Goal: Task Accomplishment & Management: Complete application form

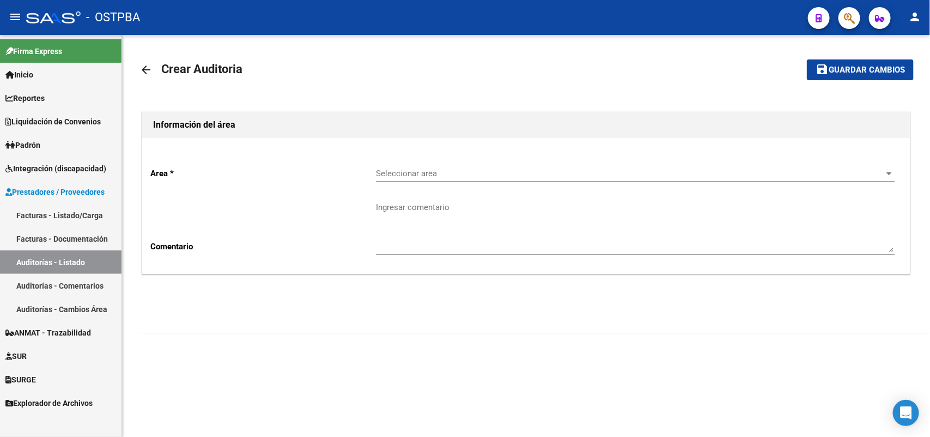
click at [94, 214] on link "Facturas - Listado/Carga" at bounding box center [61, 214] width 122 height 23
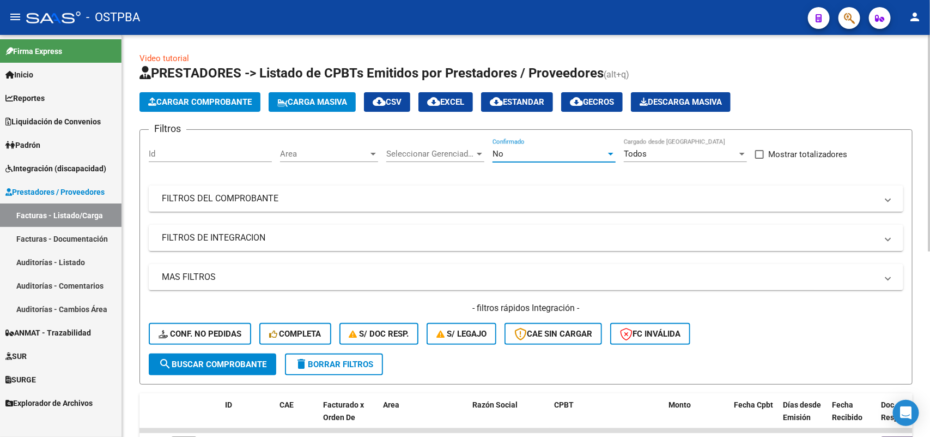
click at [612, 150] on div at bounding box center [611, 153] width 10 height 9
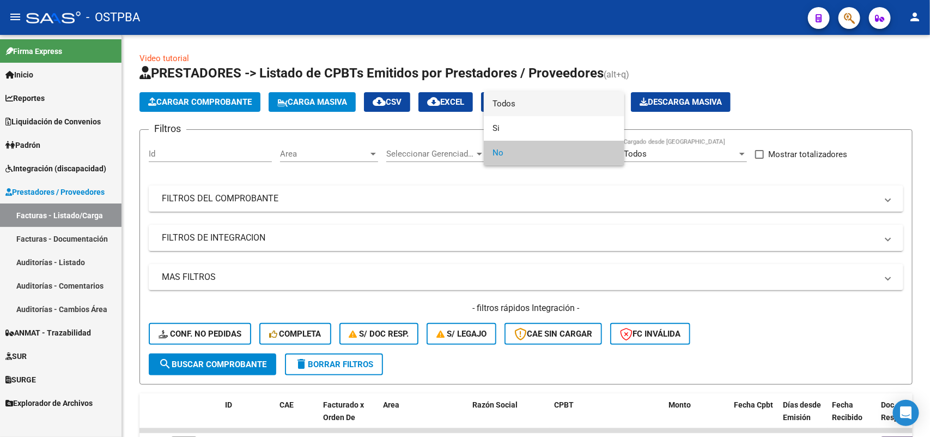
click at [532, 105] on span "Todos" at bounding box center [554, 104] width 123 height 25
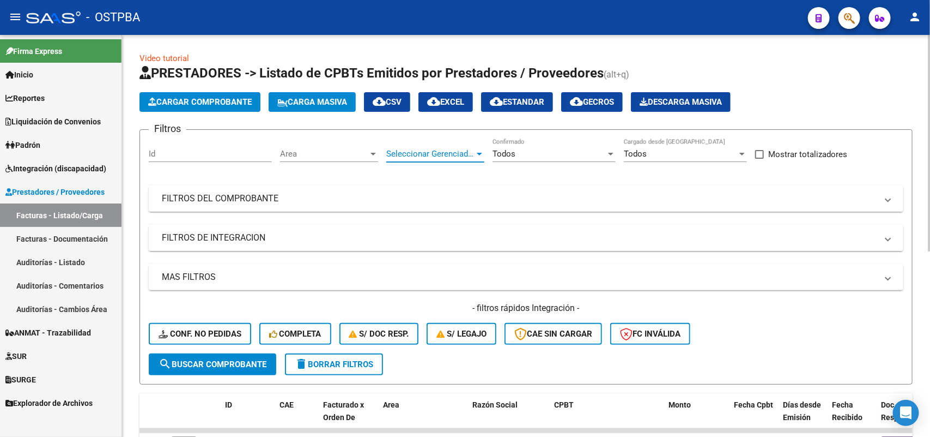
click at [480, 150] on div at bounding box center [480, 153] width 10 height 9
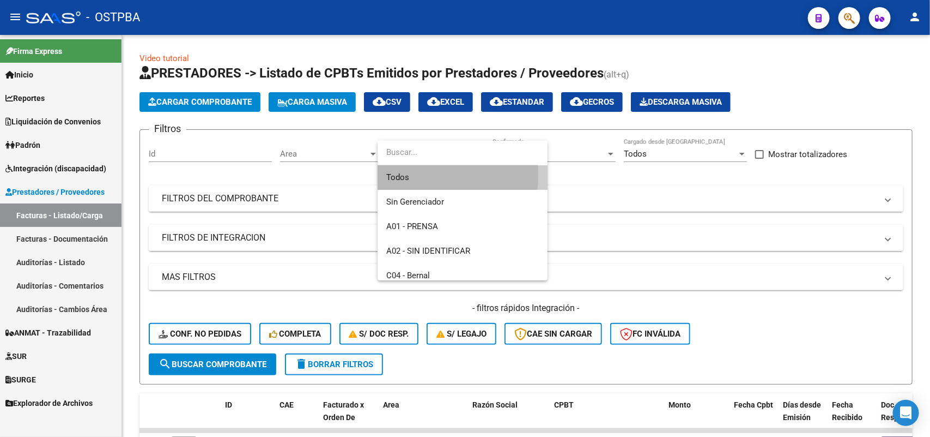
click at [392, 174] on span "Todos" at bounding box center [462, 177] width 153 height 25
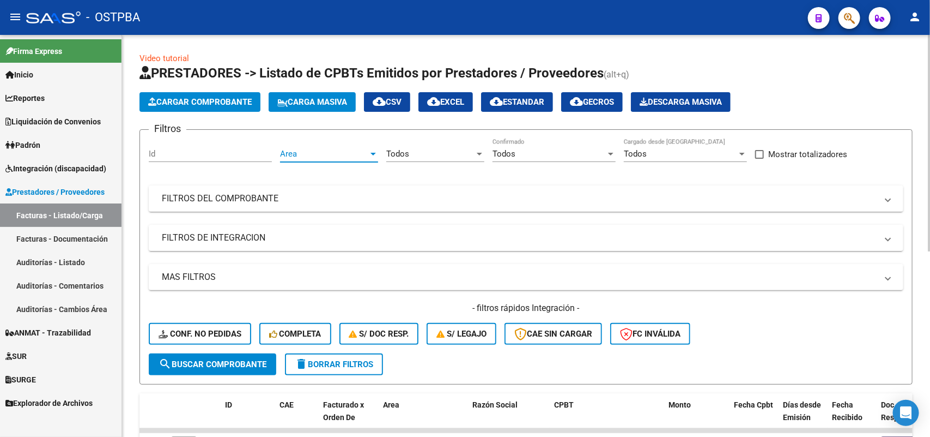
click at [371, 153] on div at bounding box center [373, 154] width 5 height 3
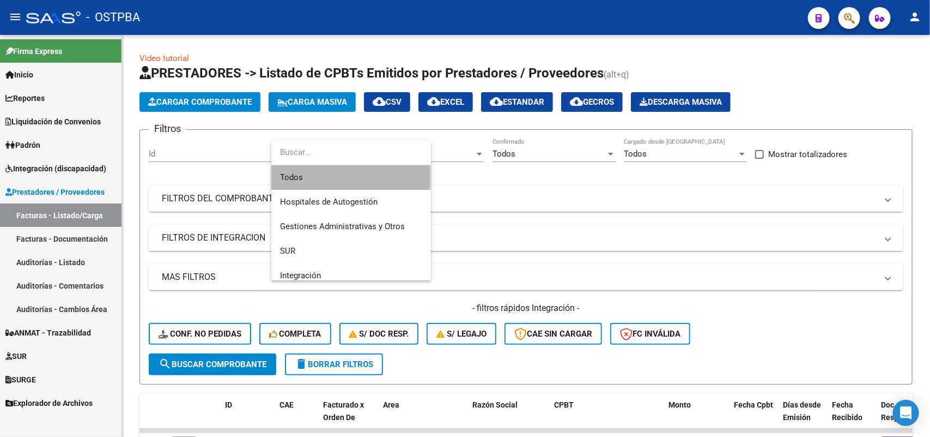
click at [298, 177] on span "Todos" at bounding box center [351, 177] width 142 height 25
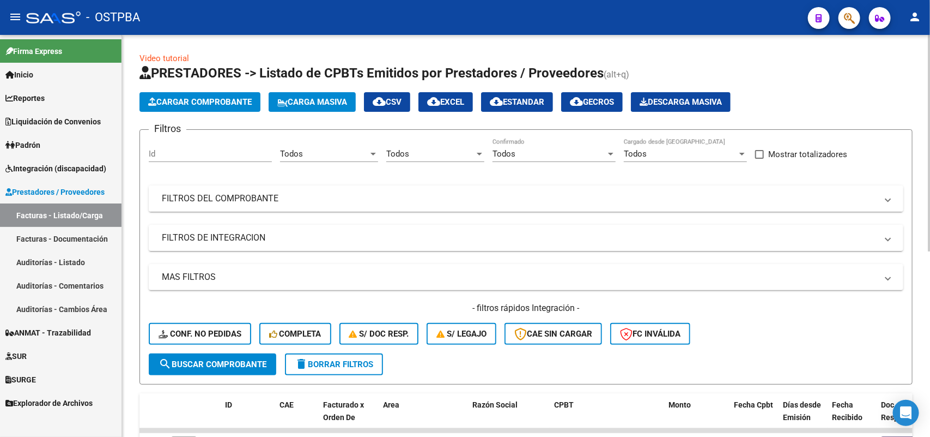
drag, startPoint x: 257, startPoint y: 197, endPoint x: 323, endPoint y: 213, distance: 67.9
click at [257, 197] on mat-panel-title "FILTROS DEL COMPROBANTE" at bounding box center [520, 198] width 716 height 12
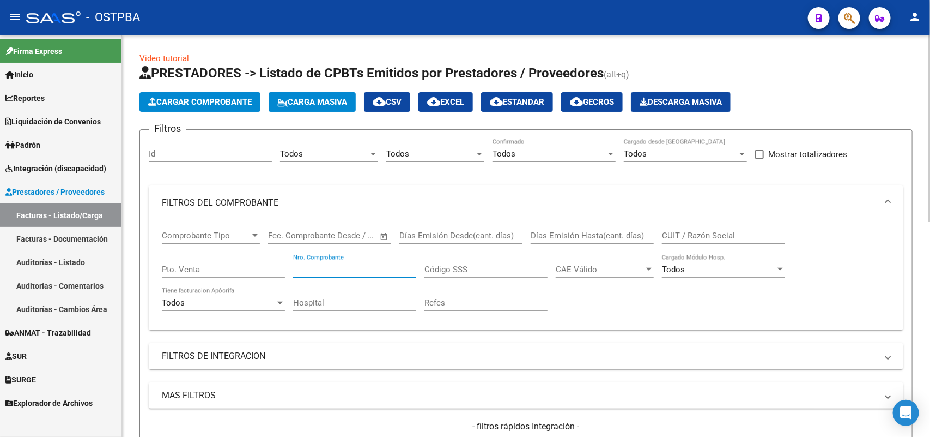
click at [361, 269] on input "Nro. Comprobante" at bounding box center [354, 269] width 123 height 10
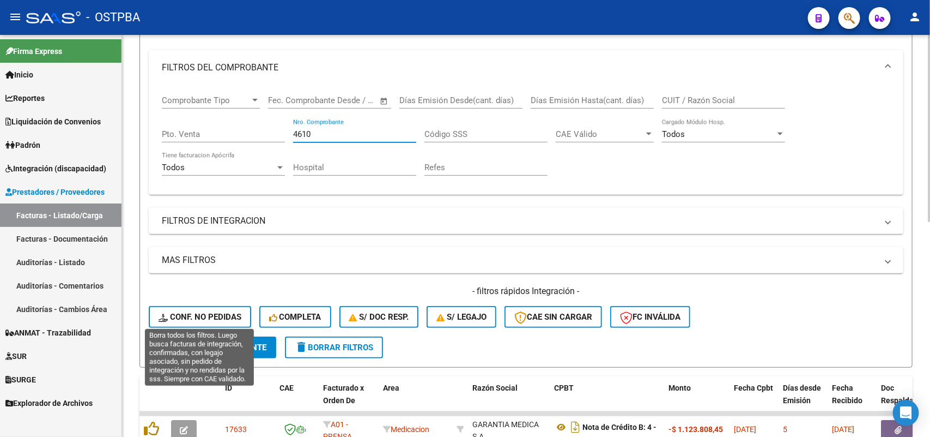
scroll to position [136, 0]
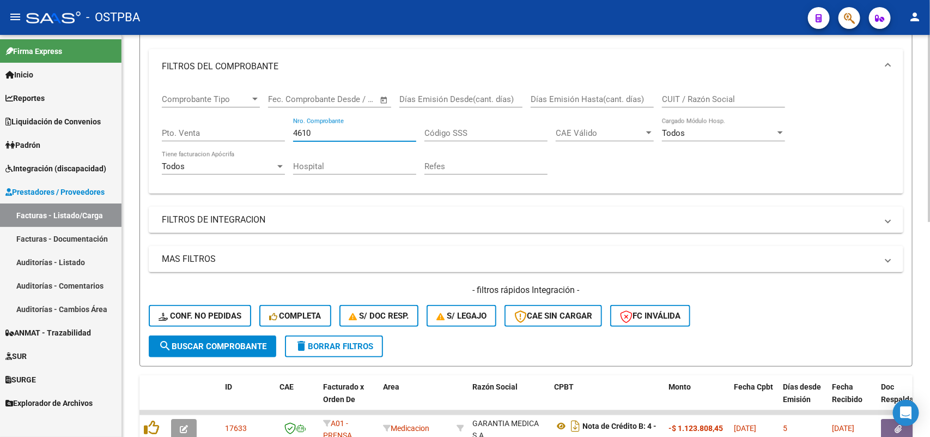
type input "4610"
click at [214, 341] on span "search Buscar Comprobante" at bounding box center [213, 346] width 108 height 10
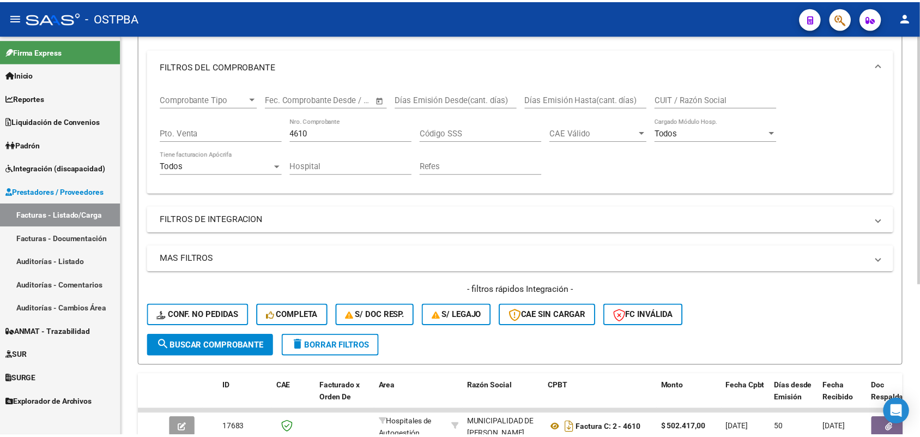
scroll to position [243, 0]
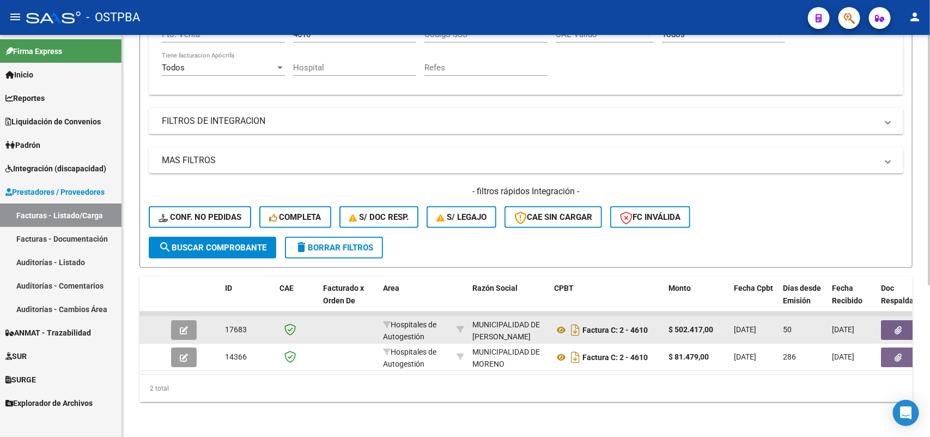
click at [183, 326] on icon "button" at bounding box center [184, 330] width 8 height 8
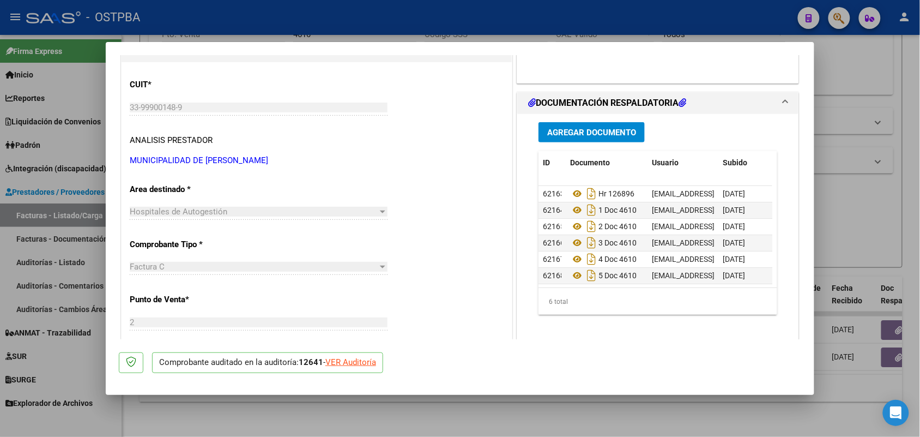
scroll to position [68, 0]
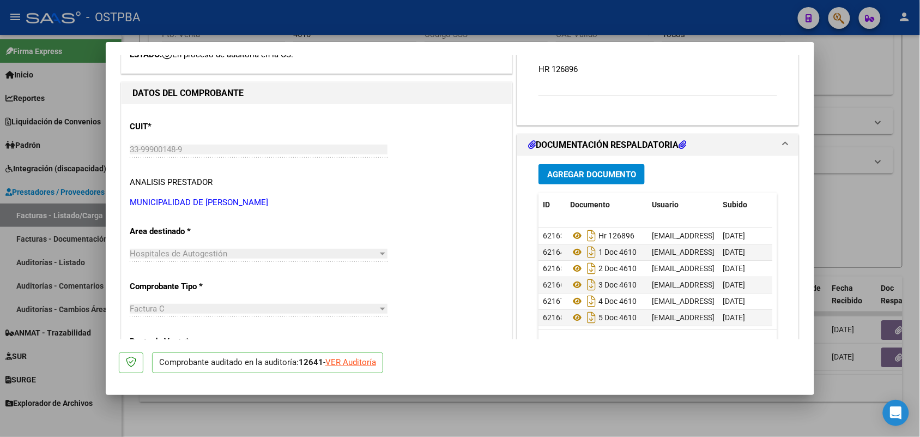
click at [597, 171] on span "Agregar Documento" at bounding box center [591, 174] width 89 height 10
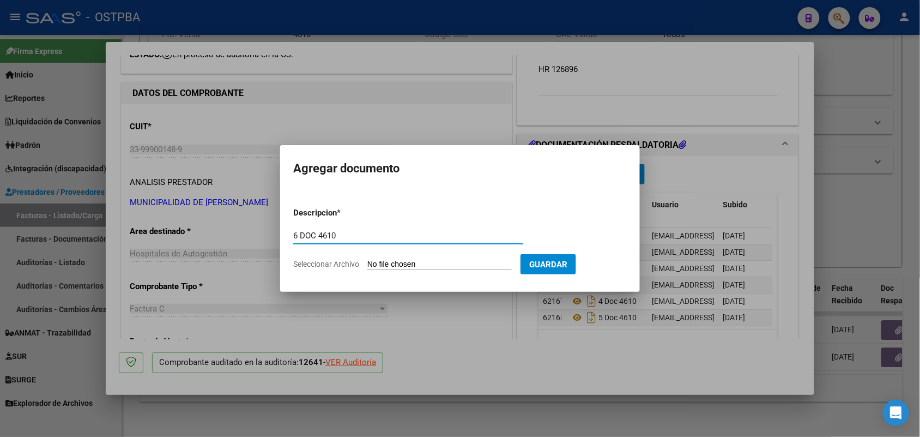
type input "6 DOC 4610"
click at [383, 262] on input "Seleccionar Archivo" at bounding box center [439, 264] width 144 height 10
type input "C:\fakepath\6 DOC 4610.pdf"
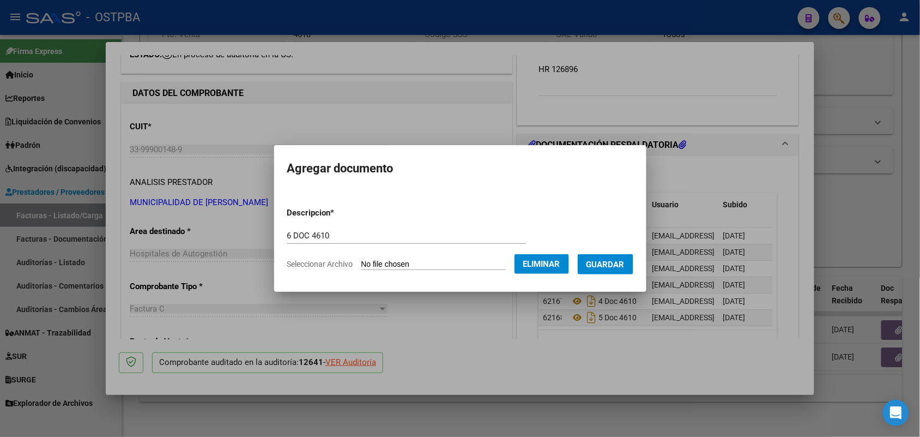
click at [617, 260] on span "Guardar" at bounding box center [605, 264] width 38 height 10
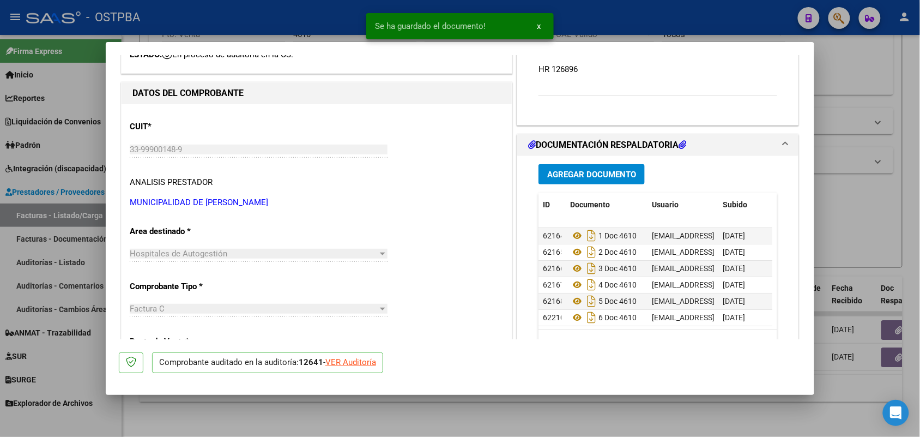
scroll to position [27, 0]
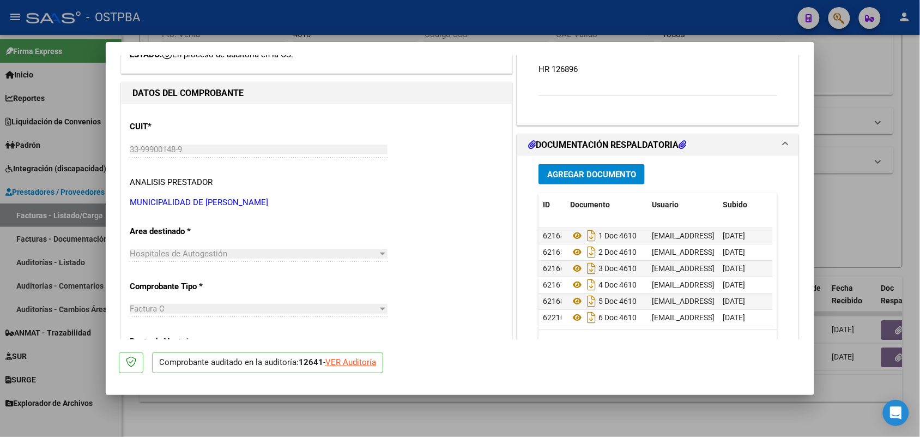
click at [840, 178] on div at bounding box center [460, 218] width 920 height 437
type input "$ 0,00"
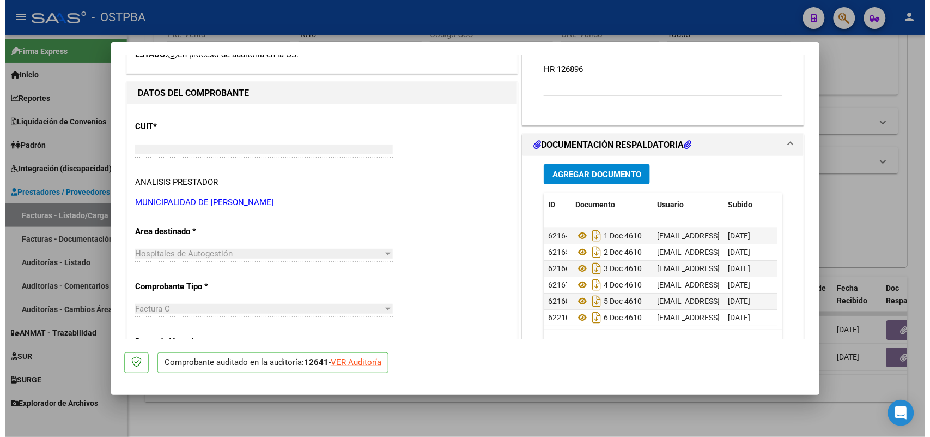
scroll to position [0, 0]
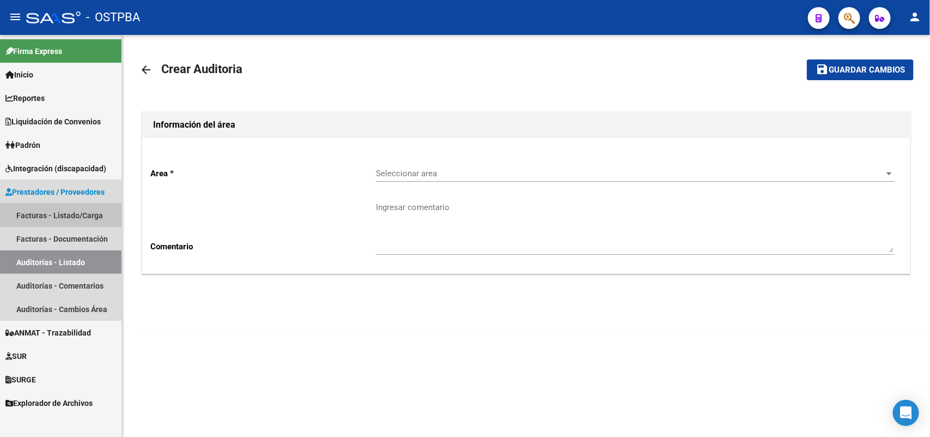
click at [65, 216] on link "Facturas - Listado/Carga" at bounding box center [61, 214] width 122 height 23
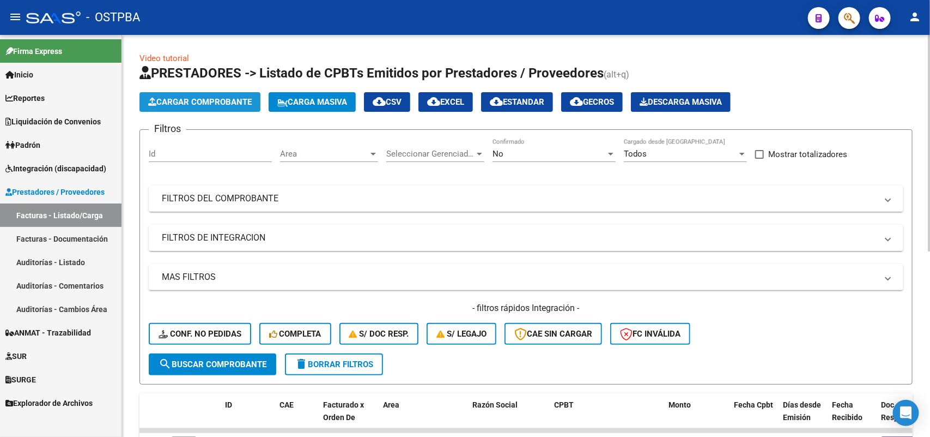
click at [232, 99] on span "Cargar Comprobante" at bounding box center [200, 102] width 104 height 10
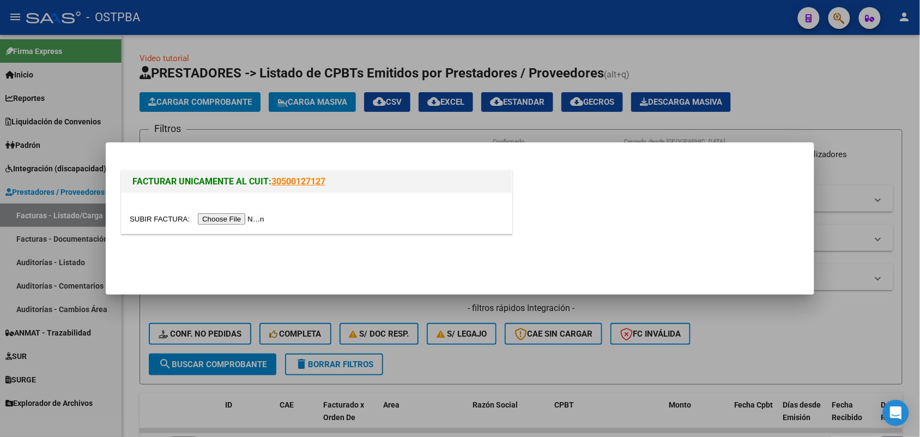
click at [252, 217] on input "file" at bounding box center [199, 218] width 138 height 11
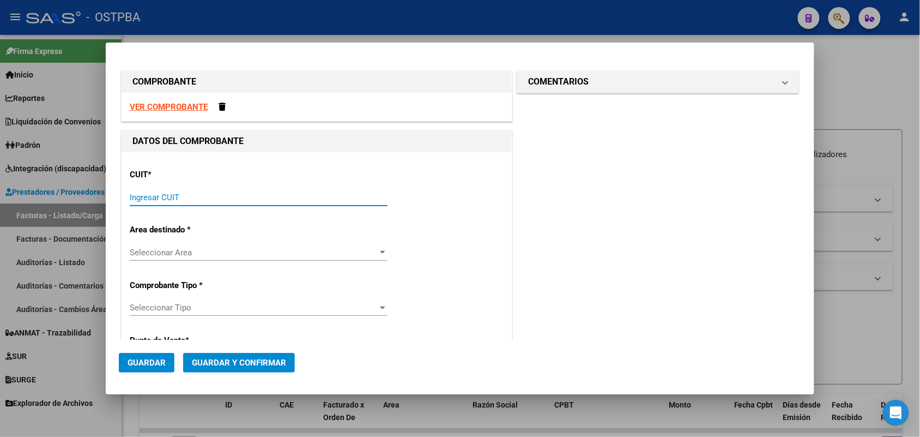
click at [138, 192] on input "Ingresar CUIT" at bounding box center [259, 197] width 258 height 10
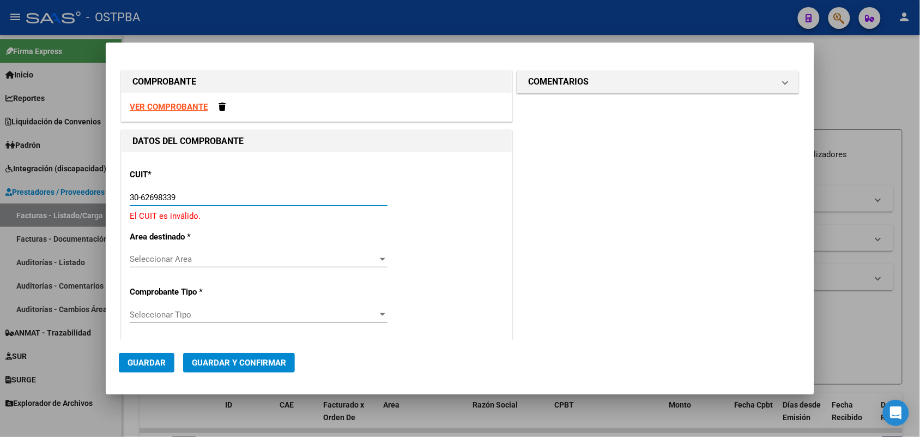
type input "30-62698339-8"
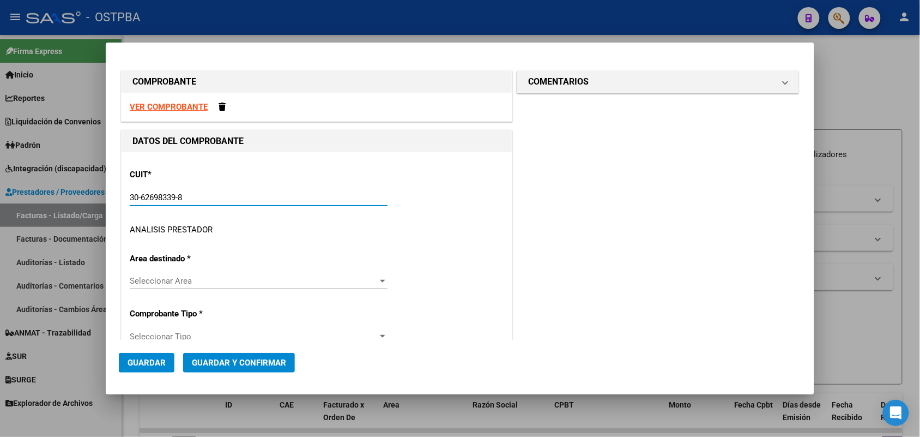
type input "144"
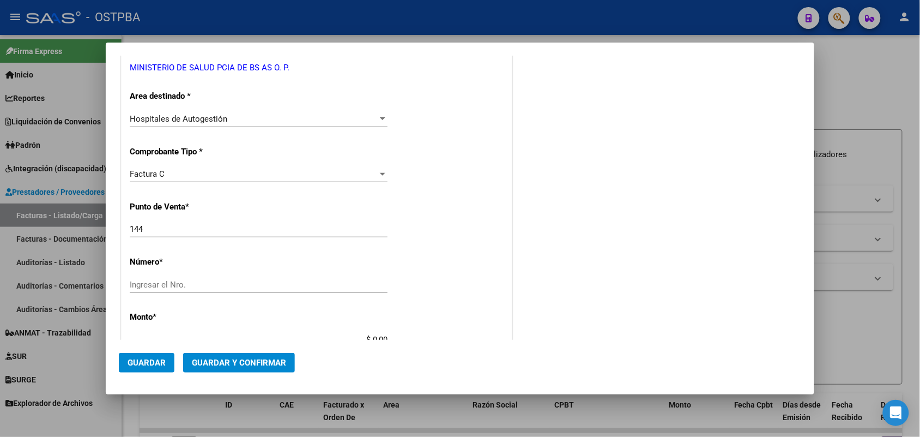
scroll to position [204, 0]
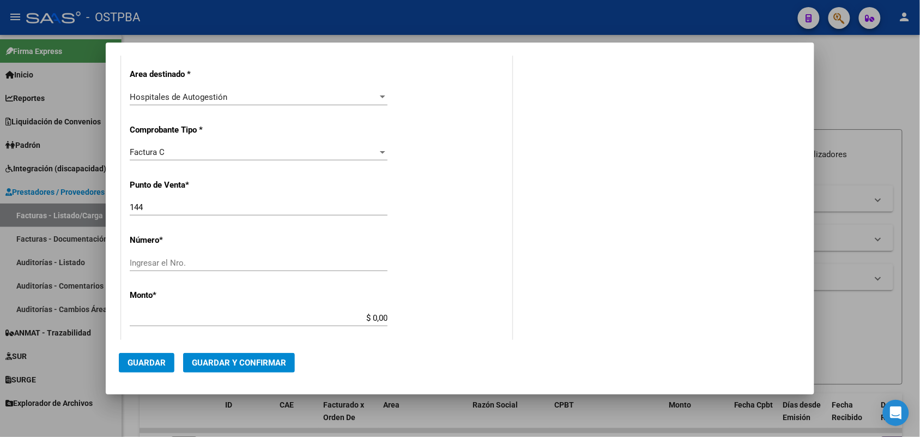
type input "30-62698339-8"
drag, startPoint x: 148, startPoint y: 209, endPoint x: 118, endPoint y: 213, distance: 30.2
click at [119, 211] on div "DATOS DEL COMPROBANTE CUIT * 30-62698339-8 Ingresar CUIT ANALISIS PRESTADOR MIN…" at bounding box center [317, 323] width 396 height 796
type input "7"
type input "105"
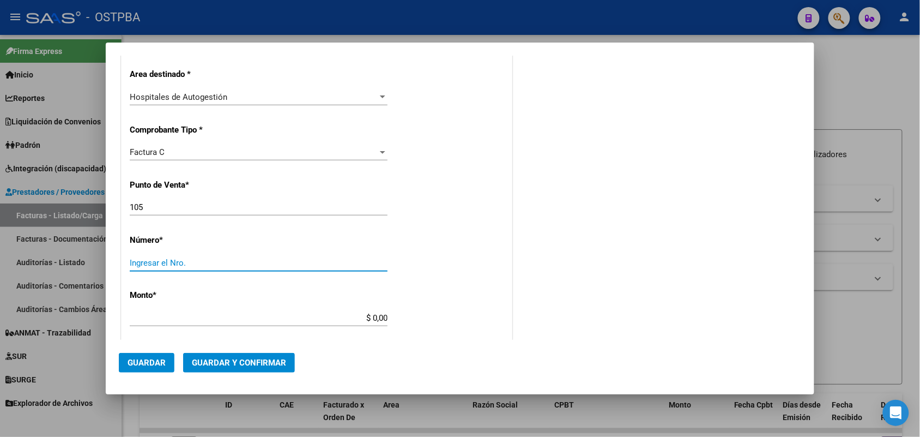
click at [146, 262] on input "Ingresar el Nro." at bounding box center [259, 263] width 258 height 10
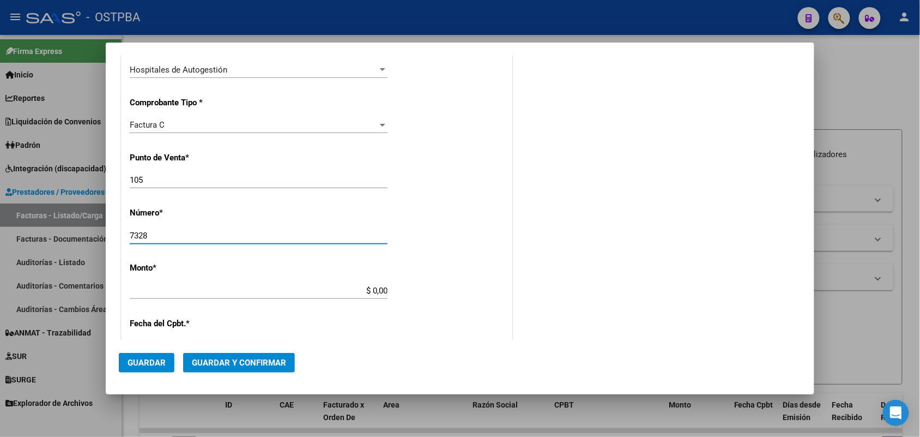
scroll to position [272, 0]
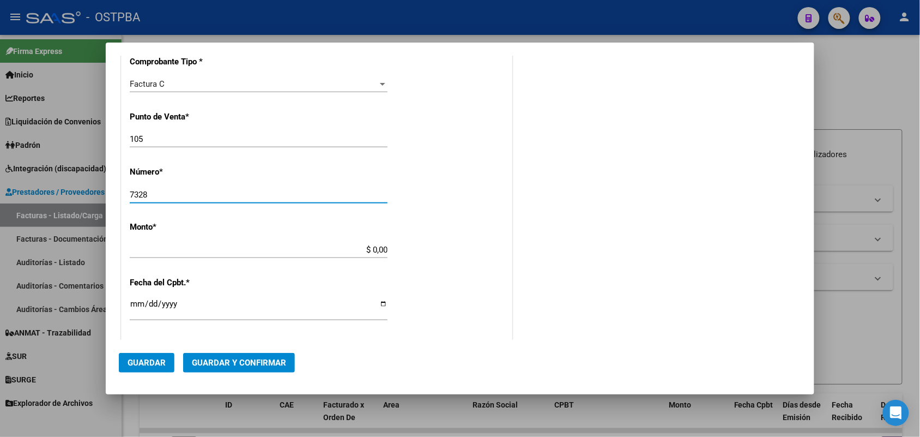
type input "7328"
drag, startPoint x: 356, startPoint y: 249, endPoint x: 477, endPoint y: 249, distance: 121.5
click at [477, 249] on div "CUIT * 30-62698339-8 Ingresar CUIT ANALISIS PRESTADOR MINISTERIO DE SALUD PCIA …" at bounding box center [317, 266] width 390 height 773
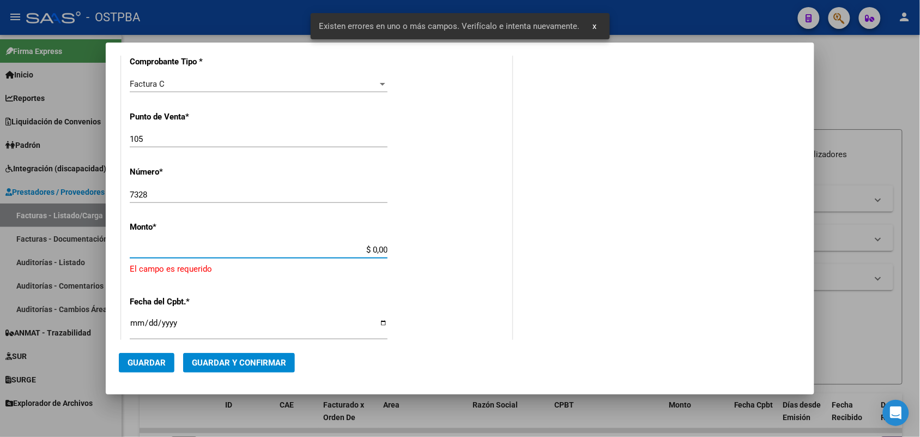
scroll to position [319, 0]
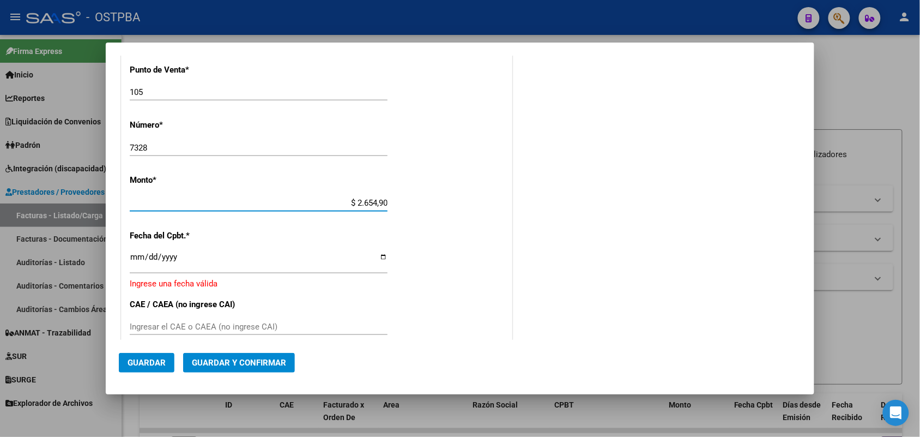
type input "$ 26.549,00"
click at [134, 259] on input "Ingresar la fecha" at bounding box center [259, 260] width 258 height 17
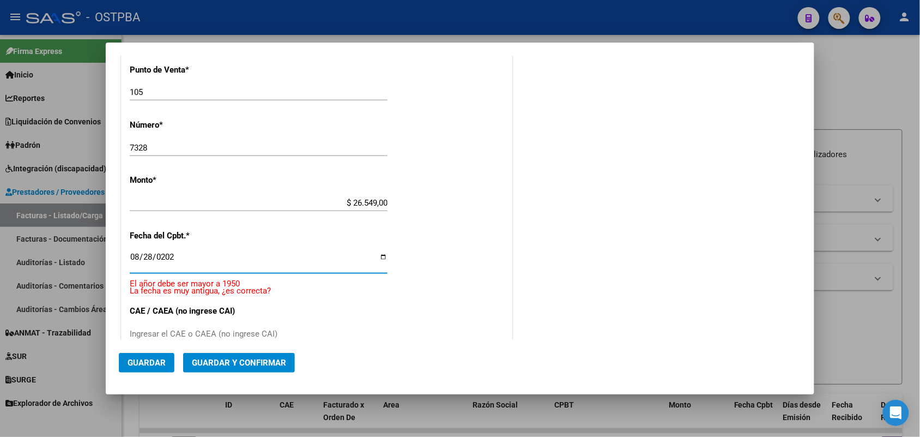
type input "2025-08-28"
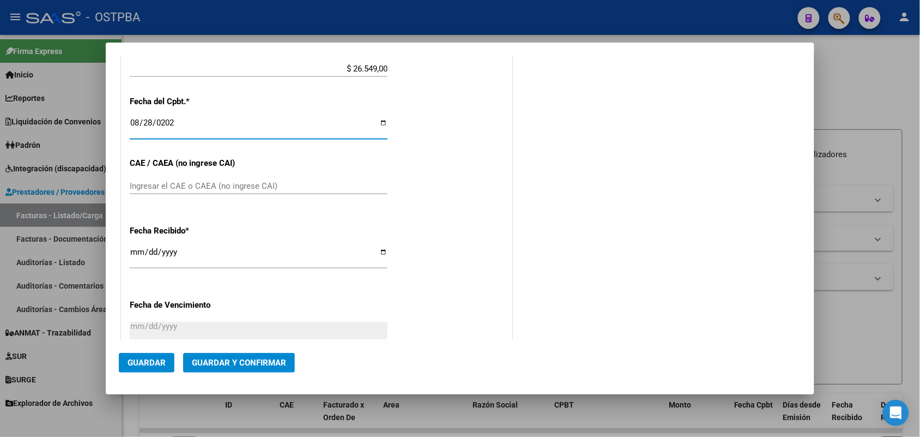
scroll to position [456, 0]
click at [162, 183] on input "Ingresar el CAE o CAEA (no ingrese CAI)" at bounding box center [259, 184] width 258 height 10
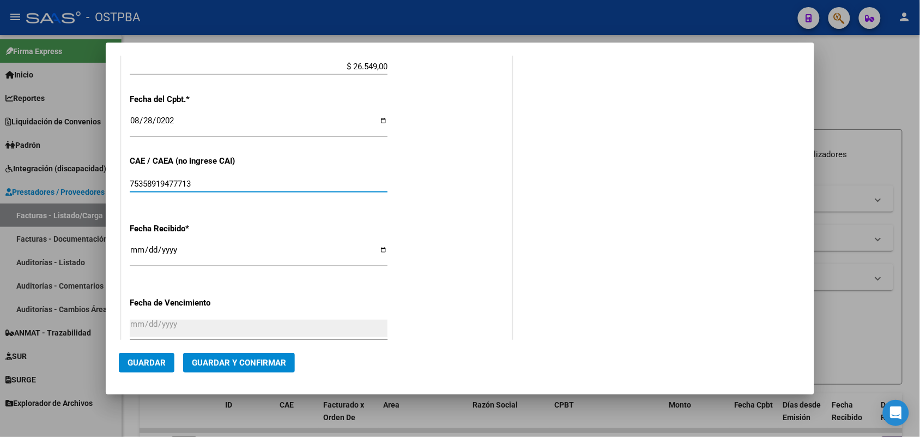
type input "75358919477713"
click at [137, 252] on input "[DATE]" at bounding box center [259, 253] width 258 height 17
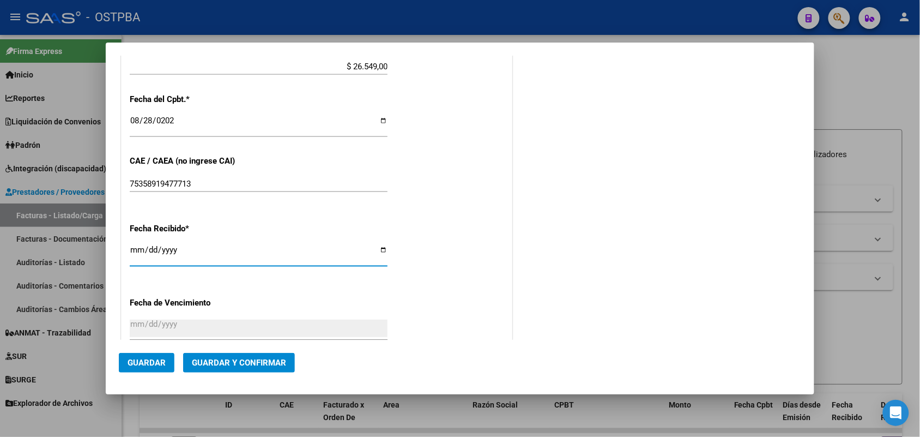
type input "[DATE]"
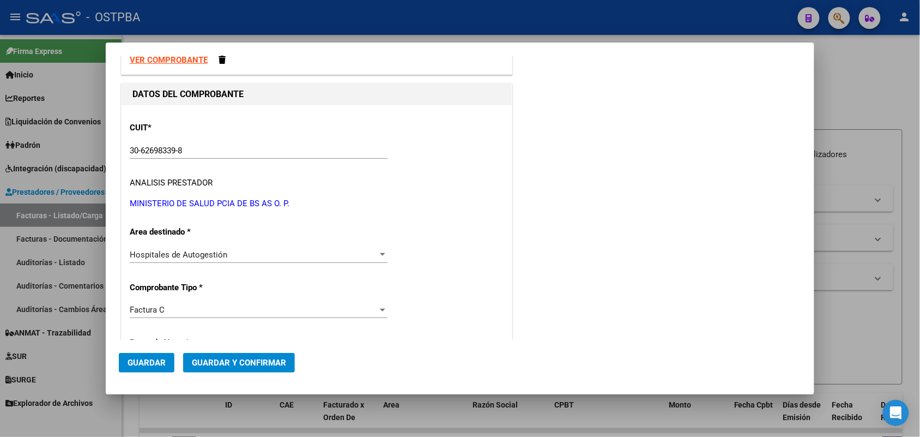
scroll to position [0, 0]
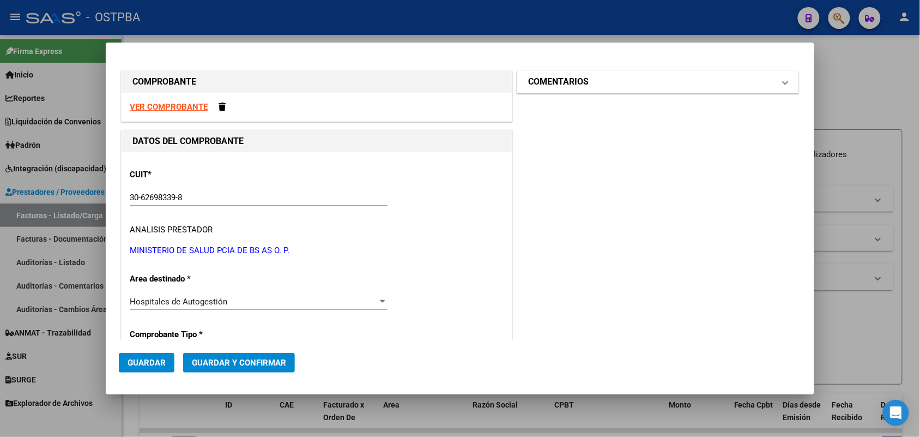
click at [783, 83] on span at bounding box center [785, 81] width 4 height 13
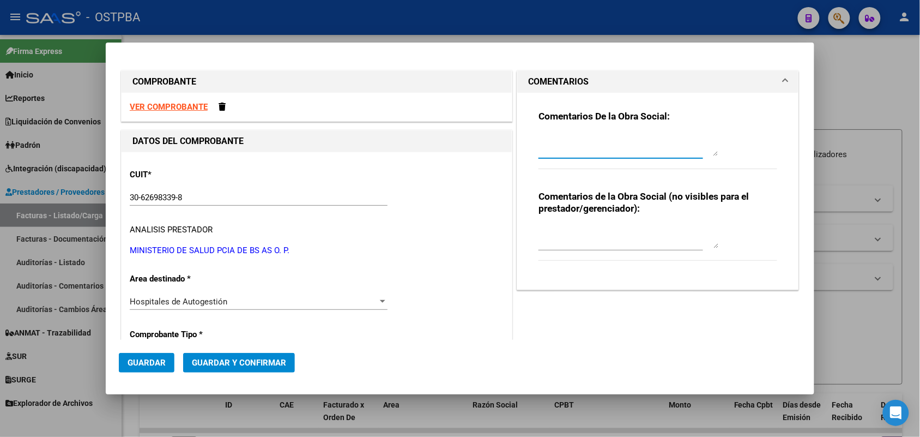
click at [562, 153] on textarea at bounding box center [628, 145] width 180 height 22
type textarea "HR 126899"
click at [143, 360] on span "Guardar" at bounding box center [147, 363] width 38 height 10
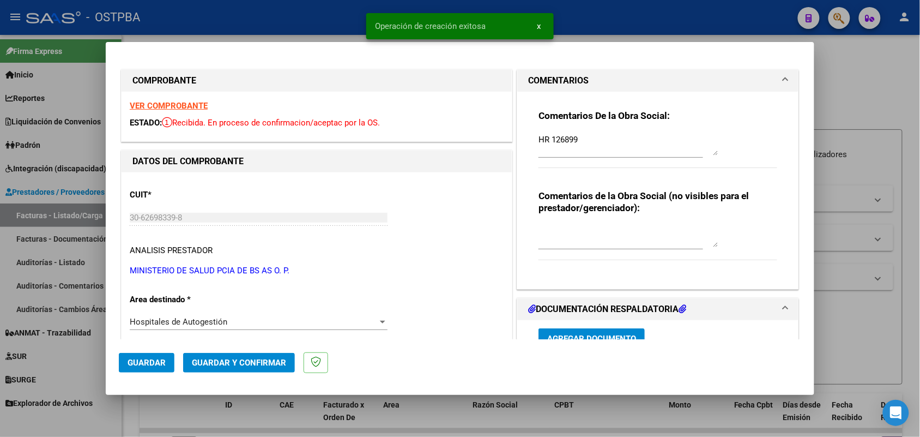
type input "2025-10-27"
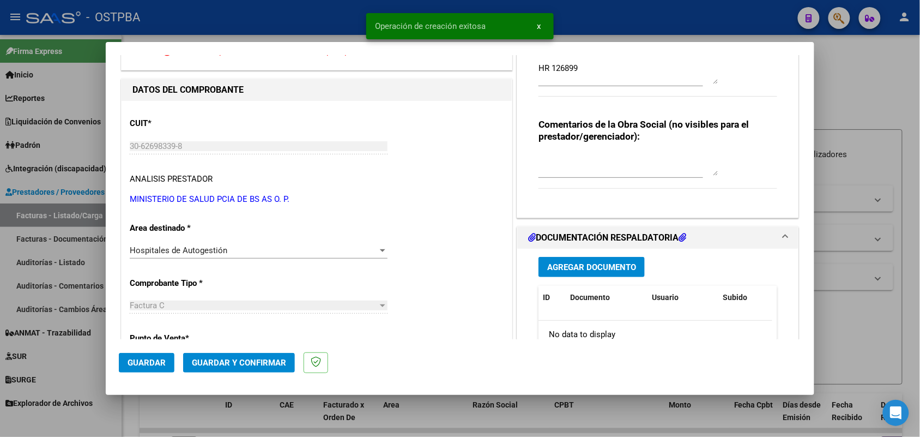
scroll to position [136, 0]
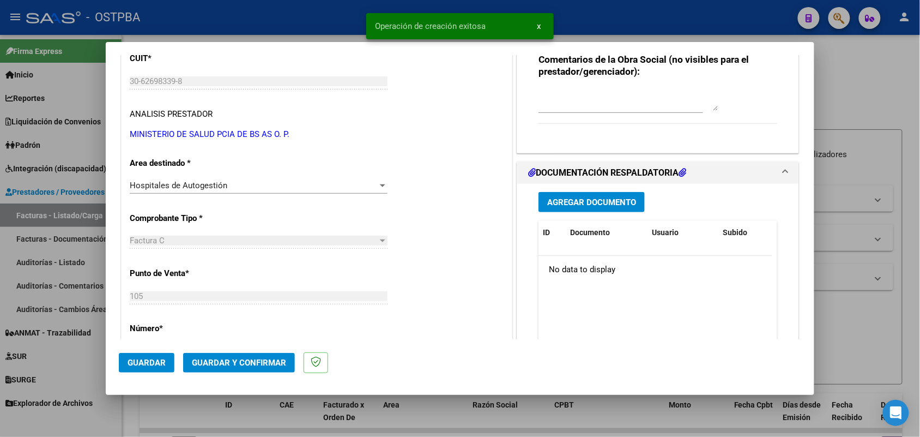
click at [586, 203] on span "Agregar Documento" at bounding box center [591, 202] width 89 height 10
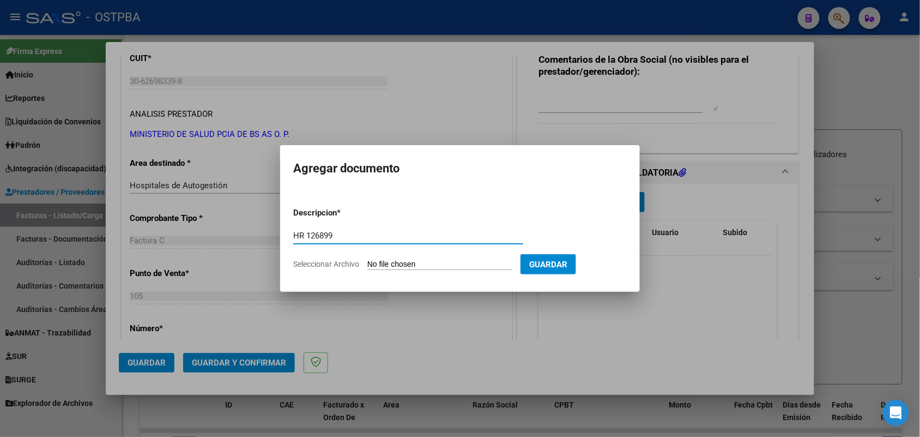
type input "HR 126899"
click at [378, 262] on input "Seleccionar Archivo" at bounding box center [439, 264] width 144 height 10
type input "C:\fakepath\HR 126899.pdf"
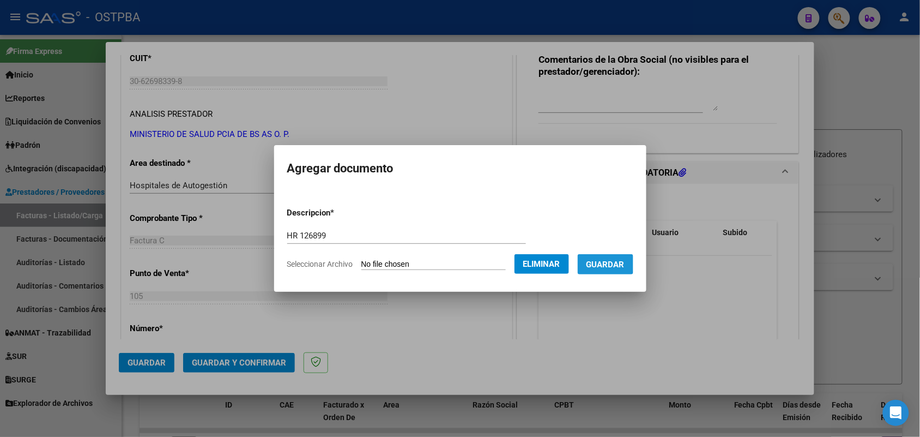
click at [600, 263] on span "Guardar" at bounding box center [605, 264] width 38 height 10
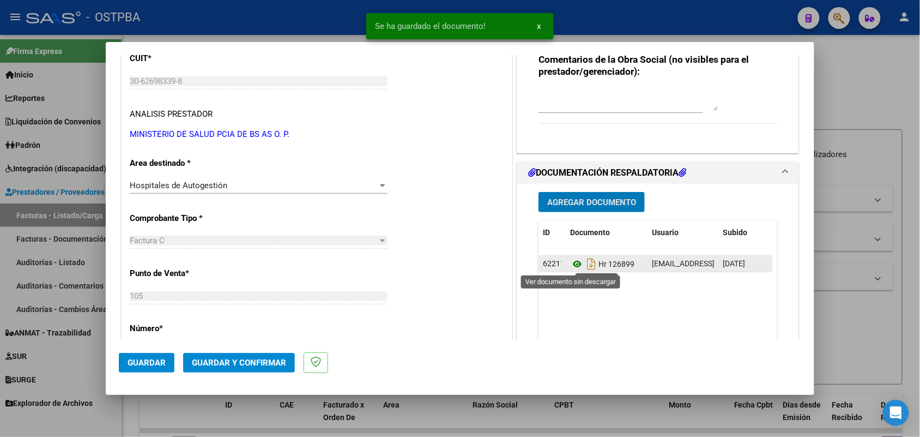
click at [570, 264] on icon at bounding box center [577, 263] width 14 height 13
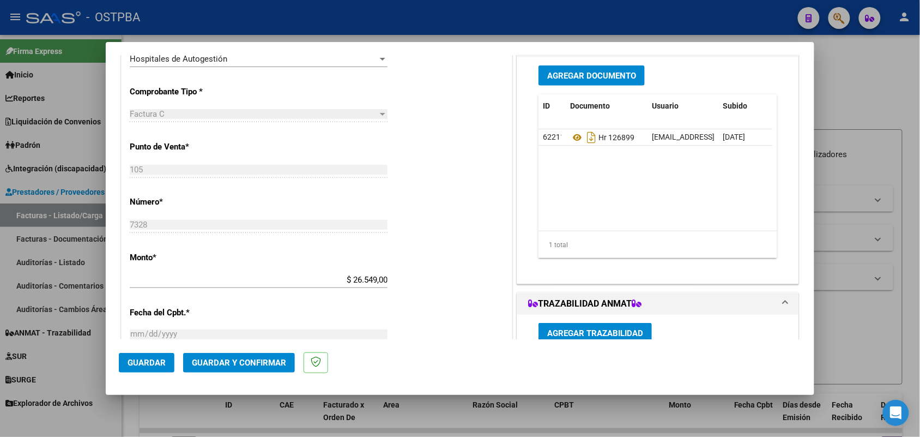
scroll to position [272, 0]
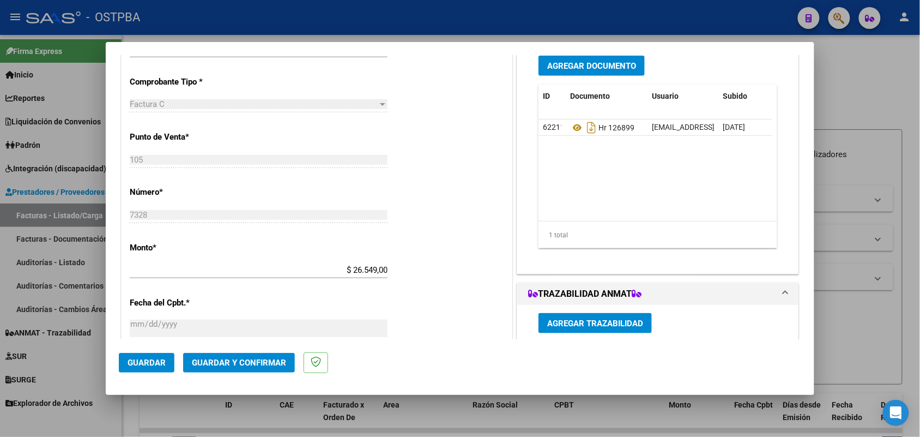
click at [579, 64] on span "Agregar Documento" at bounding box center [591, 66] width 89 height 10
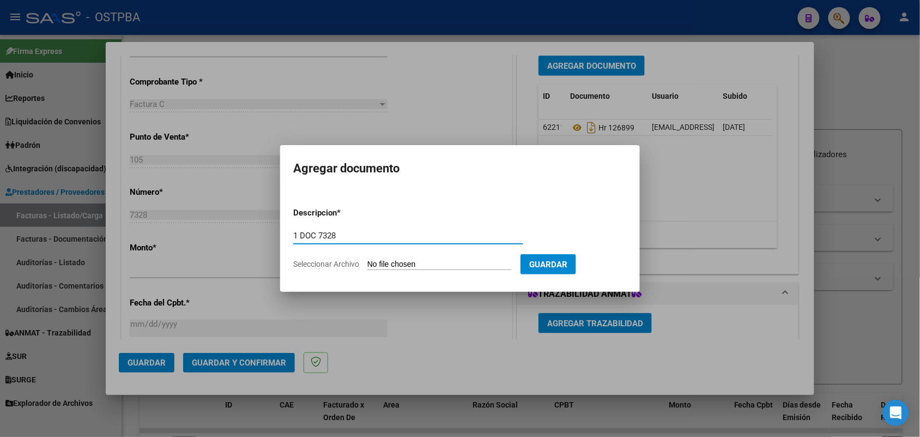
type input "1 DOC 7328"
click at [393, 256] on form "Descripcion * 1 DOC 7328 Escriba aquí una descripcion Seleccionar Archivo Guard…" at bounding box center [460, 238] width 334 height 80
click at [387, 265] on input "Seleccionar Archivo" at bounding box center [439, 264] width 144 height 10
type input "C:\fakepath\1 DOC 7328.pdf"
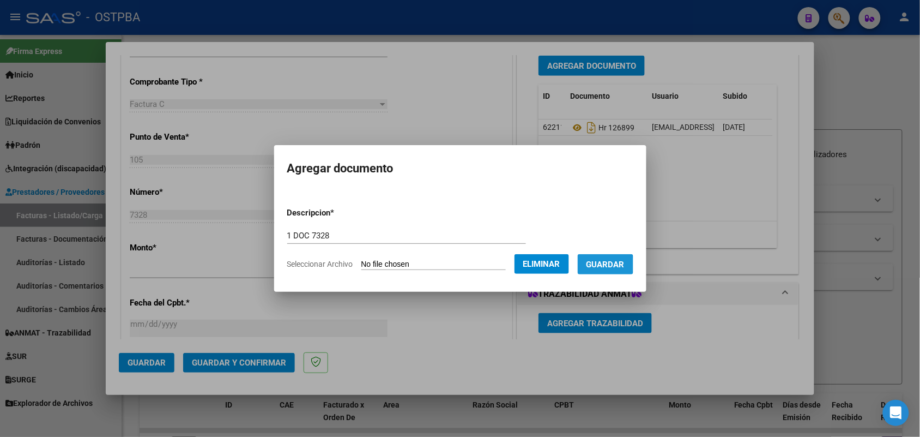
click at [609, 265] on span "Guardar" at bounding box center [605, 264] width 38 height 10
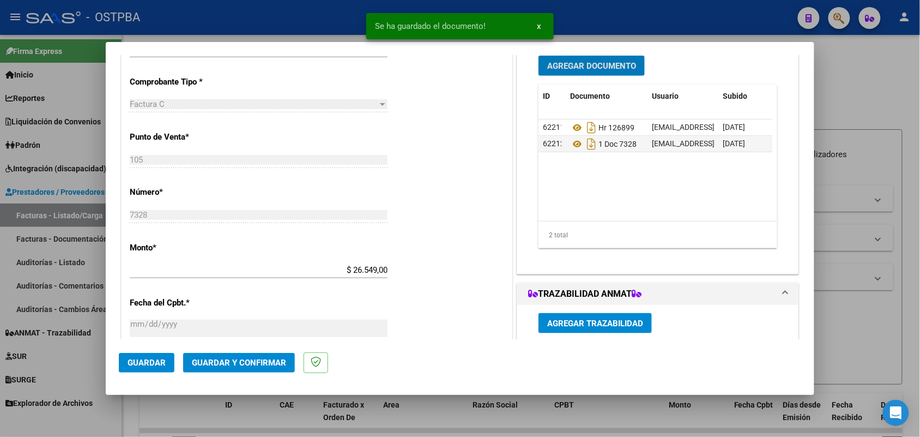
click at [580, 64] on span "Agregar Documento" at bounding box center [591, 66] width 89 height 10
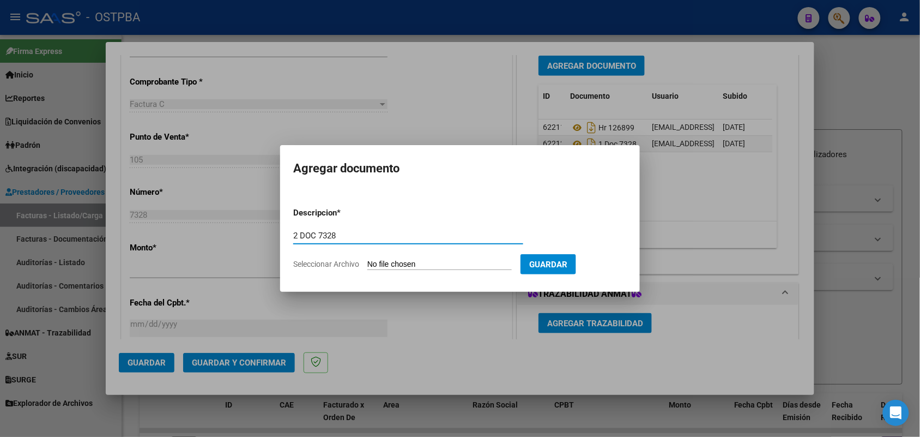
type input "2 DOC 7328"
click at [383, 263] on input "Seleccionar Archivo" at bounding box center [439, 264] width 144 height 10
type input "C:\fakepath\2 DOC 7328.pdf"
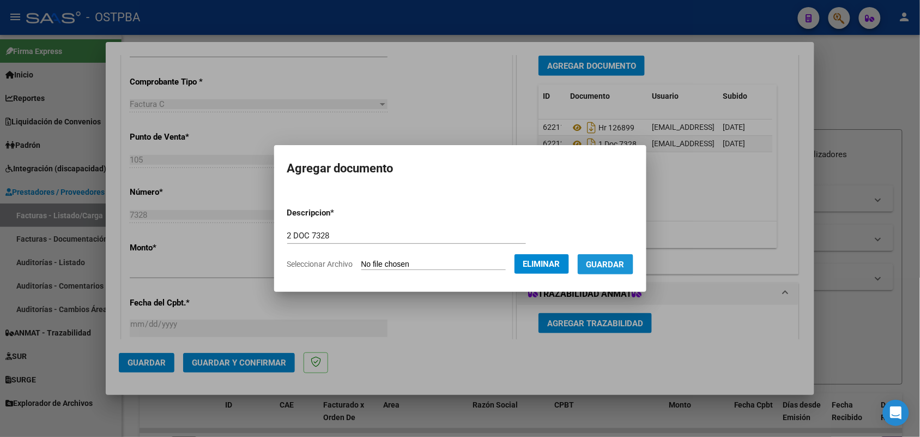
click at [611, 259] on span "Guardar" at bounding box center [605, 264] width 38 height 10
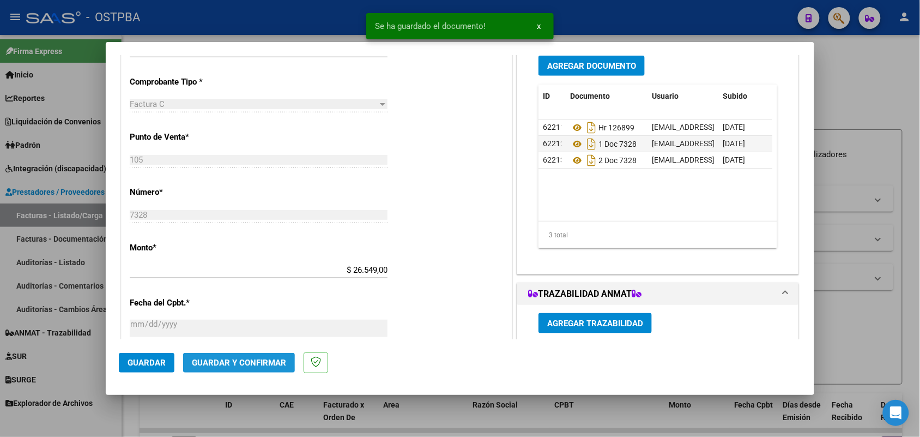
click at [229, 362] on span "Guardar y Confirmar" at bounding box center [239, 363] width 94 height 10
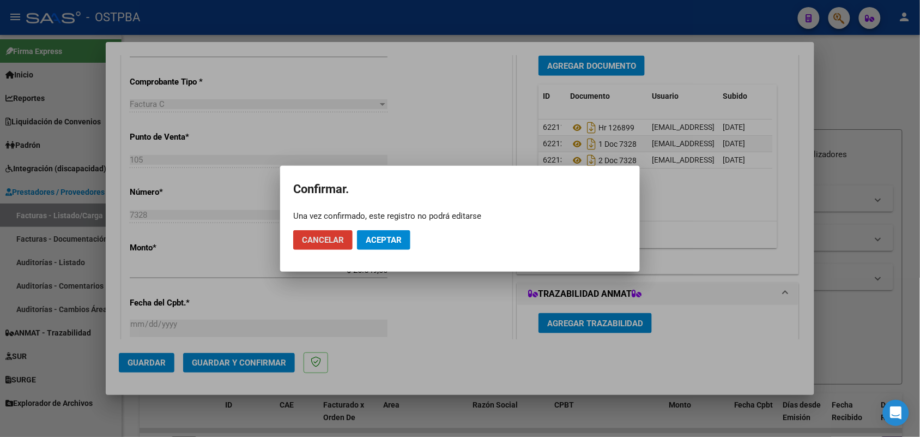
click at [392, 240] on span "Aceptar" at bounding box center [384, 240] width 36 height 10
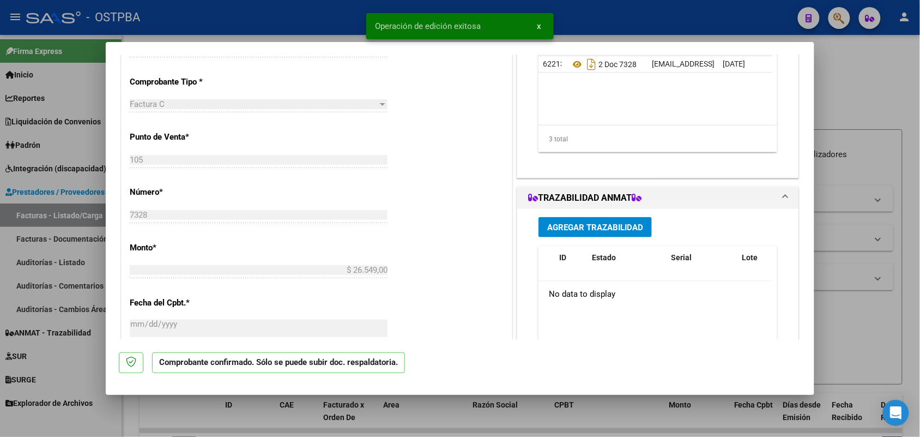
click at [69, 252] on div at bounding box center [460, 218] width 920 height 437
type input "$ 0,00"
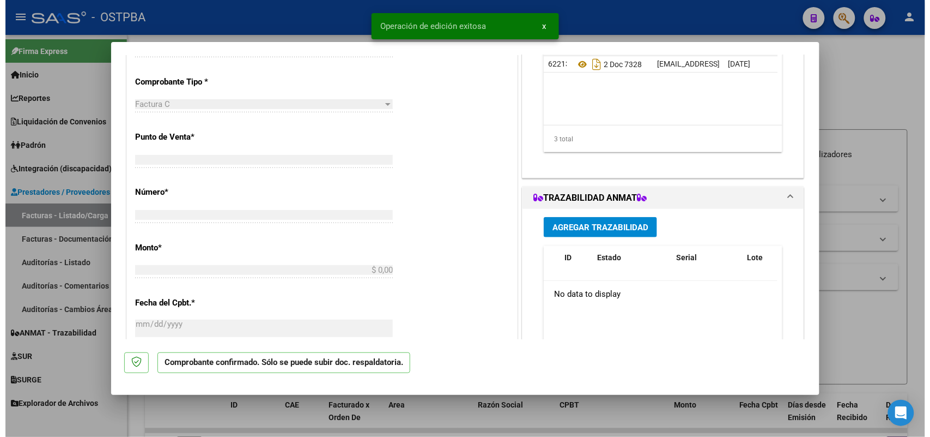
scroll to position [265, 0]
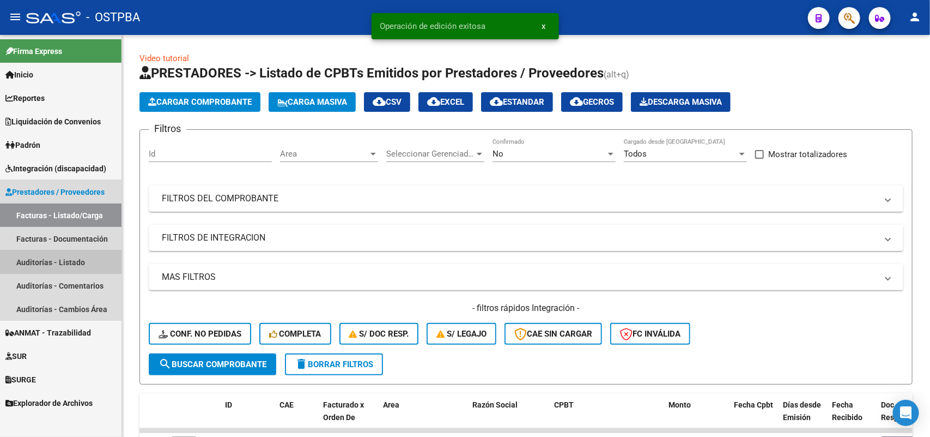
click at [67, 259] on link "Auditorías - Listado" at bounding box center [61, 261] width 122 height 23
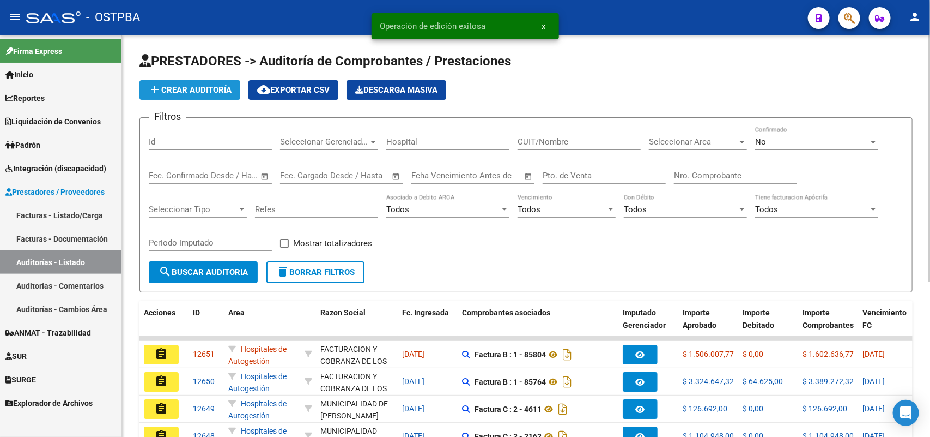
click at [224, 86] on span "add Crear Auditoría" at bounding box center [189, 90] width 83 height 10
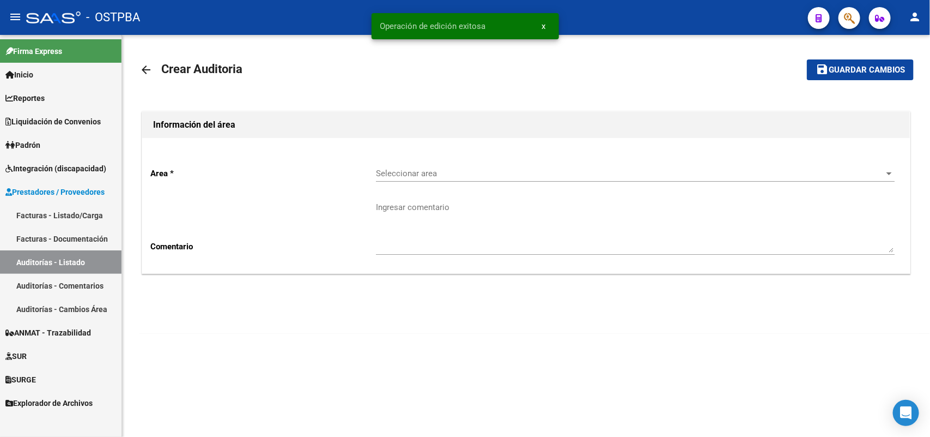
click at [429, 174] on span "Seleccionar area" at bounding box center [630, 173] width 509 height 10
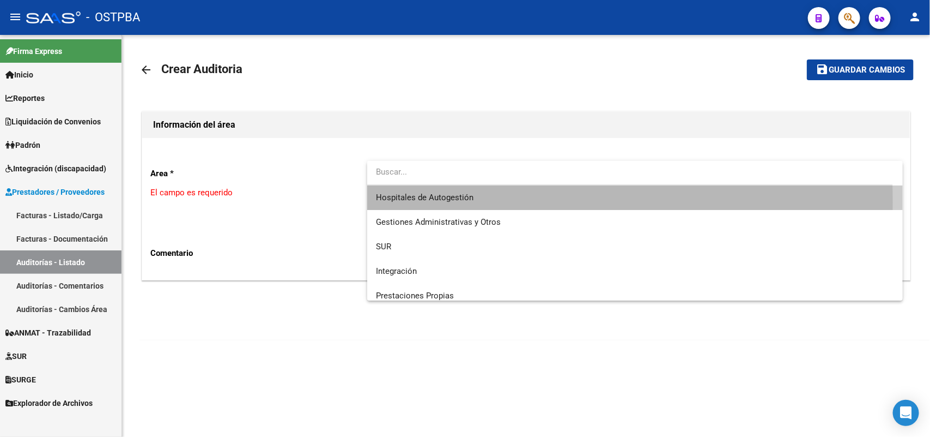
click at [418, 202] on span "Hospitales de Autogestión" at bounding box center [635, 197] width 519 height 25
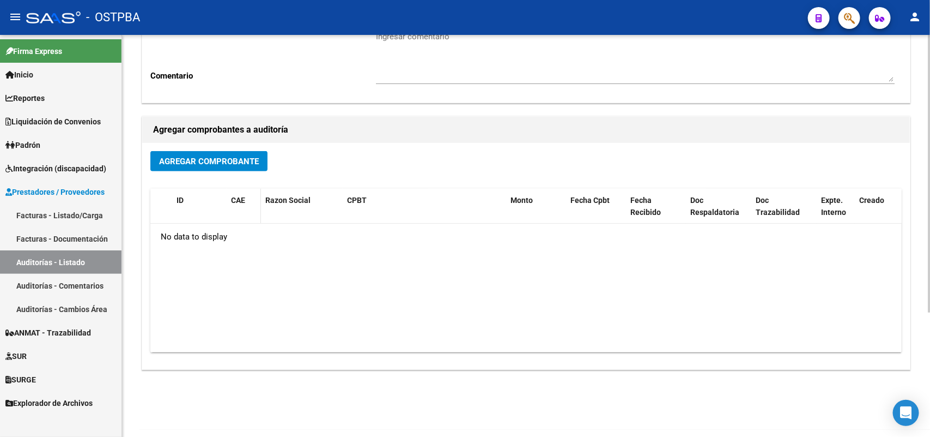
scroll to position [180, 0]
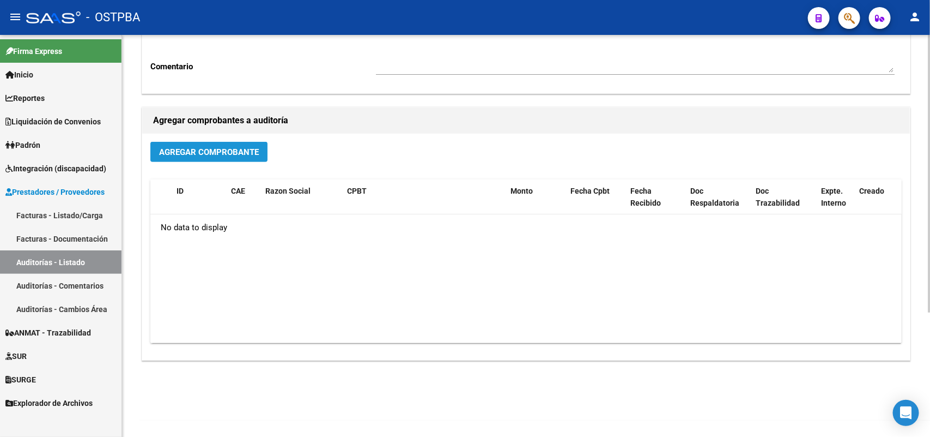
click at [232, 153] on span "Agregar Comprobante" at bounding box center [209, 152] width 100 height 10
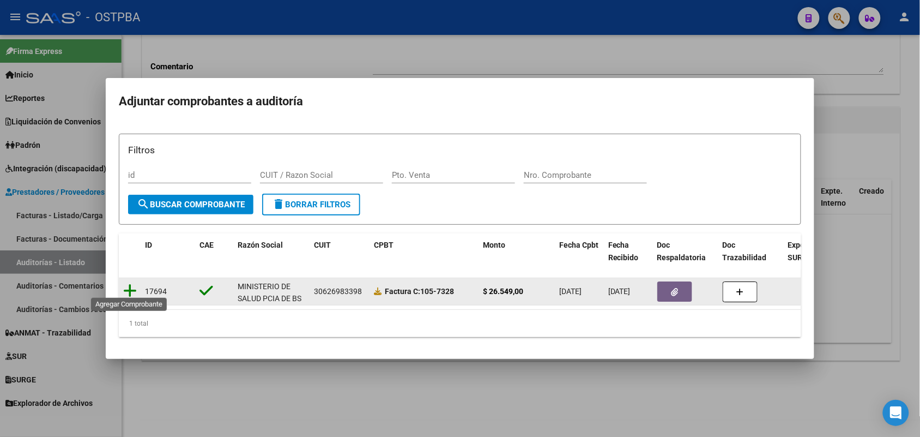
click at [128, 283] on icon at bounding box center [130, 290] width 14 height 15
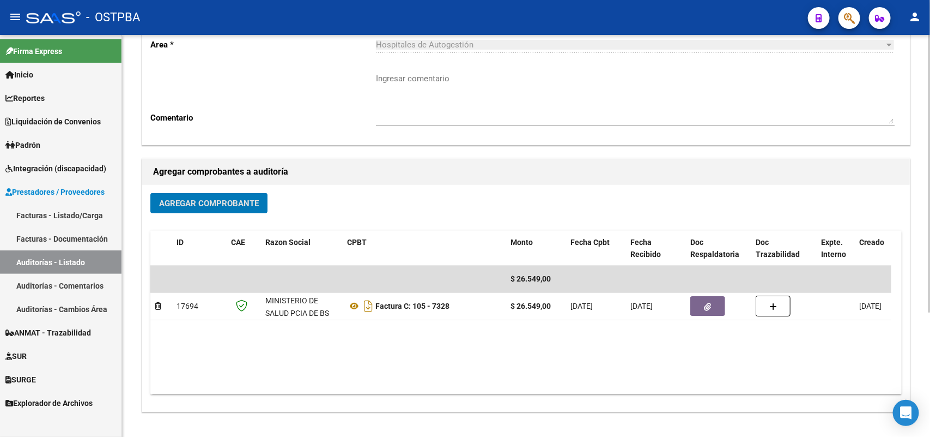
scroll to position [0, 0]
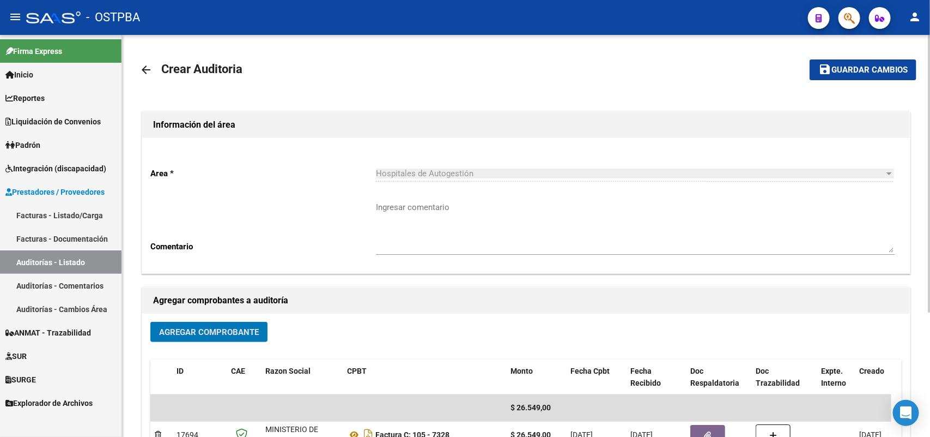
click at [886, 65] on span "Guardar cambios" at bounding box center [870, 70] width 76 height 10
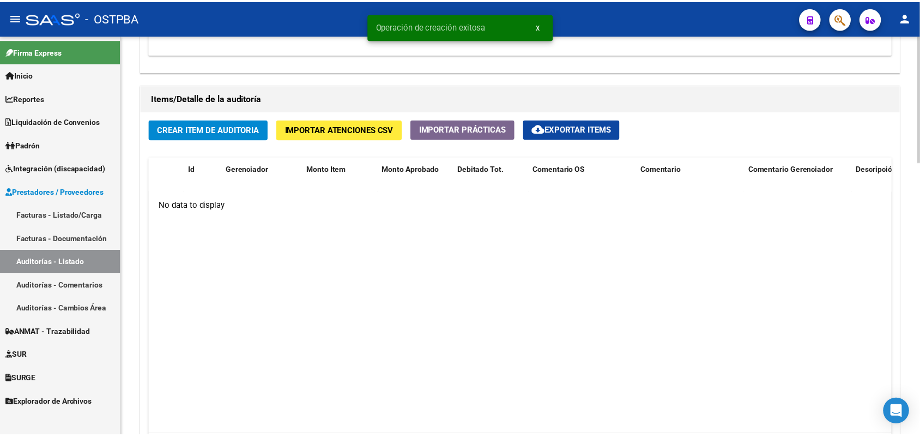
scroll to position [749, 0]
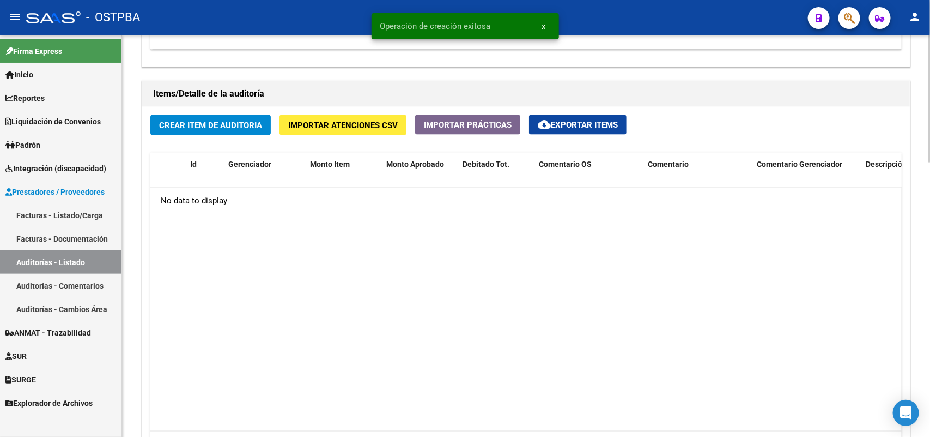
click at [249, 124] on span "Crear Item de Auditoria" at bounding box center [210, 125] width 103 height 10
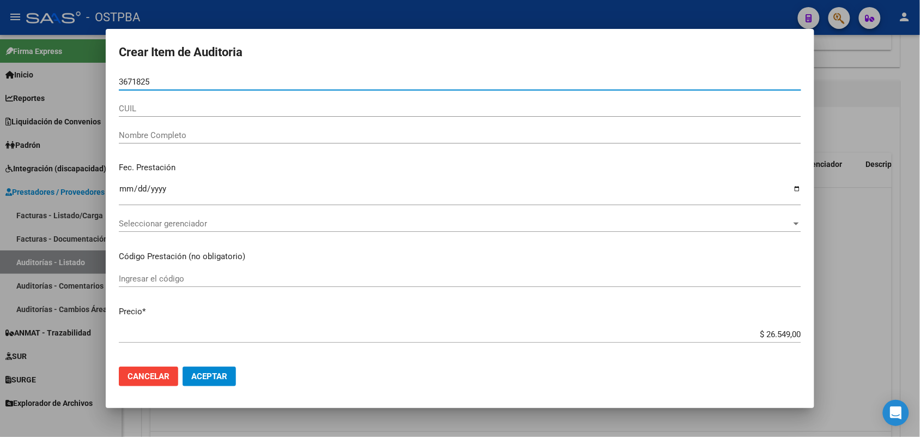
type input "36718258"
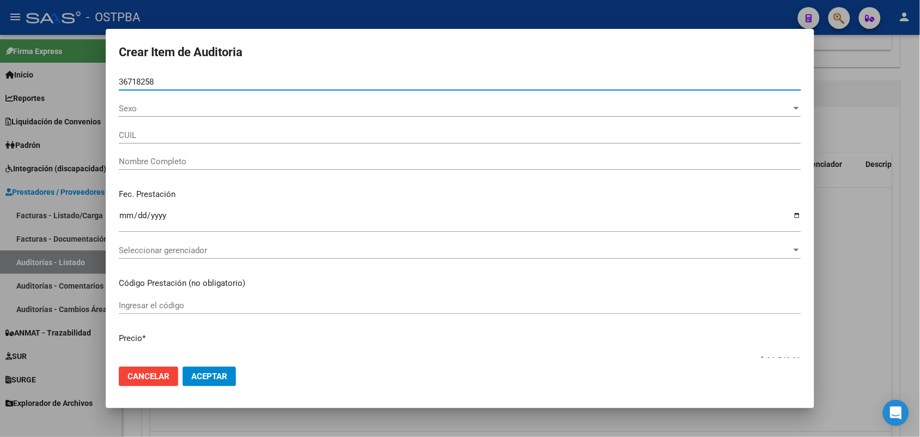
type input "27367182585"
type input "MONZON SILVIA AYELEN -"
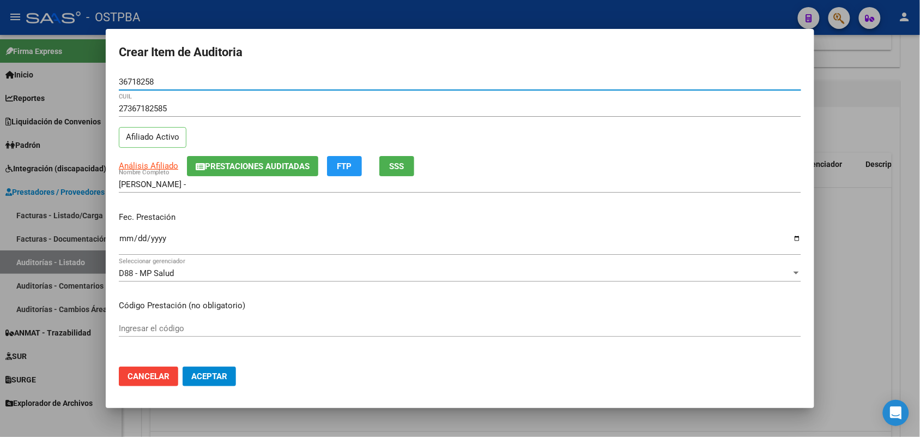
type input "36718258"
click at [125, 243] on input "Ingresar la fecha" at bounding box center [460, 242] width 682 height 17
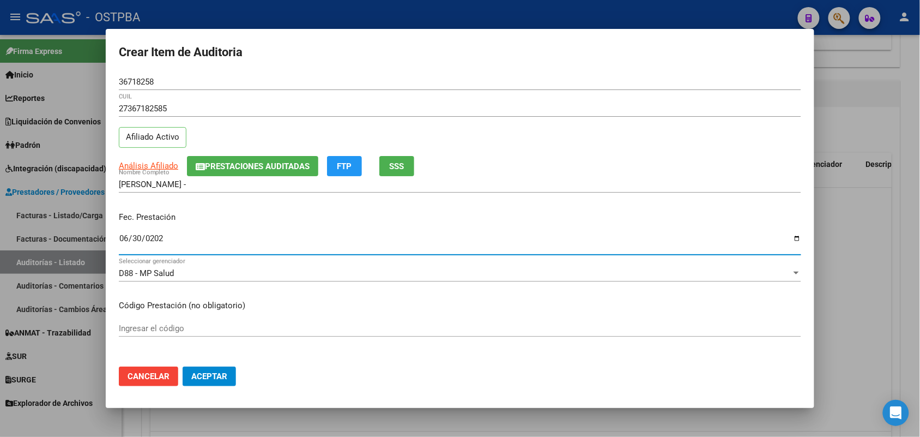
type input "2025-06-30"
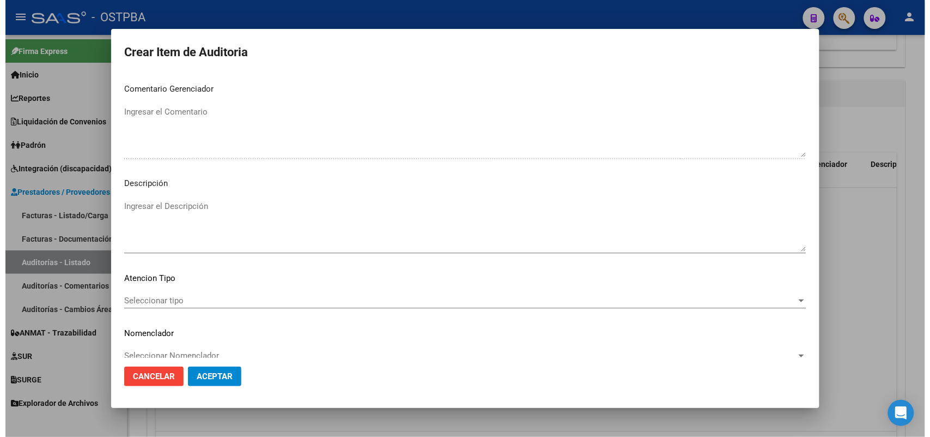
scroll to position [696, 0]
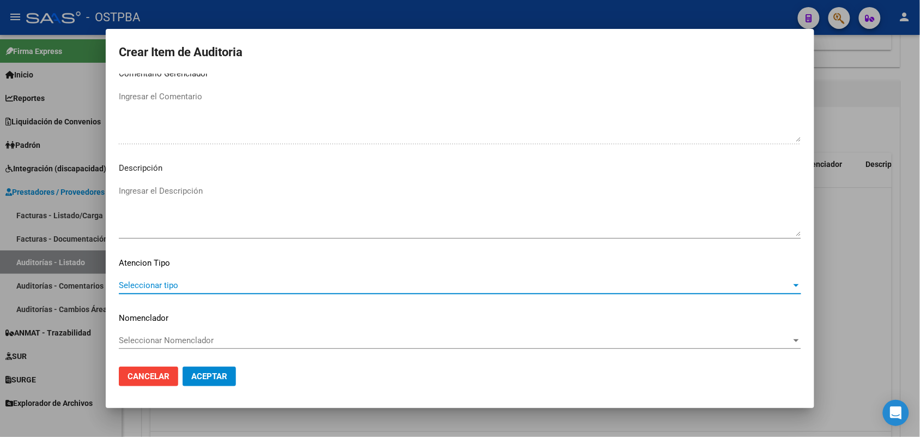
click at [170, 283] on span "Seleccionar tipo" at bounding box center [455, 285] width 673 height 10
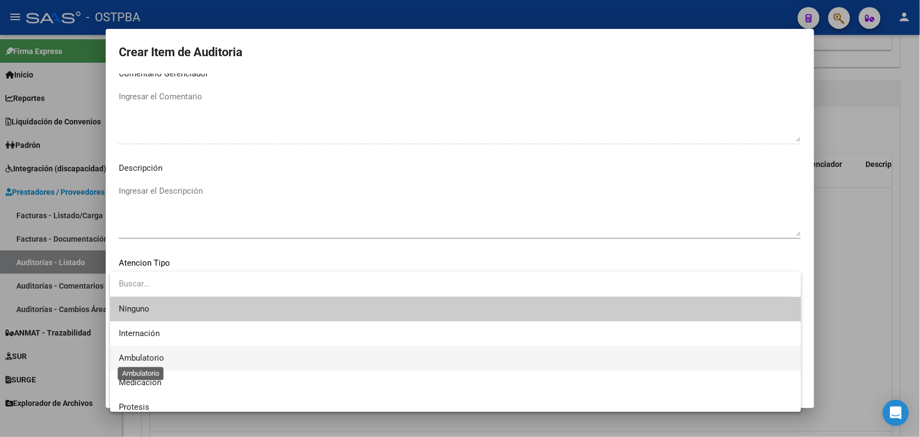
click at [153, 360] on span "Ambulatorio" at bounding box center [141, 358] width 45 height 10
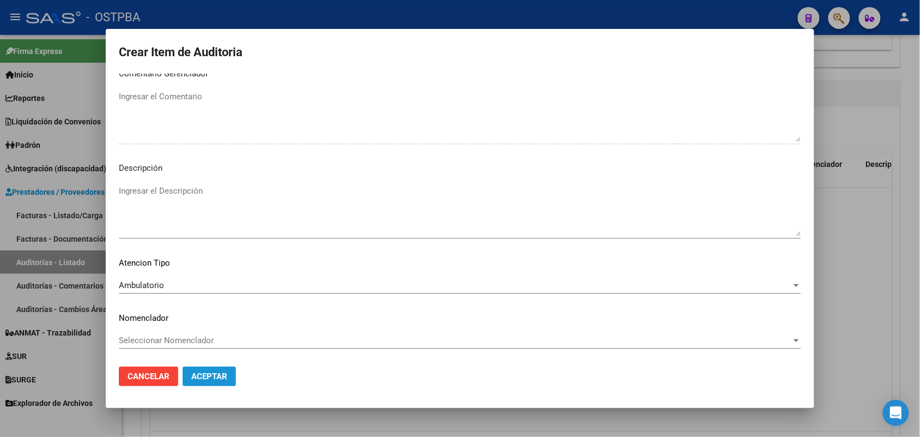
click at [209, 376] on span "Aceptar" at bounding box center [209, 376] width 36 height 10
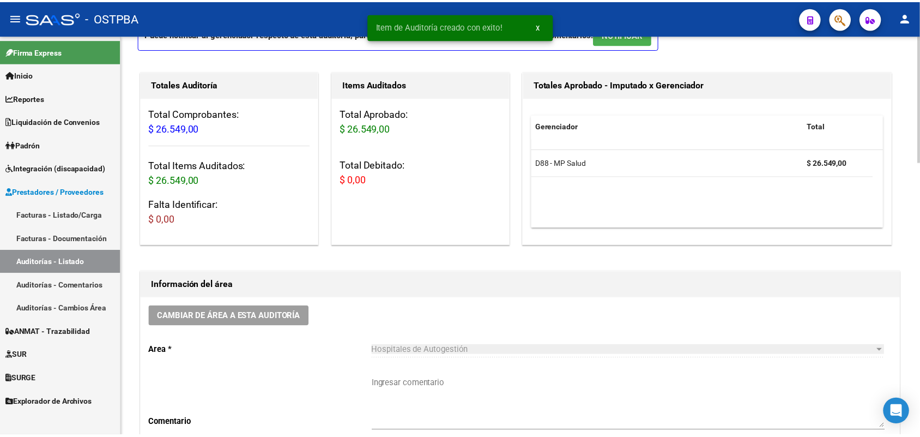
scroll to position [0, 0]
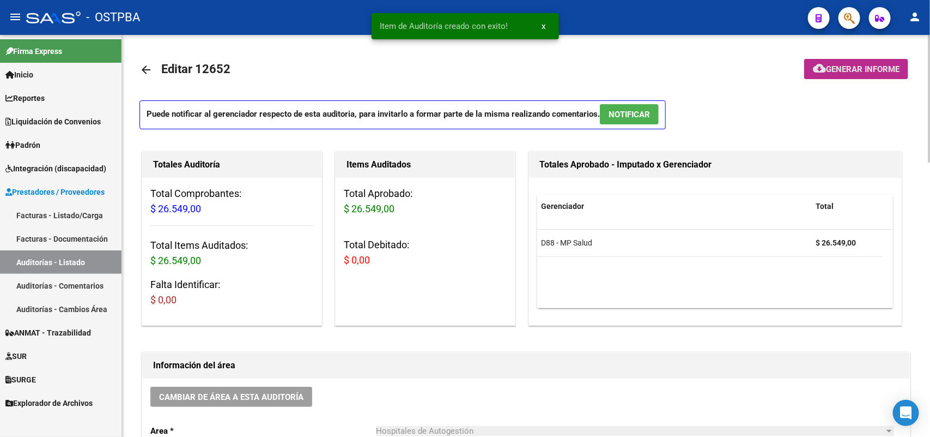
click at [841, 66] on span "Generar informe" at bounding box center [863, 69] width 74 height 10
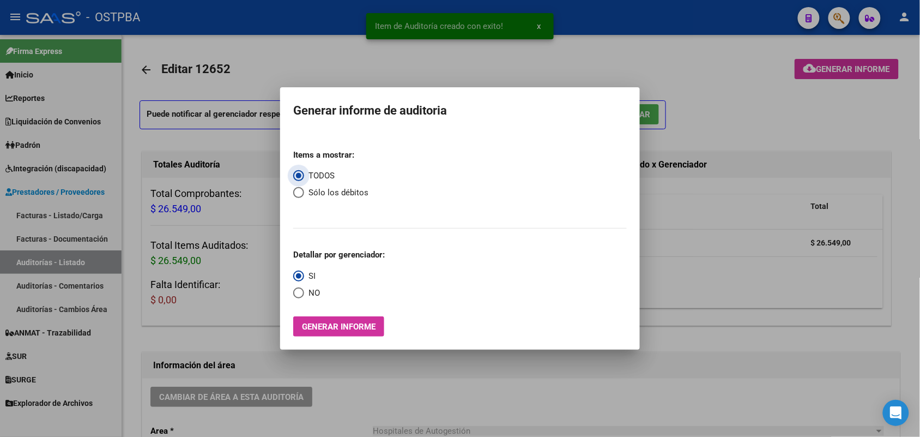
click at [363, 327] on span "Generar informe" at bounding box center [339, 327] width 74 height 10
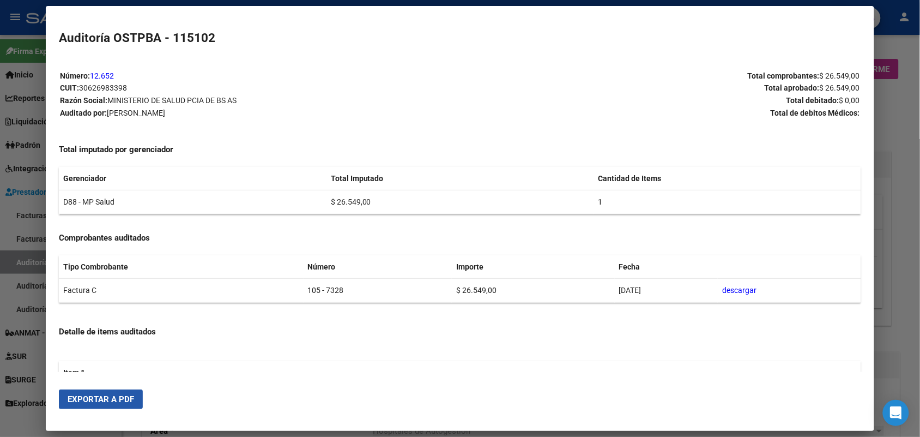
click at [126, 398] on span "Exportar a PDF" at bounding box center [101, 399] width 66 height 10
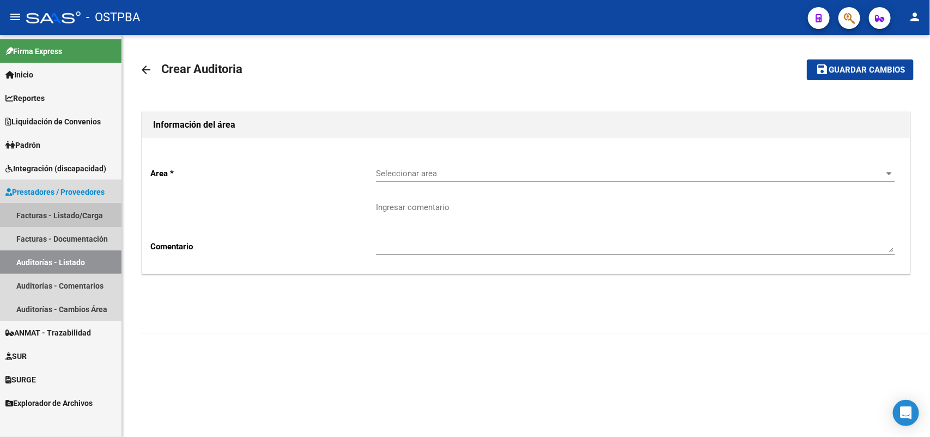
click at [82, 214] on link "Facturas - Listado/Carga" at bounding box center [61, 214] width 122 height 23
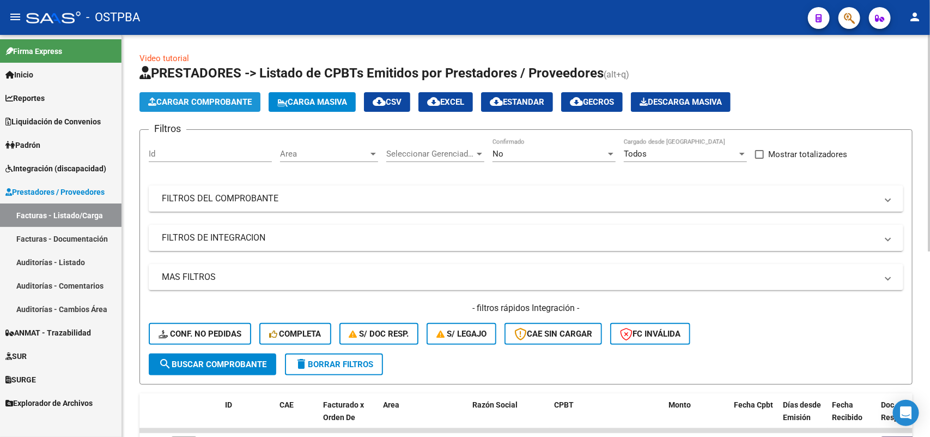
click at [199, 105] on span "Cargar Comprobante" at bounding box center [200, 102] width 104 height 10
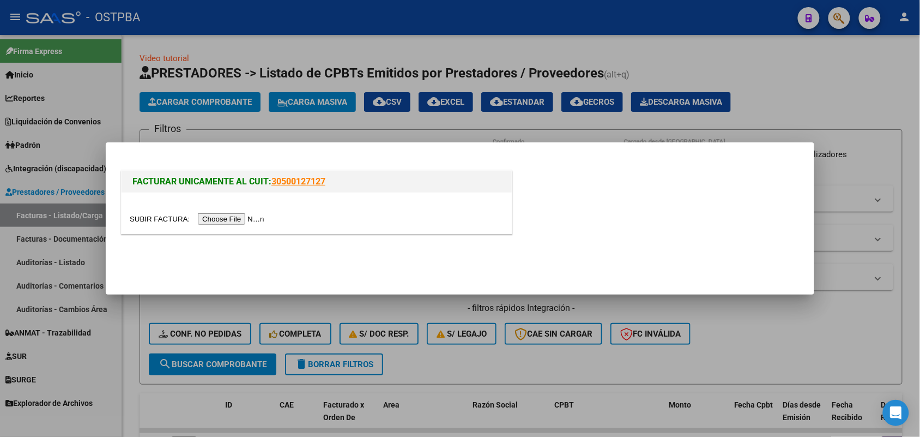
click at [227, 222] on input "file" at bounding box center [199, 218] width 138 height 11
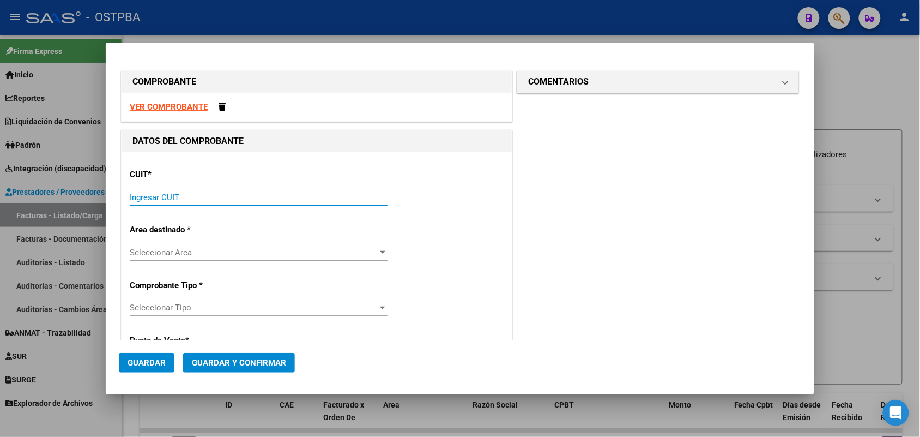
click at [135, 193] on input "Ingresar CUIT" at bounding box center [259, 197] width 258 height 10
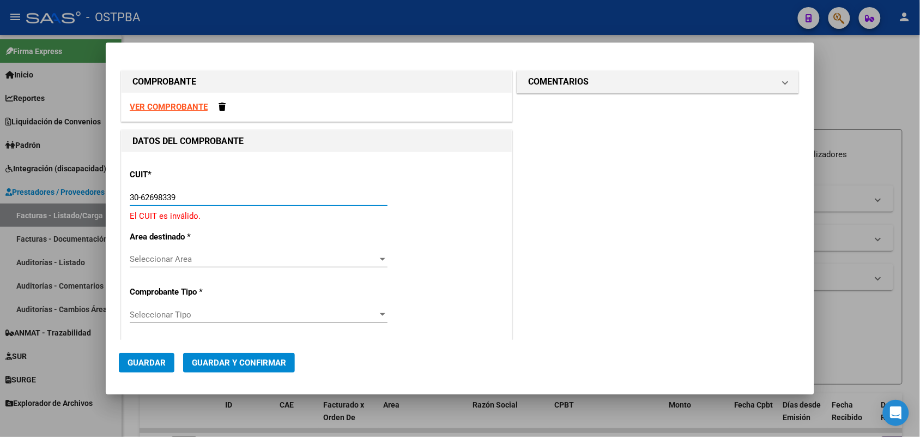
type input "30-62698339-8"
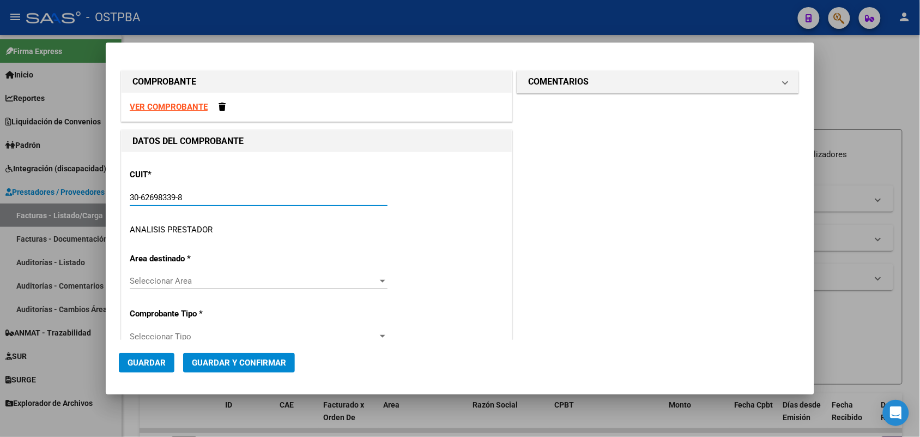
type input "105"
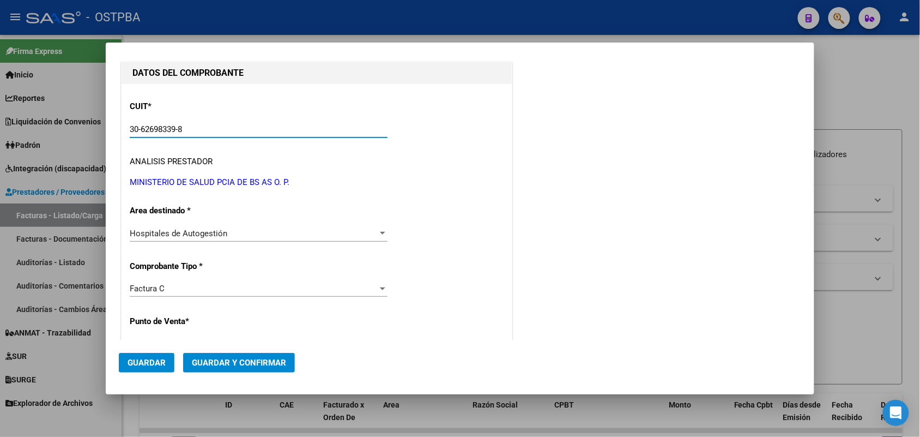
scroll to position [204, 0]
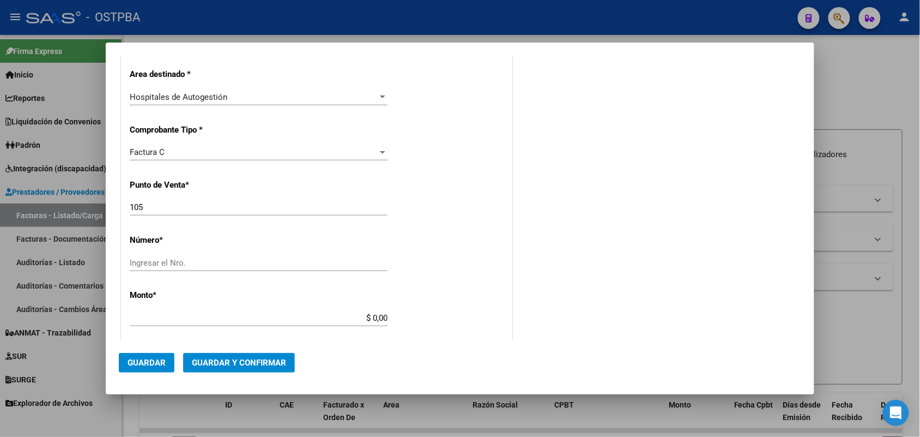
type input "30-62698339-8"
drag, startPoint x: 151, startPoint y: 208, endPoint x: 99, endPoint y: 208, distance: 51.8
click at [99, 208] on div "COMPROBANTE VER COMPROBANTE DATOS DEL COMPROBANTE CUIT * 30-62698339-8 Ingresar…" at bounding box center [460, 218] width 920 height 437
type input "144"
click at [137, 258] on input "Ingresar el Nro." at bounding box center [259, 263] width 258 height 10
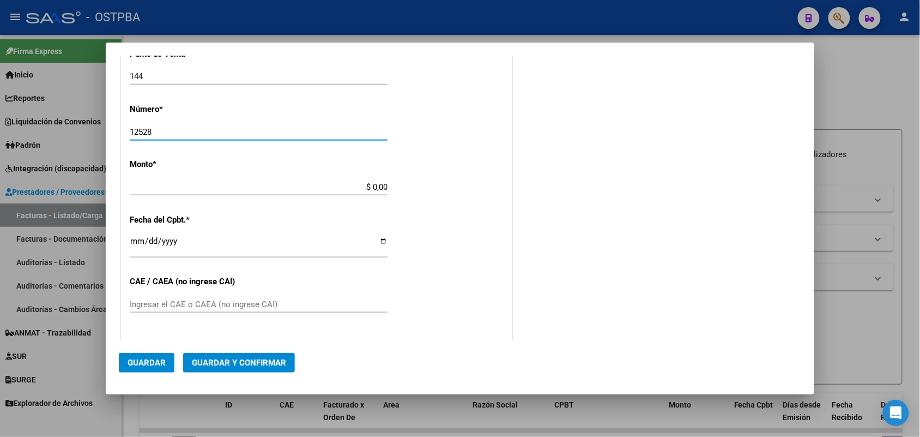
scroll to position [341, 0]
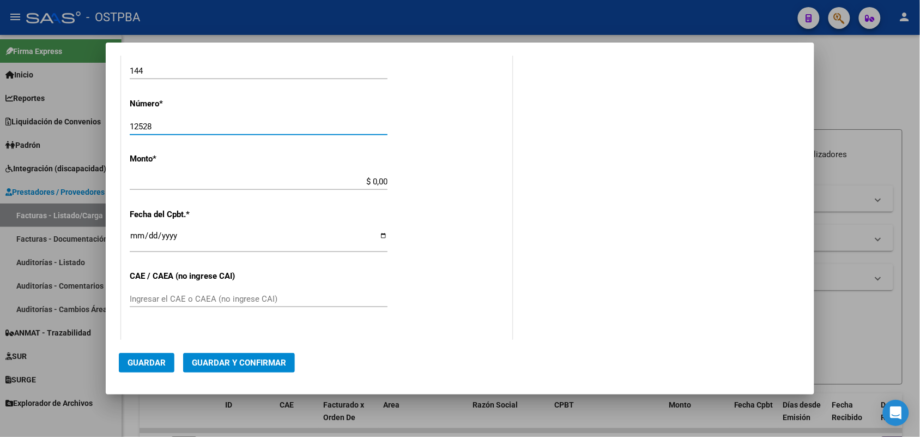
type input "12528"
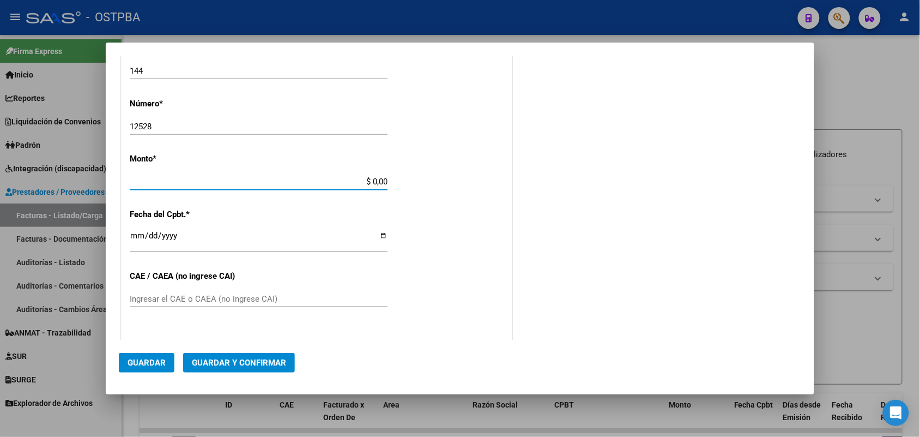
drag, startPoint x: 354, startPoint y: 180, endPoint x: 451, endPoint y: 180, distance: 96.5
click at [451, 180] on div "CUIT * 30-62698339-8 Ingresar CUIT ANALISIS PRESTADOR MINISTERIO DE SALUD PCIA …" at bounding box center [317, 197] width 390 height 773
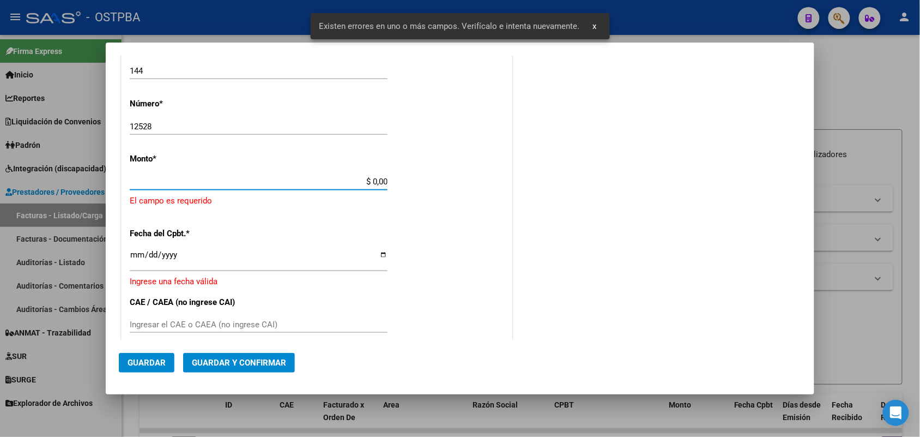
scroll to position [319, 0]
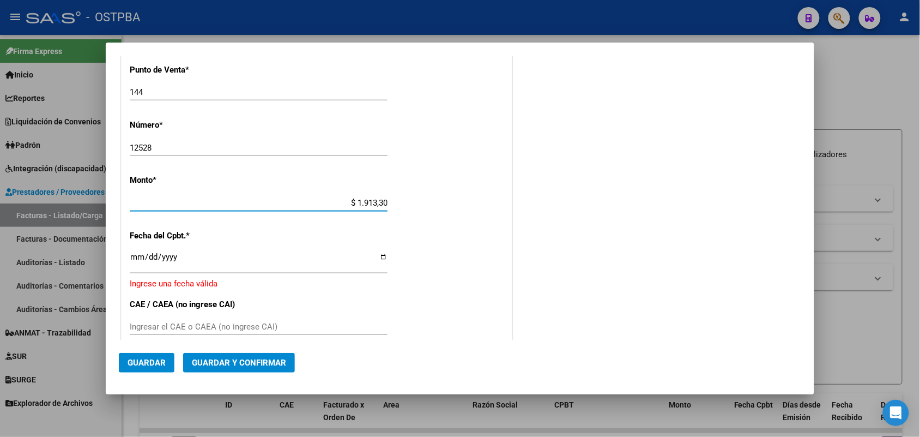
type input "$ 19.133,00"
click at [135, 259] on input "Ingresar la fecha" at bounding box center [259, 260] width 258 height 17
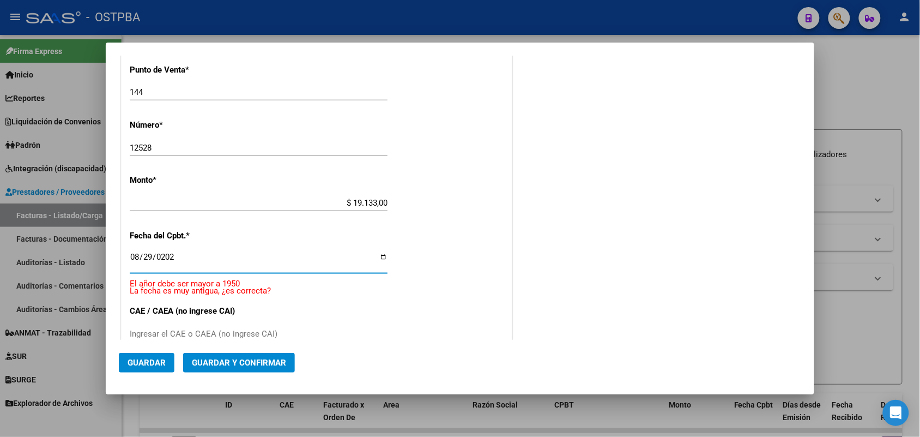
type input "[DATE]"
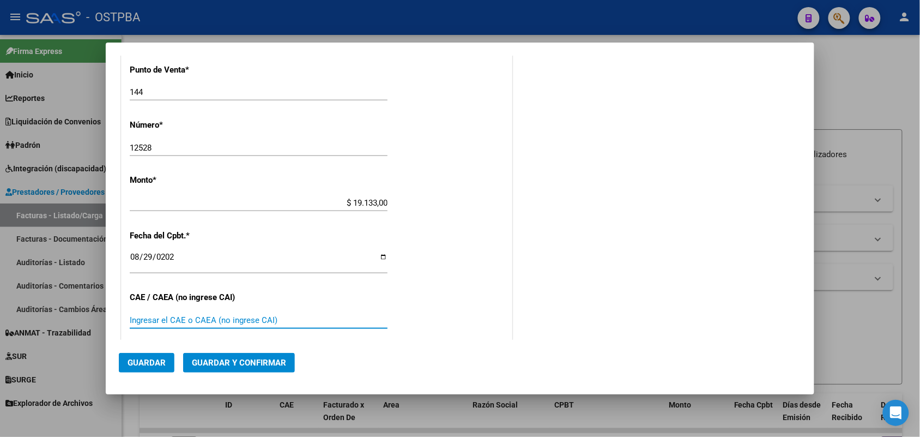
click at [140, 315] on input "Ingresar el CAE o CAEA (no ingrese CAI)" at bounding box center [259, 320] width 258 height 10
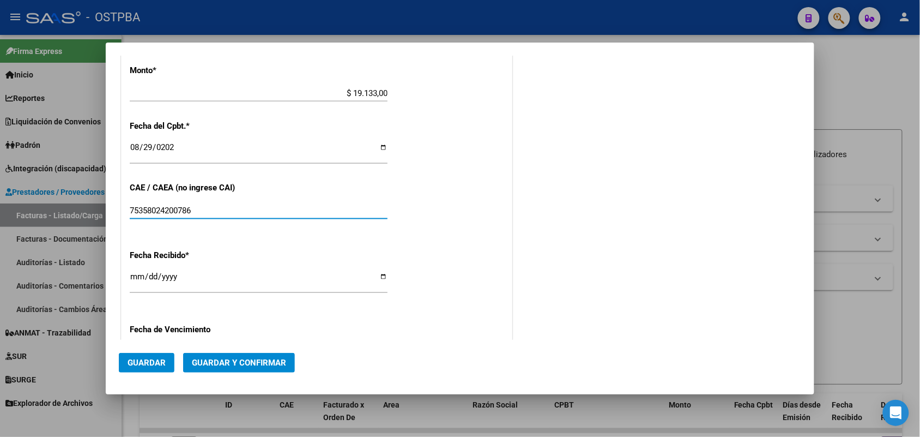
scroll to position [456, 0]
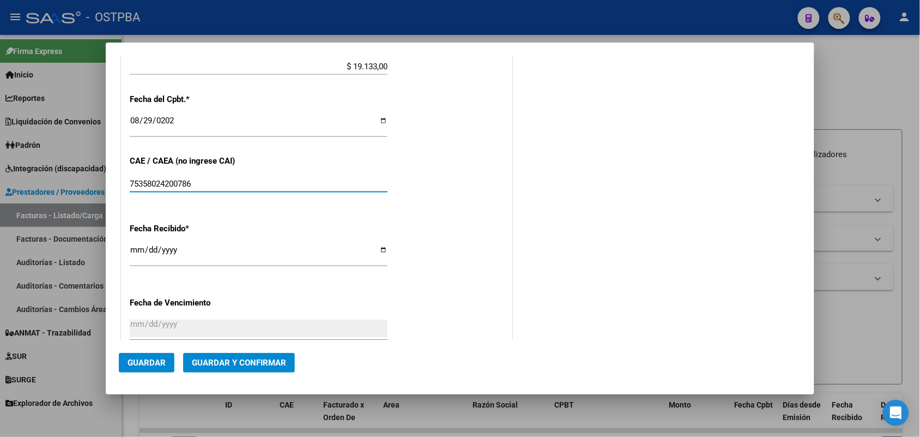
type input "75358024200786"
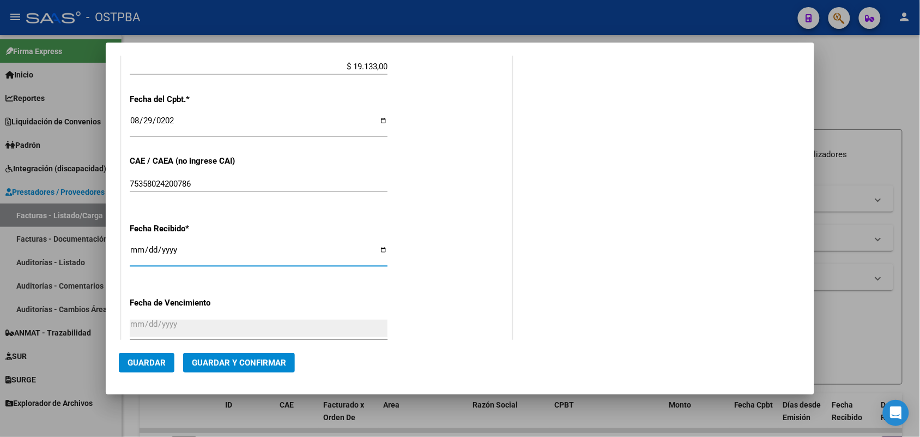
drag, startPoint x: 137, startPoint y: 253, endPoint x: 154, endPoint y: 266, distance: 21.0
click at [137, 255] on input "[DATE]" at bounding box center [259, 253] width 258 height 17
type input "[DATE]"
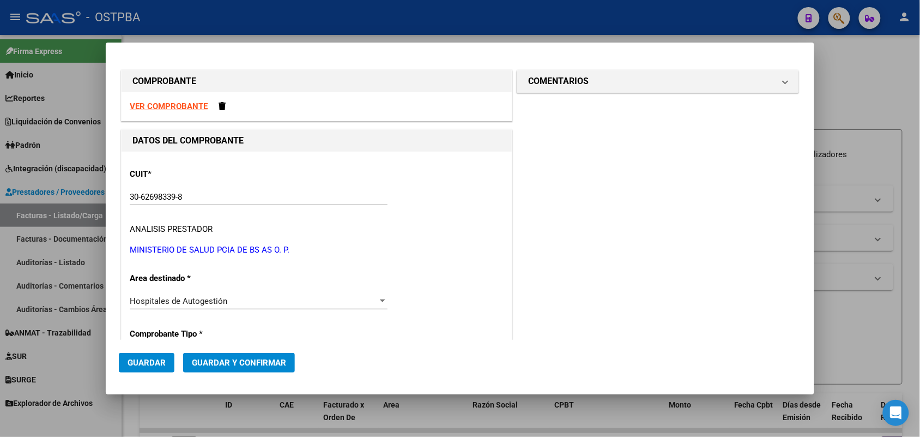
scroll to position [0, 0]
drag, startPoint x: 774, startPoint y: 82, endPoint x: 766, endPoint y: 86, distance: 9.0
click at [770, 84] on mat-expansion-panel-header "COMENTARIOS" at bounding box center [657, 82] width 281 height 22
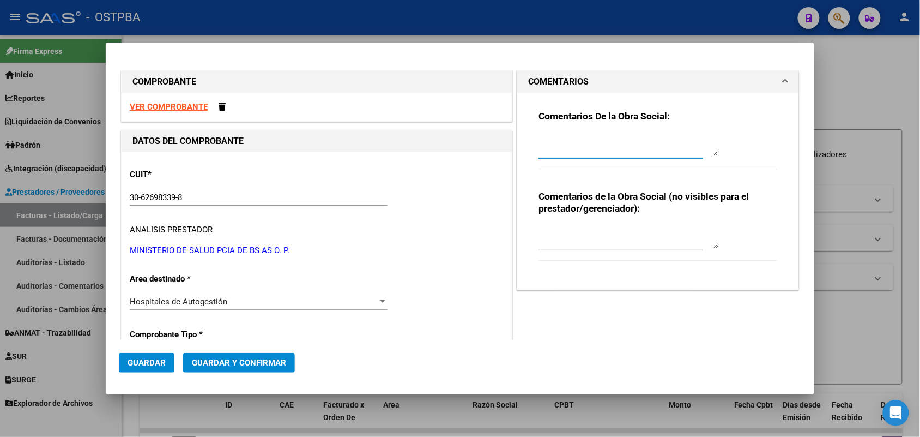
click at [538, 153] on textarea at bounding box center [628, 145] width 180 height 22
type textarea "HR 126890"
click at [167, 365] on button "Guardar" at bounding box center [147, 363] width 56 height 20
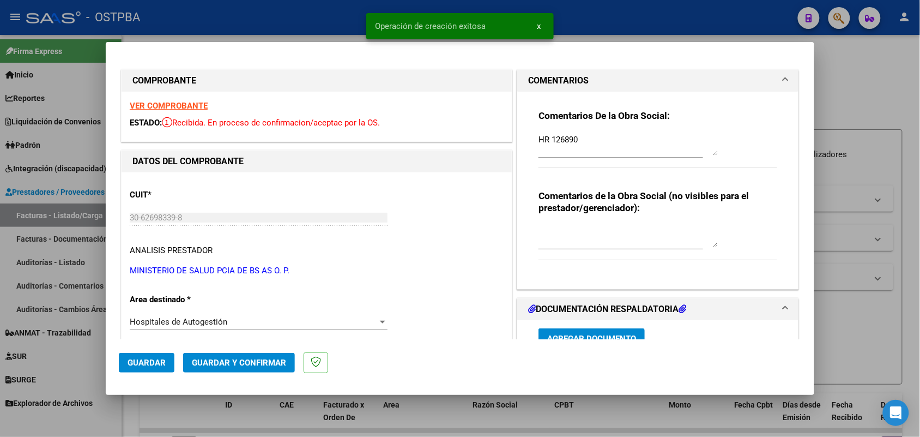
type input "[DATE]"
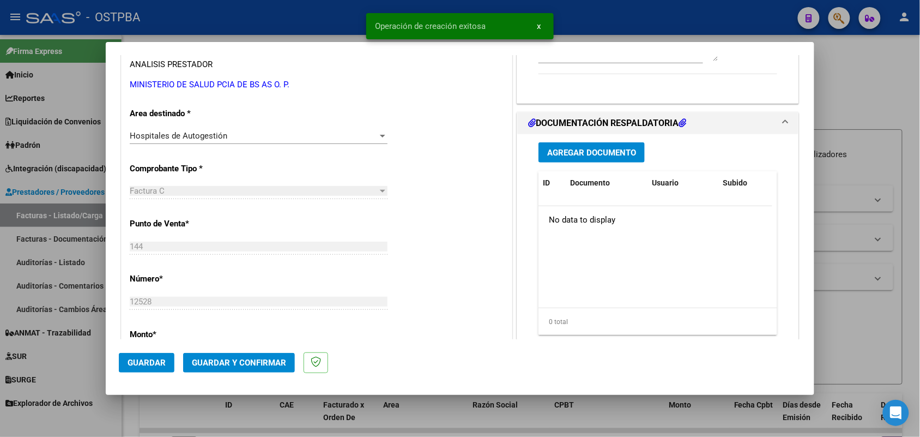
scroll to position [204, 0]
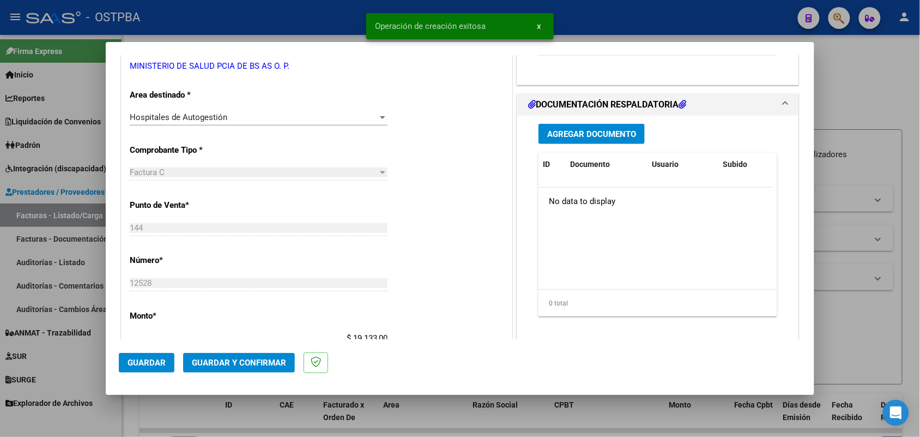
click at [593, 131] on span "Agregar Documento" at bounding box center [591, 134] width 89 height 10
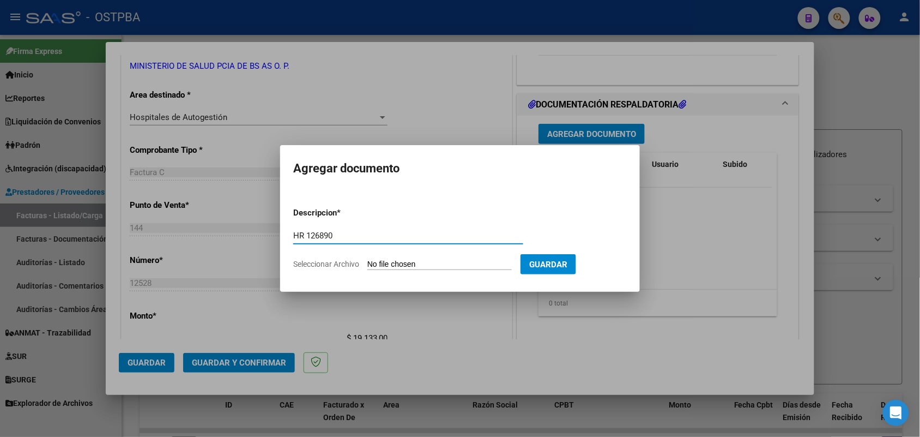
type input "HR 126890"
click at [372, 266] on input "Seleccionar Archivo" at bounding box center [439, 264] width 144 height 10
type input "C:\fakepath\HR 126890.pdf"
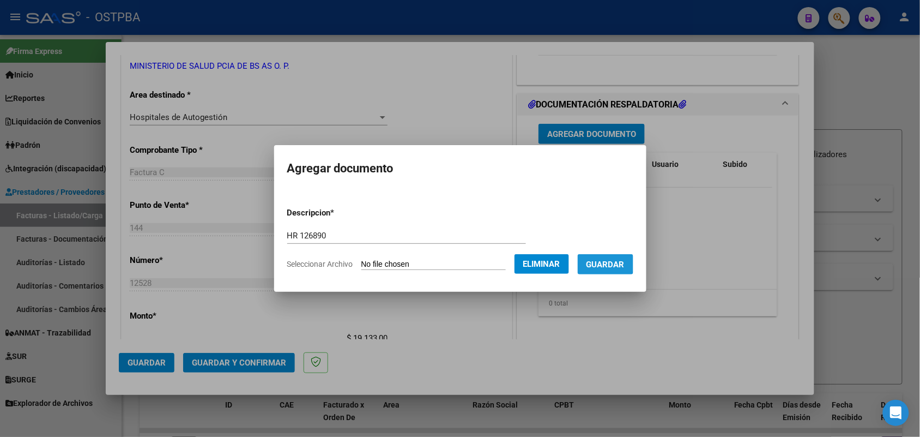
click at [615, 259] on span "Guardar" at bounding box center [605, 264] width 38 height 10
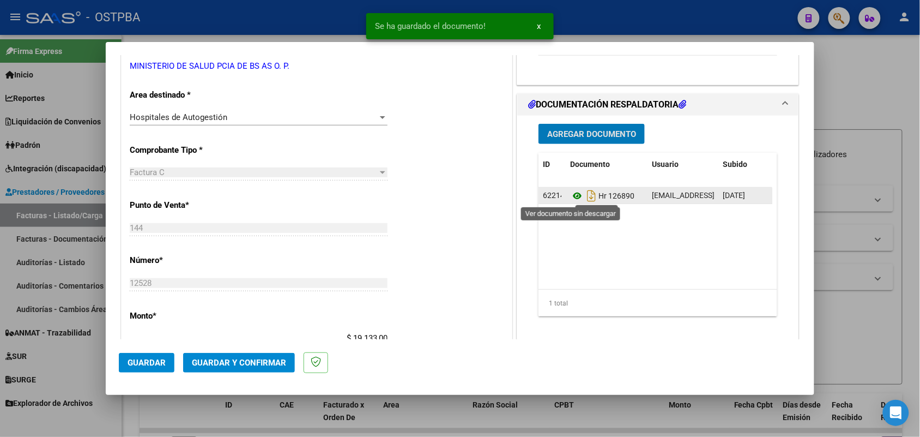
click at [573, 193] on icon at bounding box center [577, 195] width 14 height 13
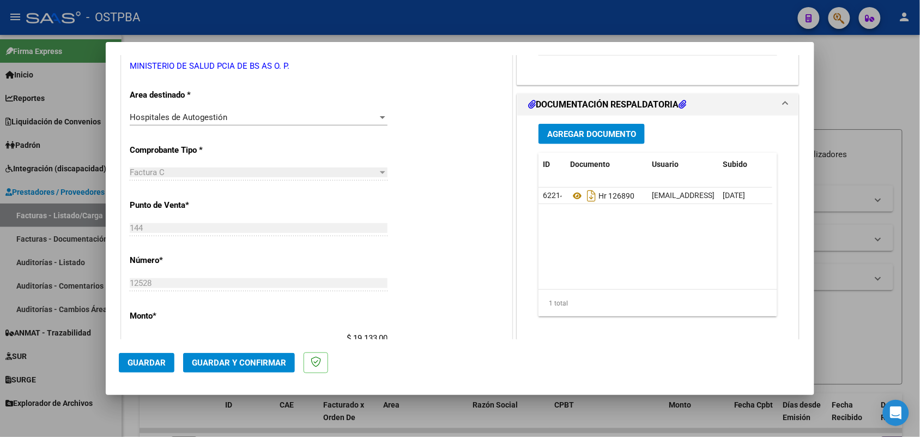
click at [589, 131] on span "Agregar Documento" at bounding box center [591, 134] width 89 height 10
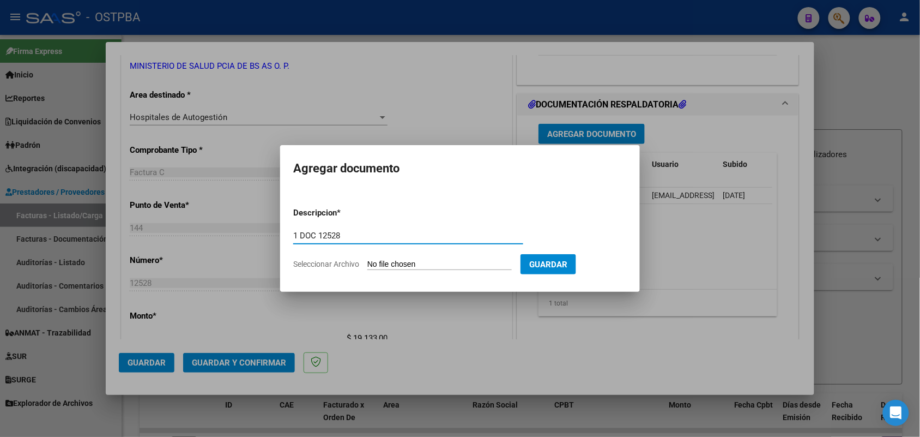
type input "1 DOC 12528"
click at [368, 262] on input "Seleccionar Archivo" at bounding box center [439, 264] width 144 height 10
type input "C:\fakepath\1 DOC 12528.pdf"
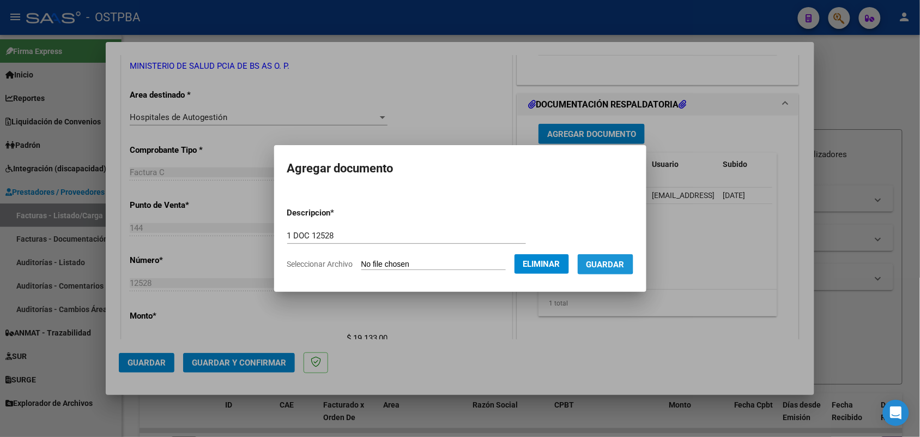
click at [616, 262] on span "Guardar" at bounding box center [605, 264] width 38 height 10
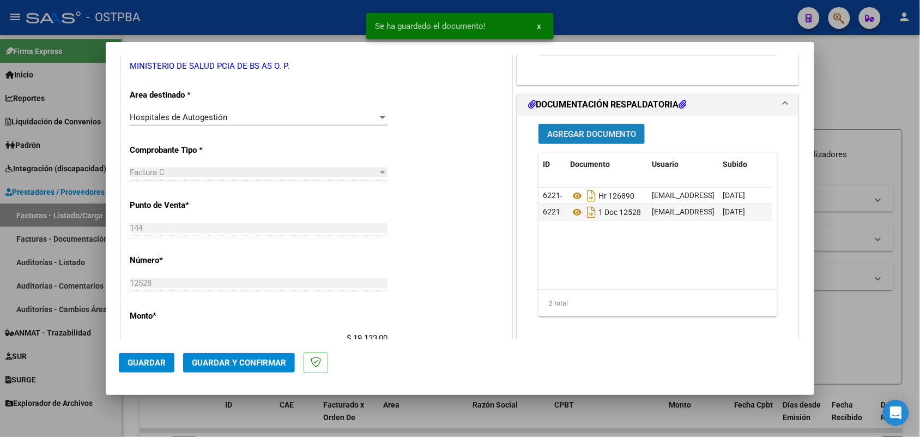
click at [585, 128] on button "Agregar Documento" at bounding box center [591, 134] width 106 height 20
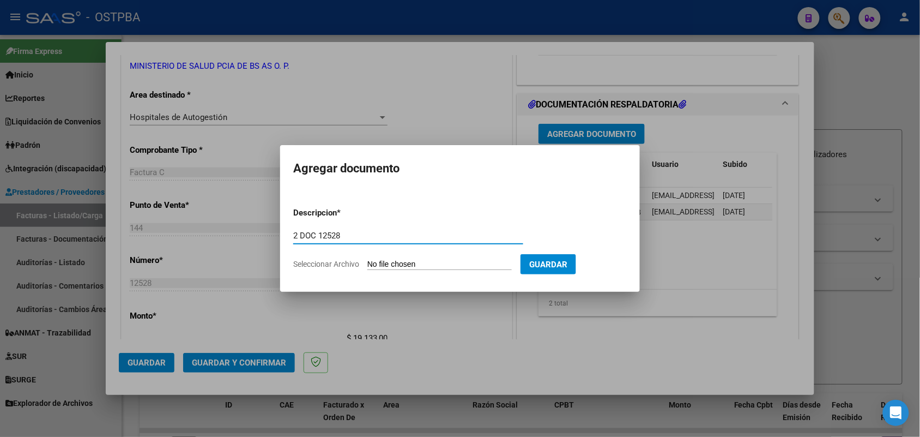
type input "2 DOC 12528"
click at [385, 265] on input "Seleccionar Archivo" at bounding box center [439, 264] width 144 height 10
type input "C:\fakepath\2 DOC 12528.pdf"
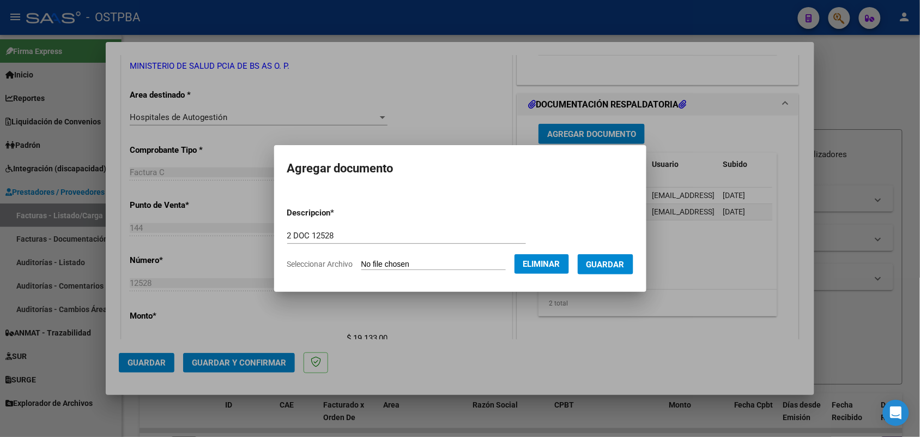
click at [615, 259] on span "Guardar" at bounding box center [605, 264] width 38 height 10
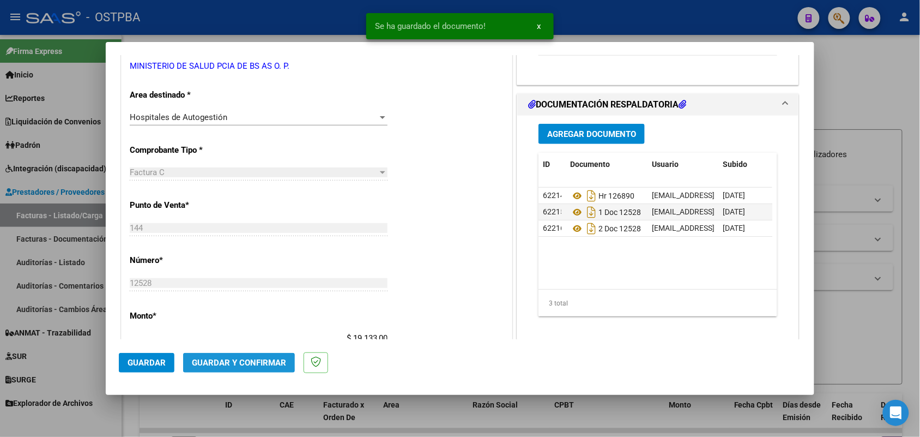
click at [237, 363] on span "Guardar y Confirmar" at bounding box center [239, 363] width 94 height 10
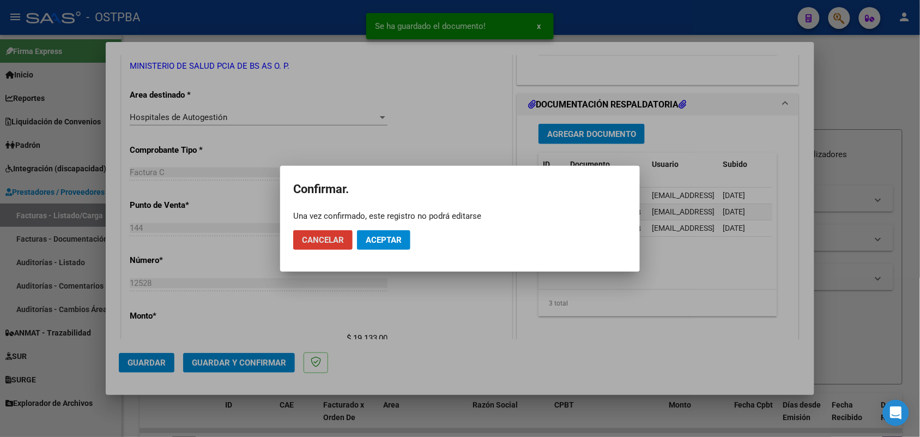
click at [382, 235] on span "Aceptar" at bounding box center [384, 240] width 36 height 10
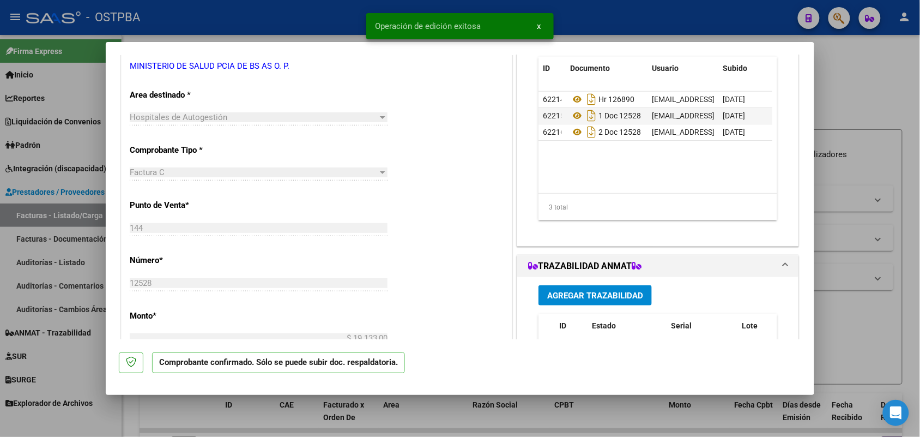
click at [45, 258] on div at bounding box center [460, 218] width 920 height 437
type input "$ 0,00"
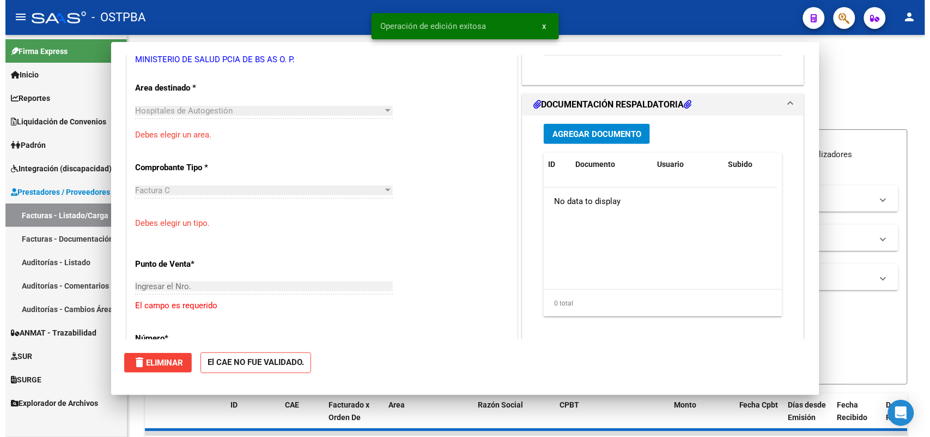
scroll to position [197, 0]
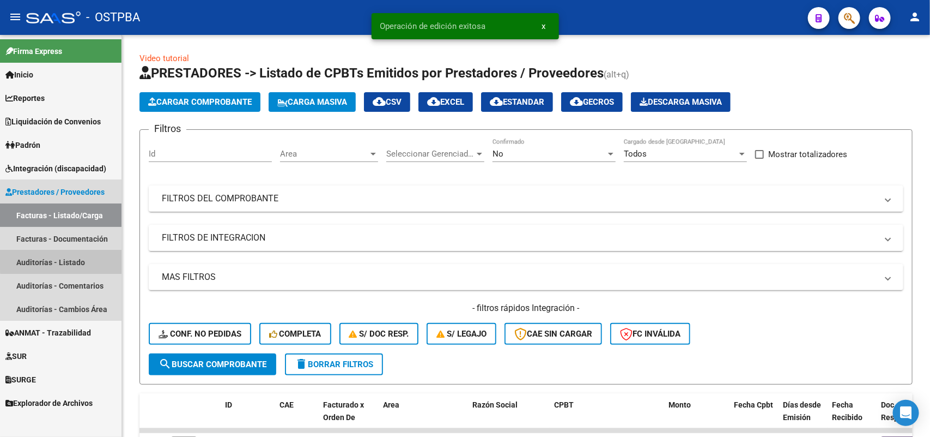
click at [72, 258] on link "Auditorías - Listado" at bounding box center [61, 261] width 122 height 23
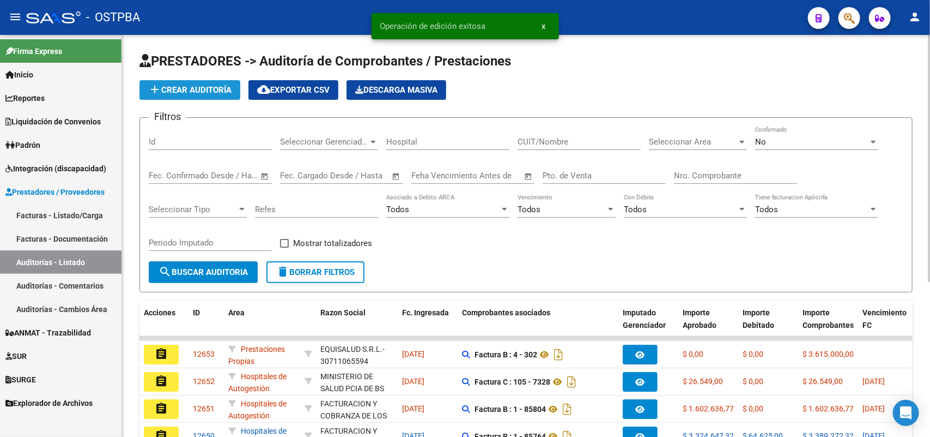
click at [195, 86] on span "add Crear Auditoría" at bounding box center [189, 90] width 83 height 10
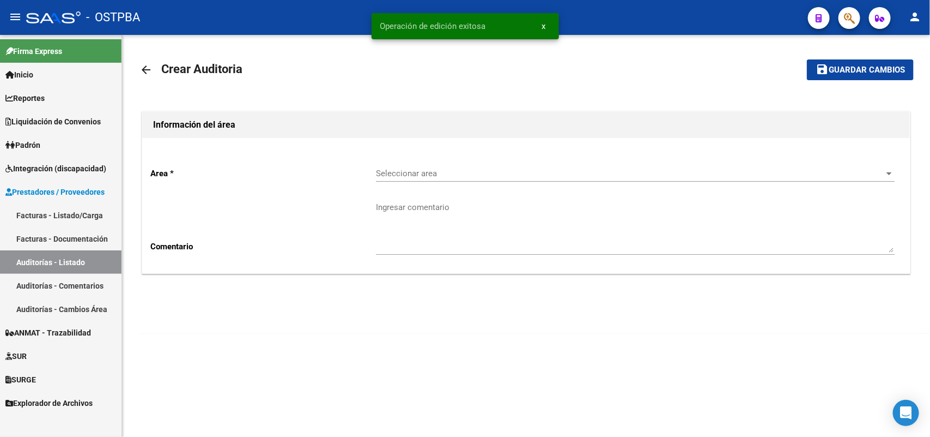
click at [418, 173] on span "Seleccionar area" at bounding box center [630, 173] width 509 height 10
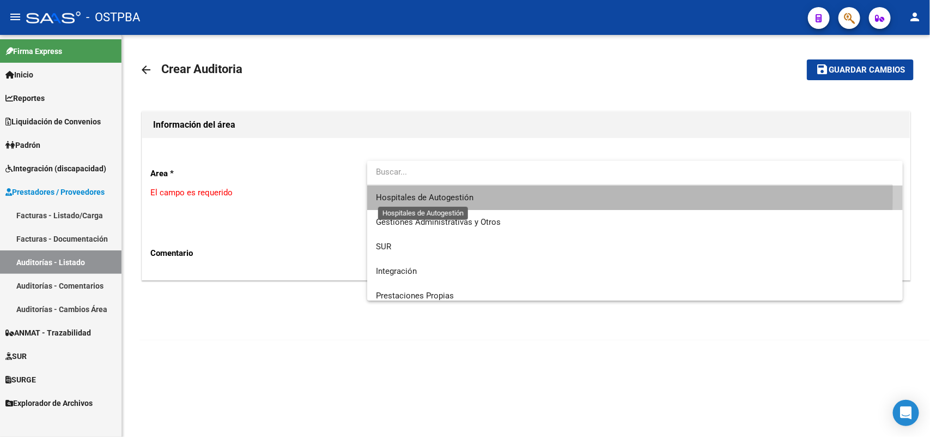
click at [418, 192] on span "Hospitales de Autogestión" at bounding box center [425, 197] width 98 height 10
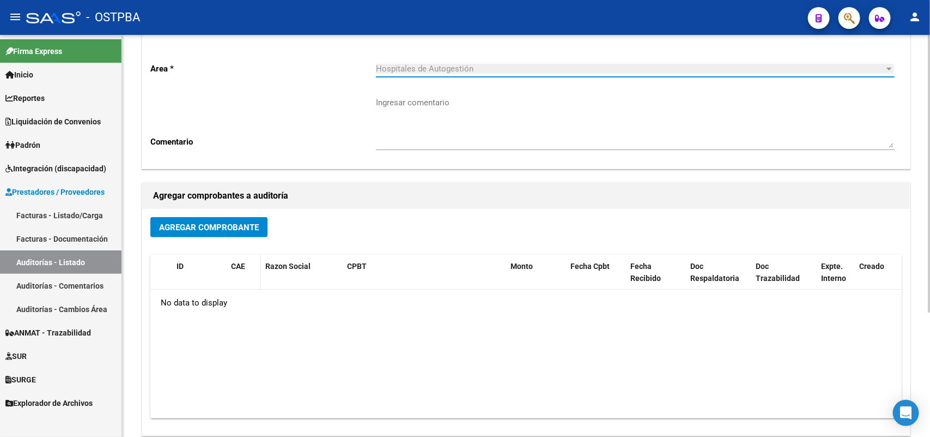
scroll to position [136, 0]
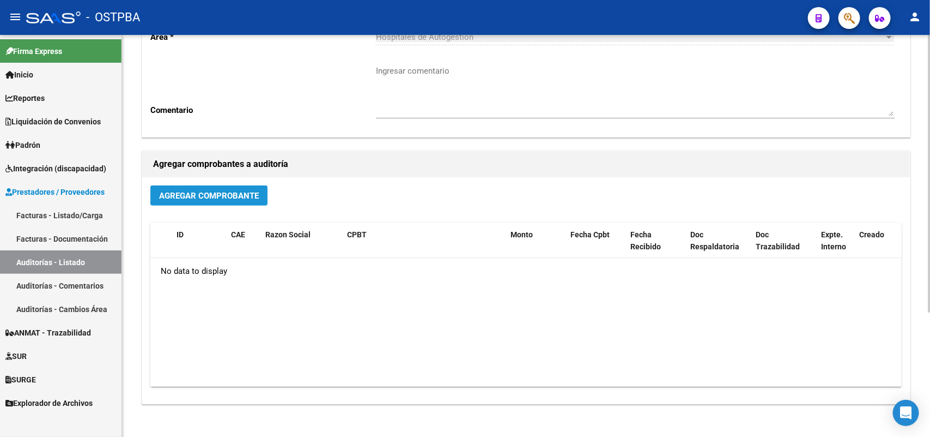
click at [215, 191] on span "Agregar Comprobante" at bounding box center [209, 196] width 100 height 10
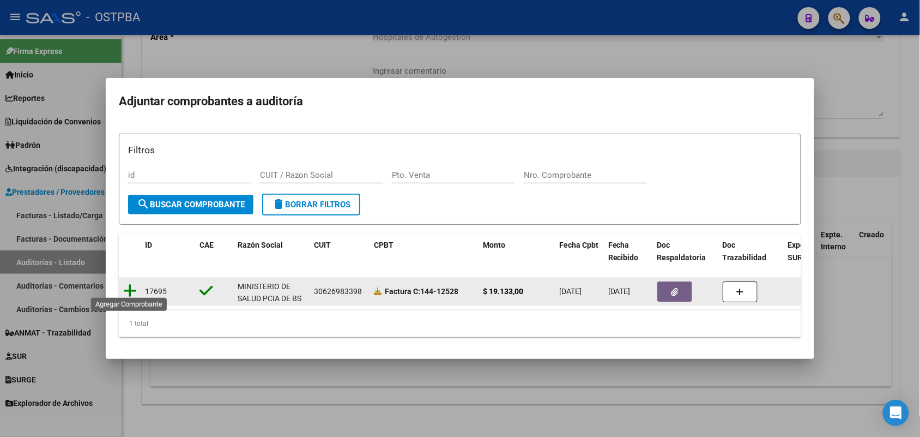
click at [128, 285] on icon at bounding box center [130, 290] width 14 height 15
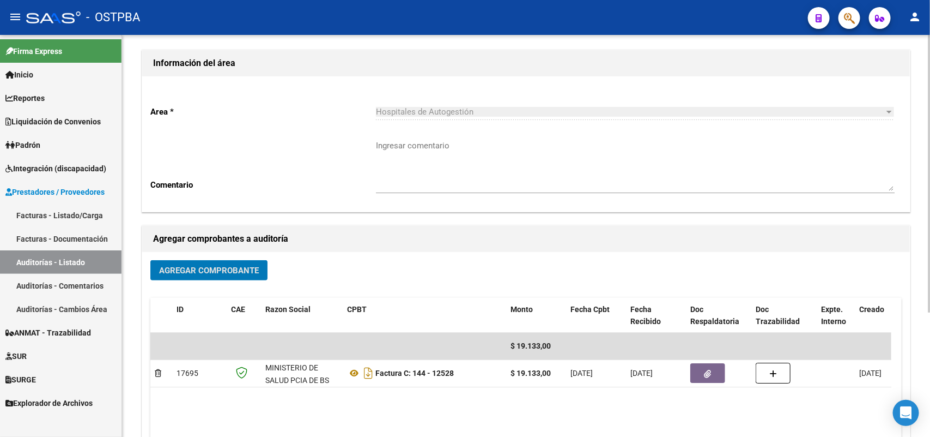
scroll to position [0, 0]
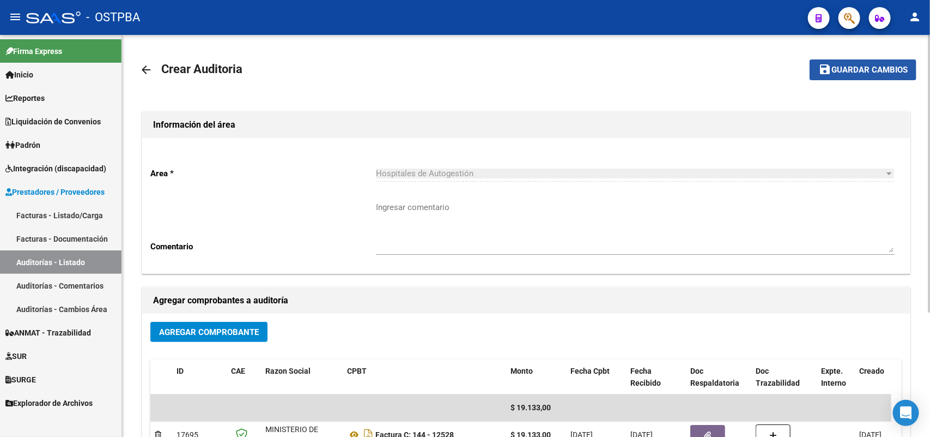
click at [861, 69] on span "Guardar cambios" at bounding box center [870, 70] width 76 height 10
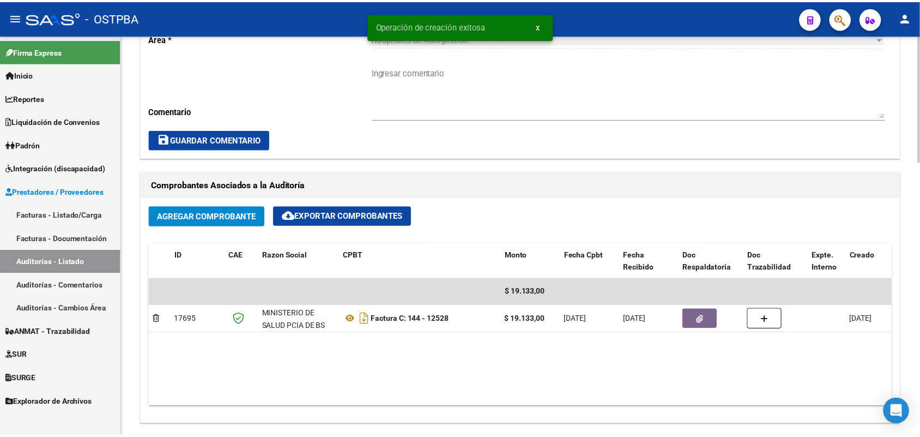
scroll to position [613, 0]
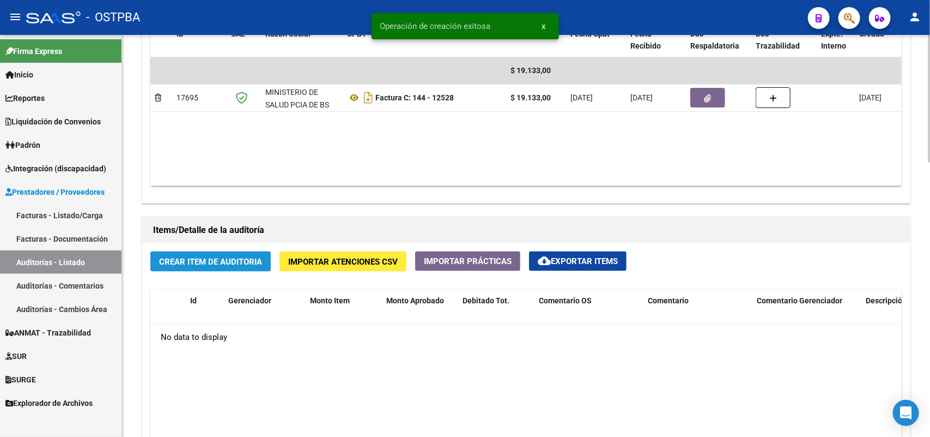
click at [241, 261] on span "Crear Item de Auditoria" at bounding box center [210, 262] width 103 height 10
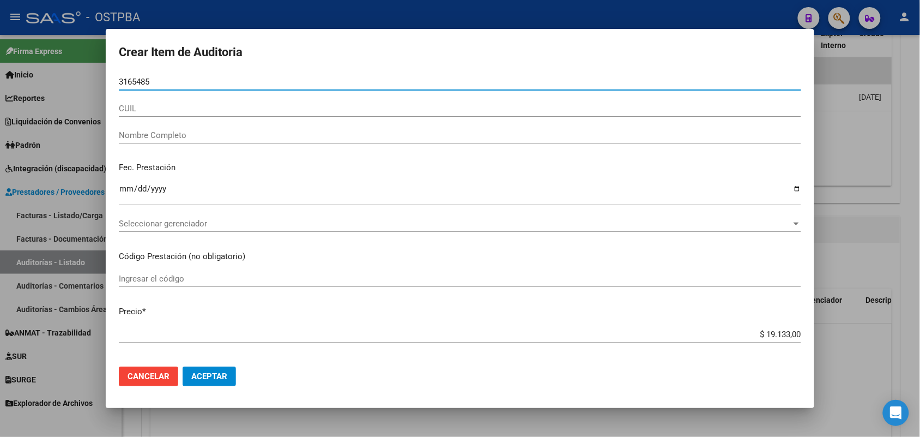
type input "31654852"
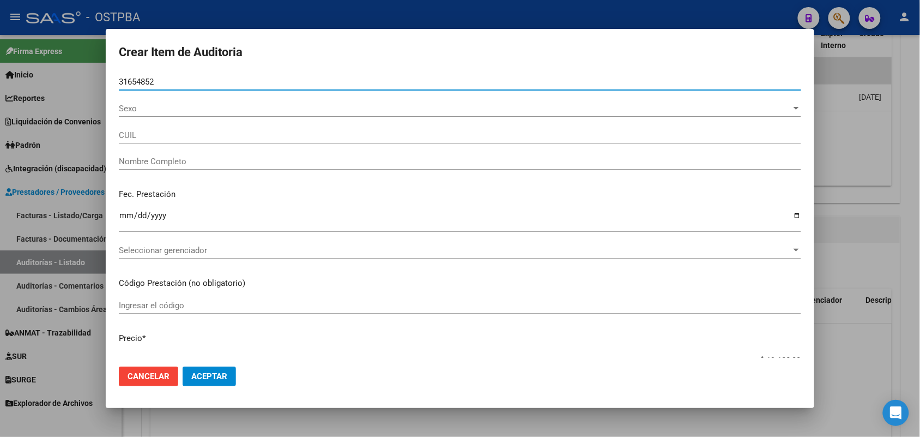
type input "27316548526"
type input "[PERSON_NAME]"
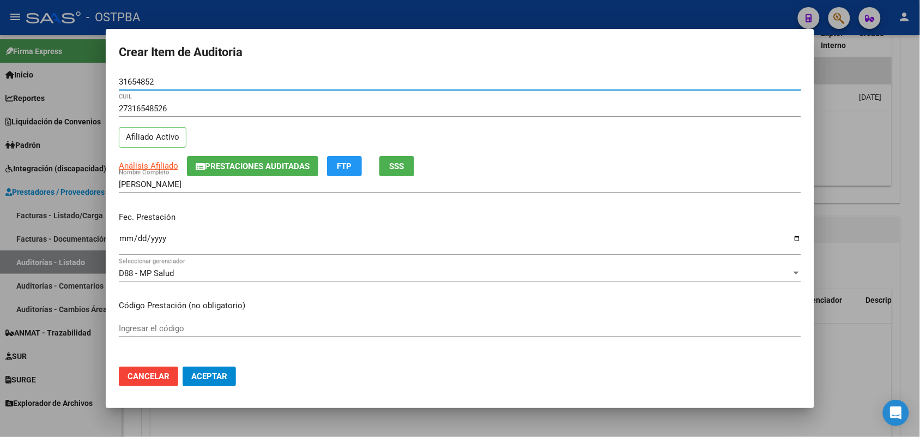
type input "31654852"
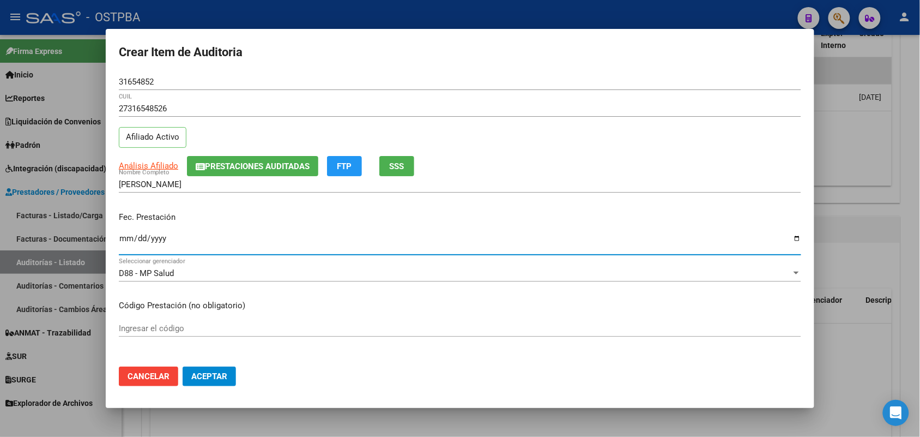
drag, startPoint x: 127, startPoint y: 246, endPoint x: 184, endPoint y: 256, distance: 58.2
click at [128, 246] on input "Ingresar la fecha" at bounding box center [460, 242] width 682 height 17
type input "[DATE]"
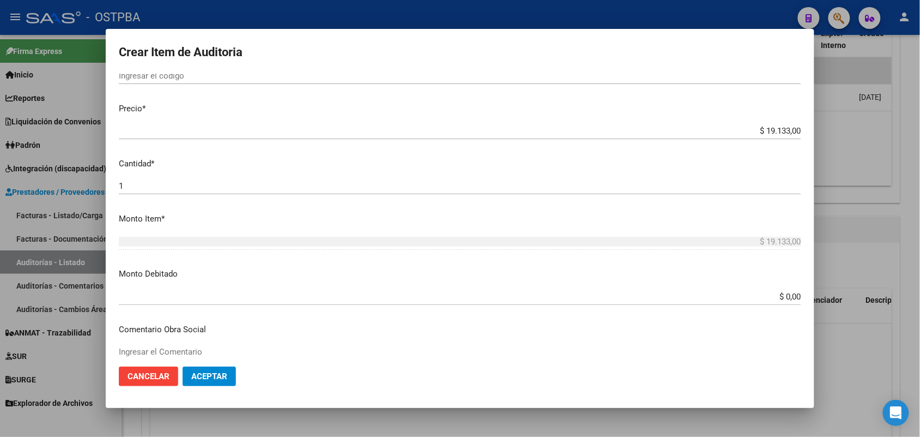
scroll to position [272, 0]
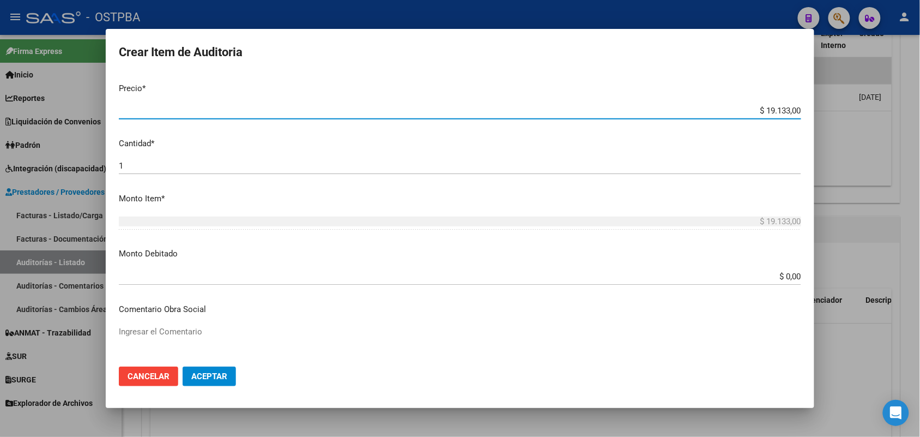
drag, startPoint x: 745, startPoint y: 110, endPoint x: 838, endPoint y: 105, distance: 93.3
click at [838, 105] on div "Crear Item de Auditoria 31654852 Nro Documento 27316548526 CUIL Afiliado Activo…" at bounding box center [460, 218] width 920 height 437
type input "$ 0,07"
type input "$ 0,72"
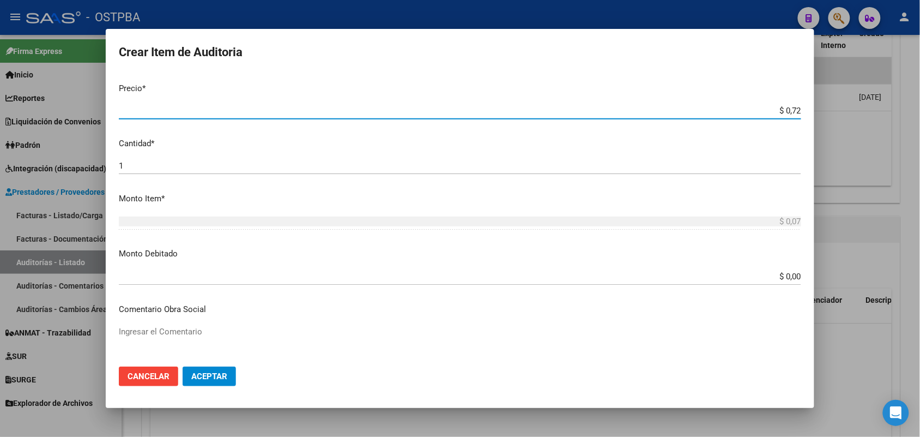
type input "$ 0,72"
type input "$ 7,24"
type input "$ 72,44"
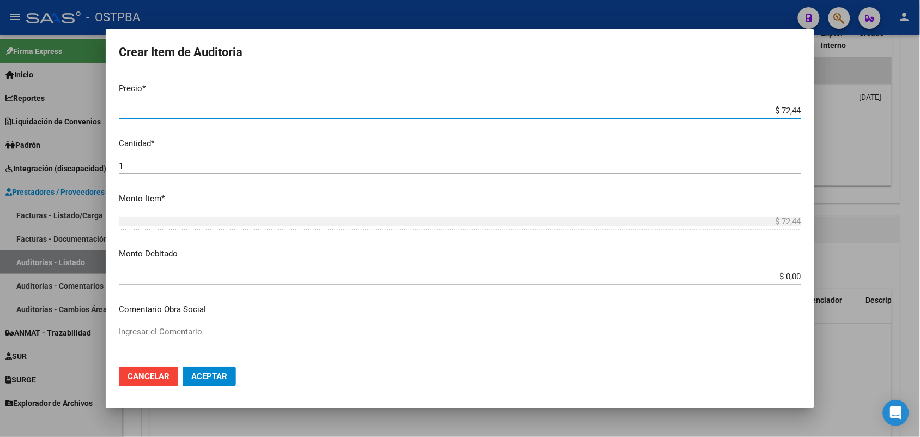
type input "$ 724,40"
type input "$ 7.244,00"
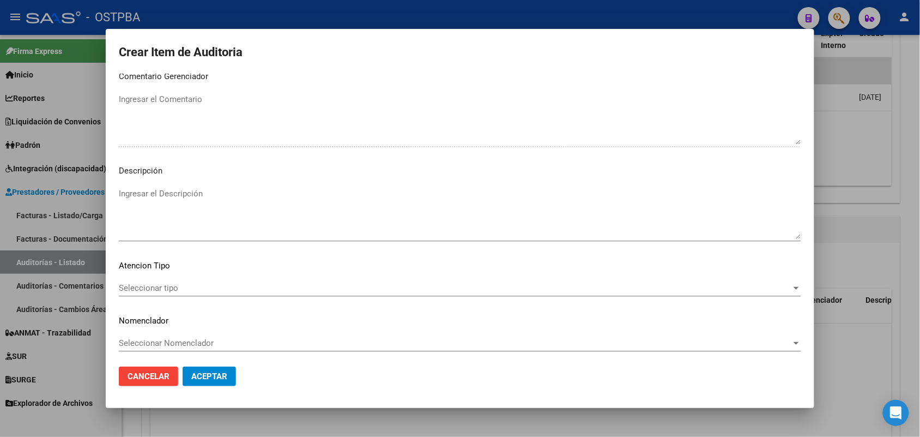
scroll to position [696, 0]
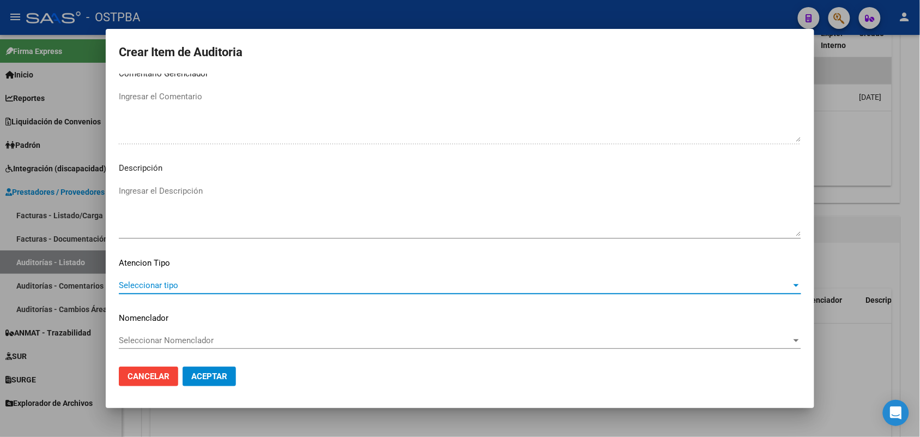
click at [166, 287] on span "Seleccionar tipo" at bounding box center [455, 285] width 673 height 10
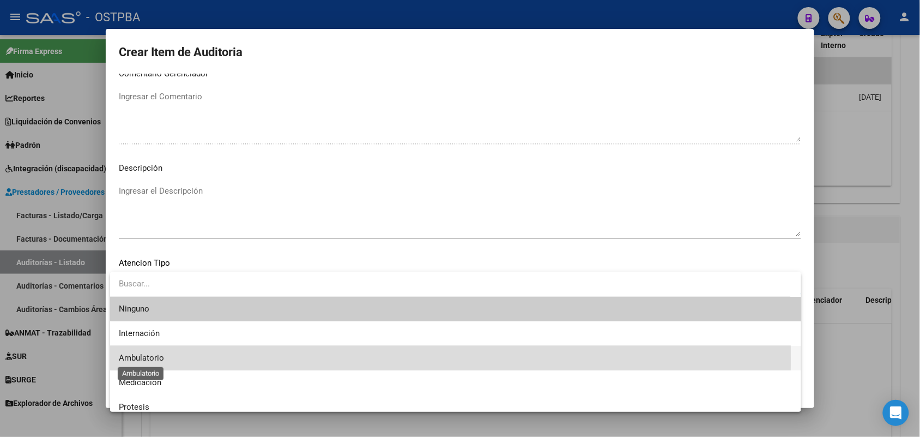
click at [150, 358] on span "Ambulatorio" at bounding box center [141, 358] width 45 height 10
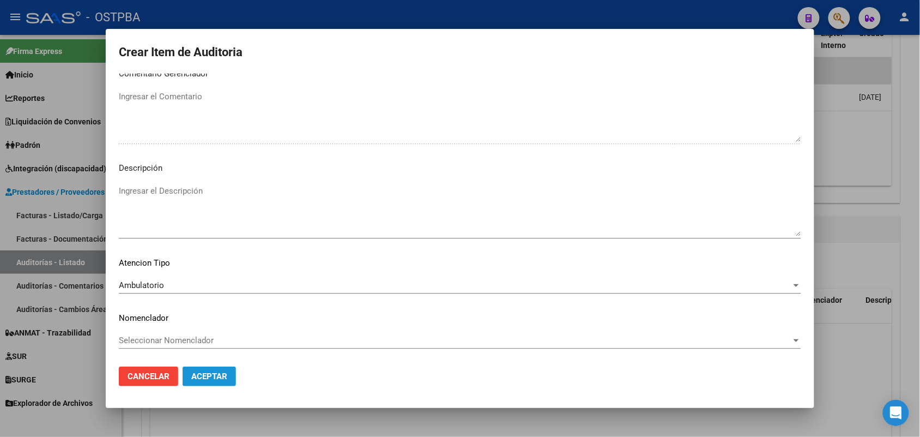
click at [195, 377] on span "Aceptar" at bounding box center [209, 376] width 36 height 10
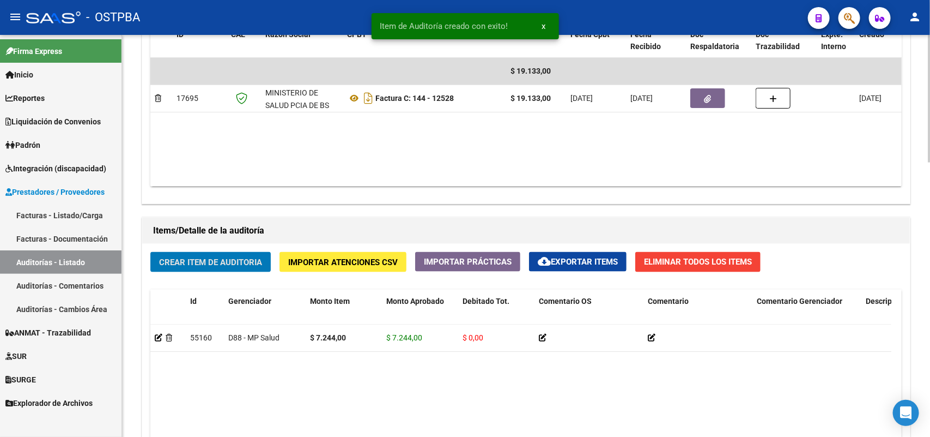
click at [233, 260] on span "Crear Item de Auditoria" at bounding box center [210, 262] width 103 height 10
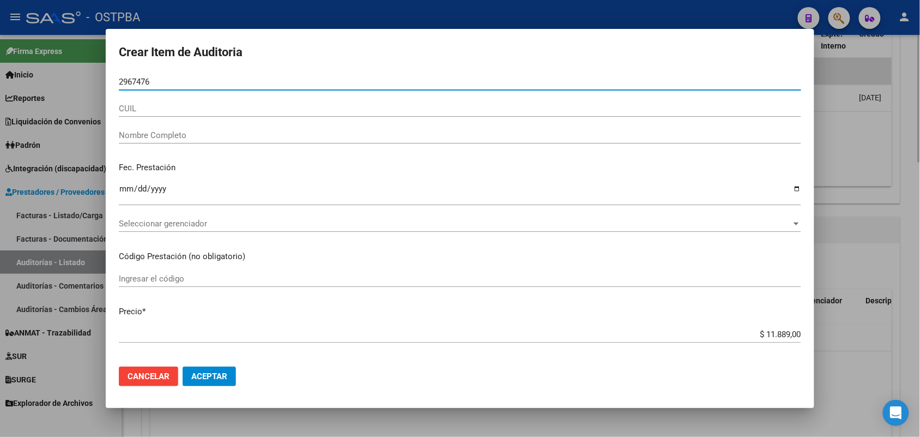
type input "29674764"
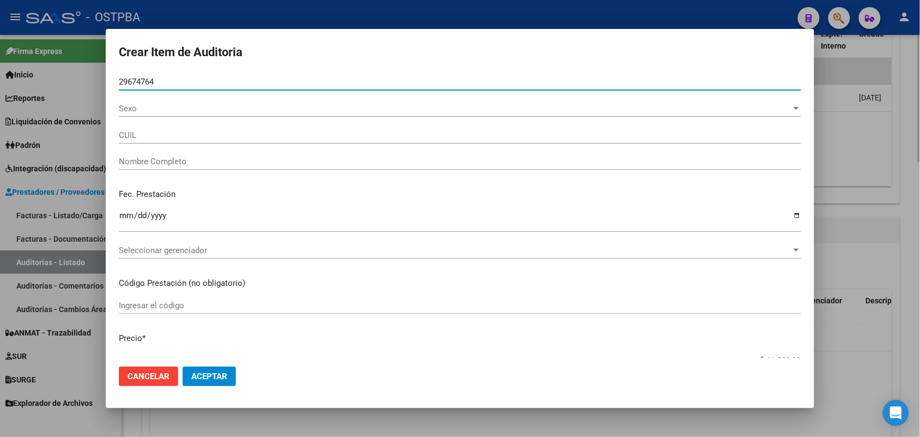
type input "20296747646"
type input "[PERSON_NAME]"
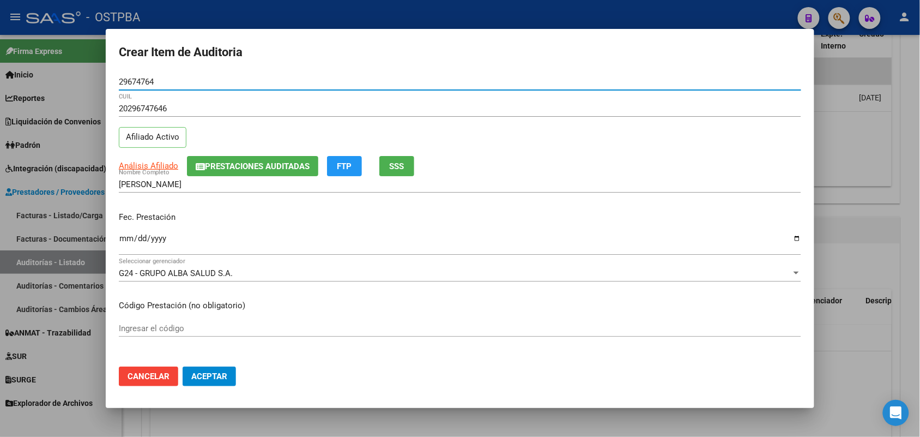
type input "29674764"
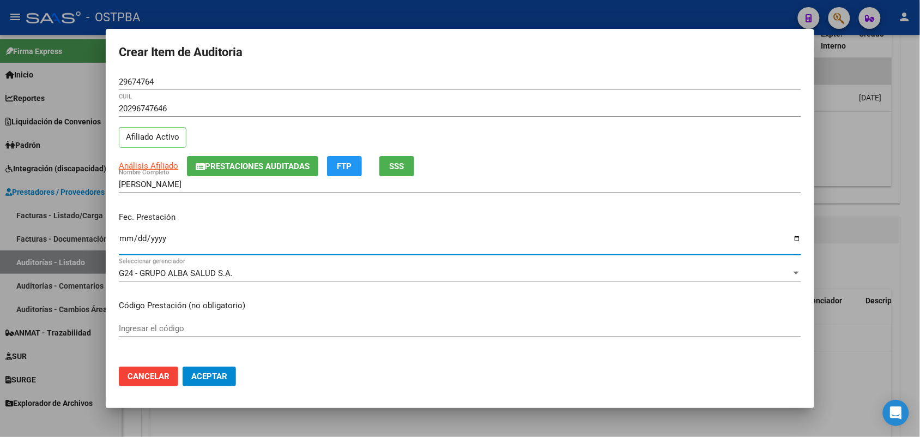
click at [120, 246] on input "Ingresar la fecha" at bounding box center [460, 242] width 682 height 17
type input "[DATE]"
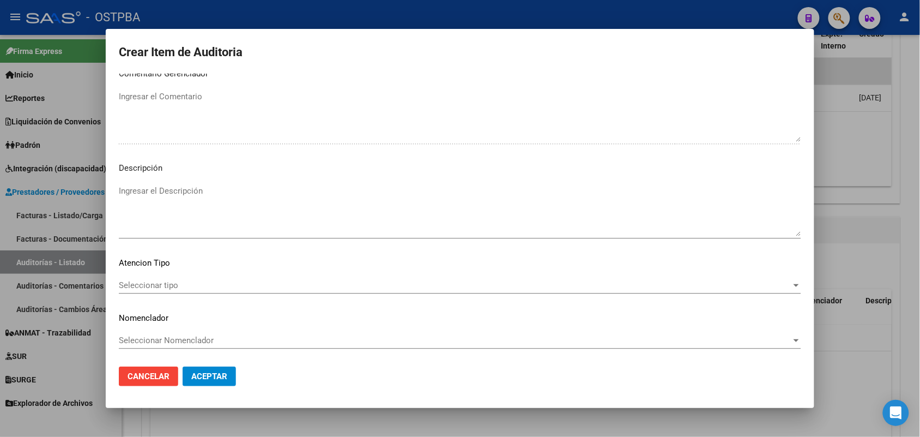
click at [167, 283] on span "Seleccionar tipo" at bounding box center [455, 285] width 673 height 10
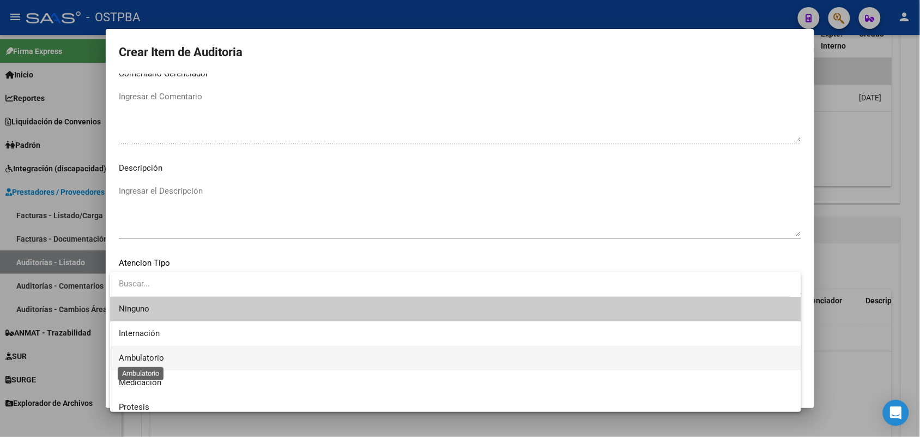
click at [155, 360] on span "Ambulatorio" at bounding box center [141, 358] width 45 height 10
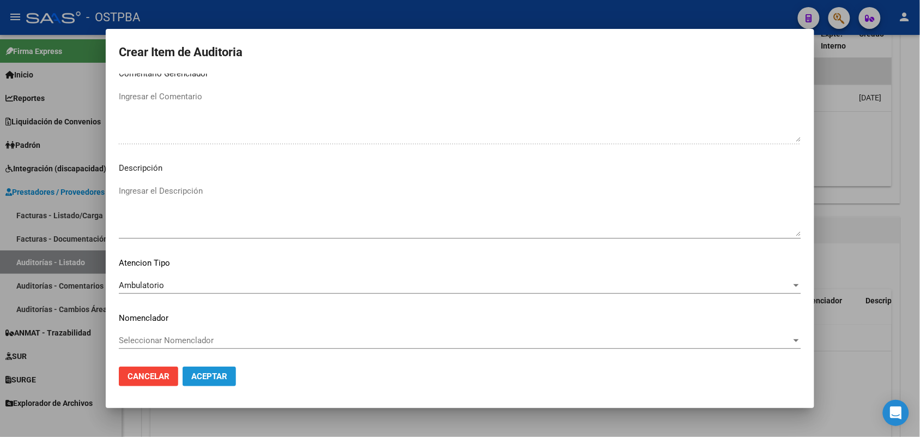
click at [226, 378] on span "Aceptar" at bounding box center [209, 376] width 36 height 10
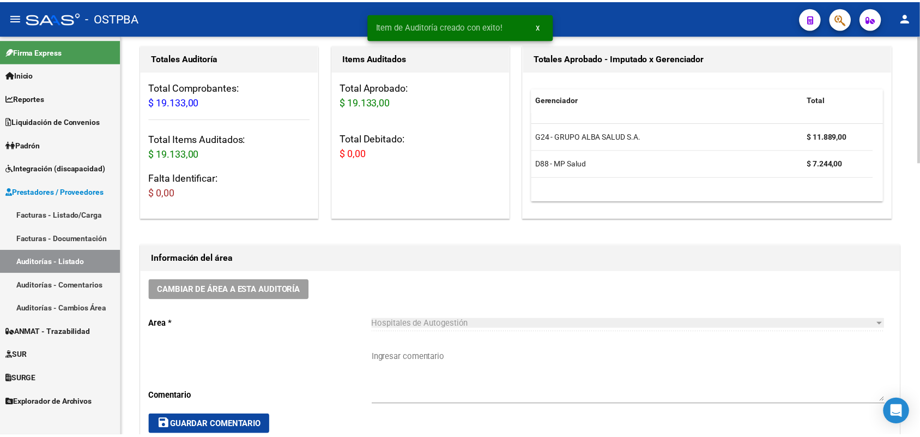
scroll to position [0, 0]
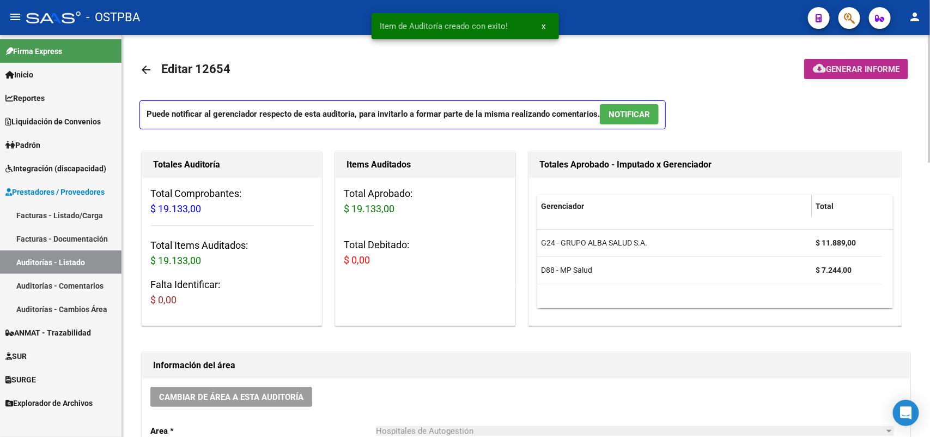
click at [853, 64] on span "Generar informe" at bounding box center [863, 69] width 74 height 10
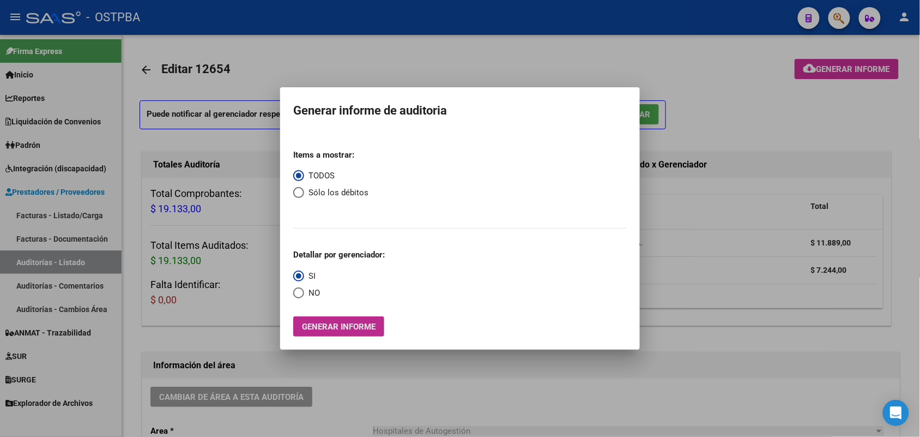
click at [318, 330] on span "Generar informe" at bounding box center [339, 327] width 74 height 10
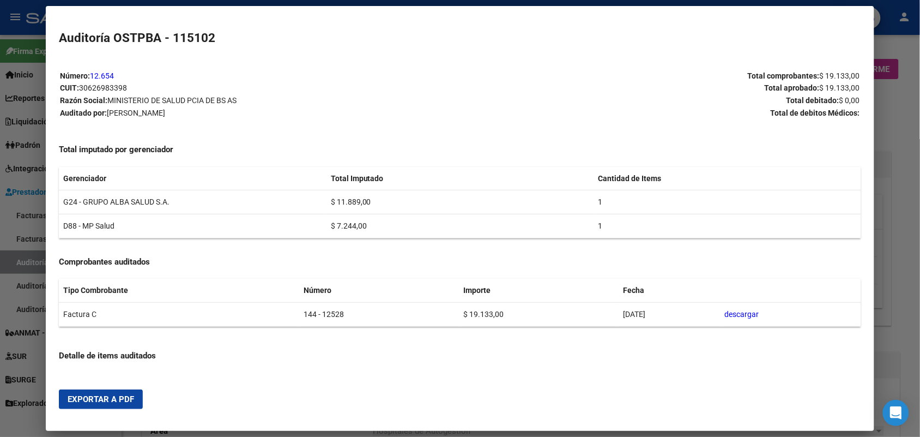
click at [88, 399] on span "Exportar a PDF" at bounding box center [101, 399] width 66 height 10
drag, startPoint x: 900, startPoint y: 131, endPoint x: 895, endPoint y: 79, distance: 52.1
click at [897, 110] on div at bounding box center [460, 218] width 920 height 437
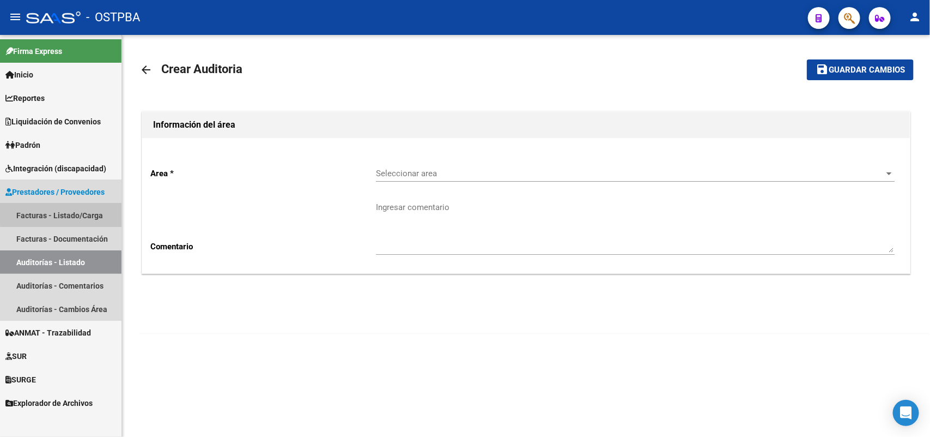
click at [75, 210] on link "Facturas - Listado/Carga" at bounding box center [61, 214] width 122 height 23
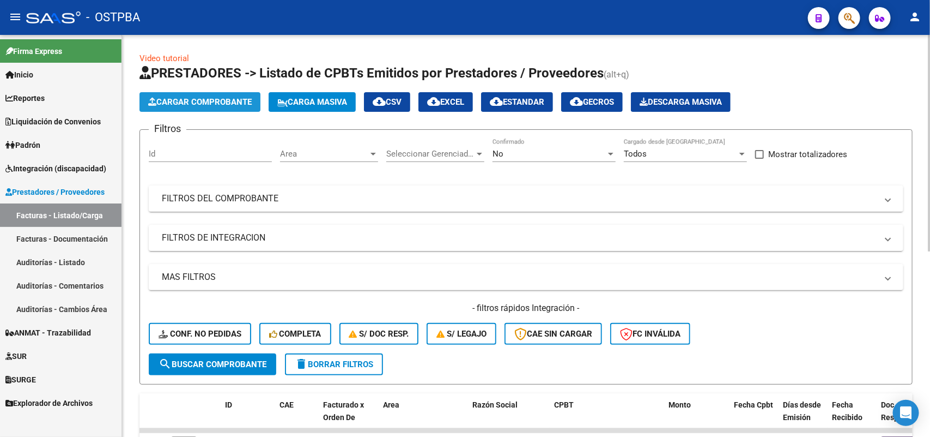
click at [208, 95] on button "Cargar Comprobante" at bounding box center [200, 102] width 121 height 20
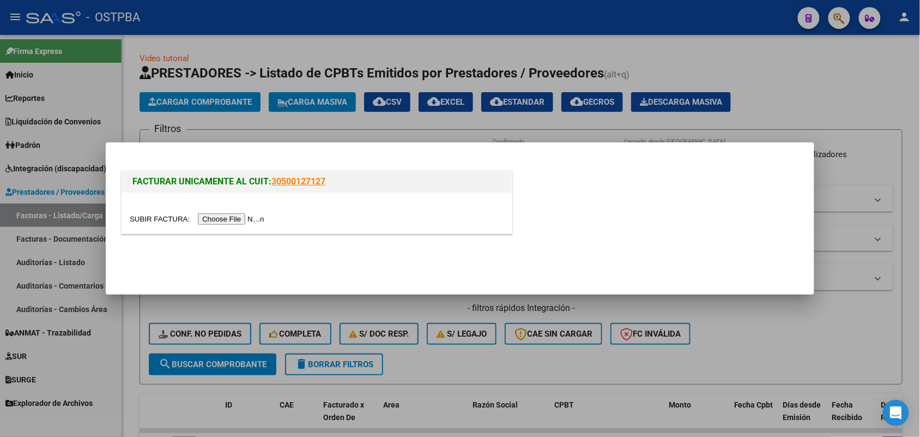
click at [240, 220] on input "file" at bounding box center [199, 218] width 138 height 11
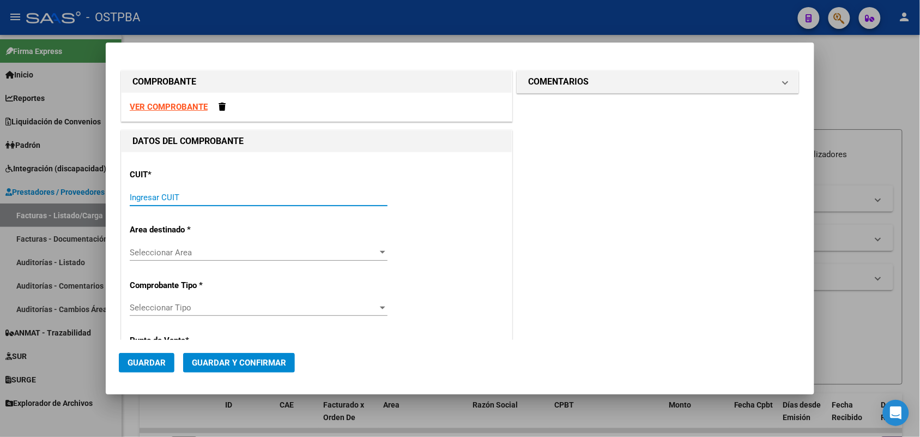
click at [156, 197] on input "Ingresar CUIT" at bounding box center [259, 197] width 258 height 10
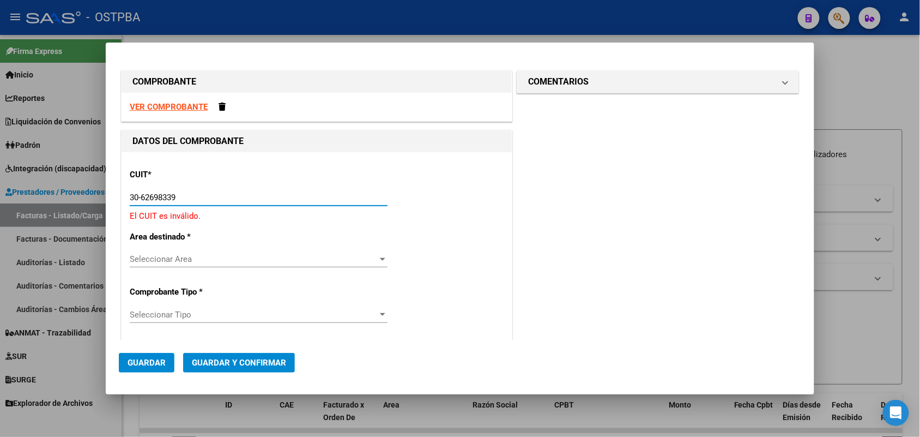
type input "30-62698339-8"
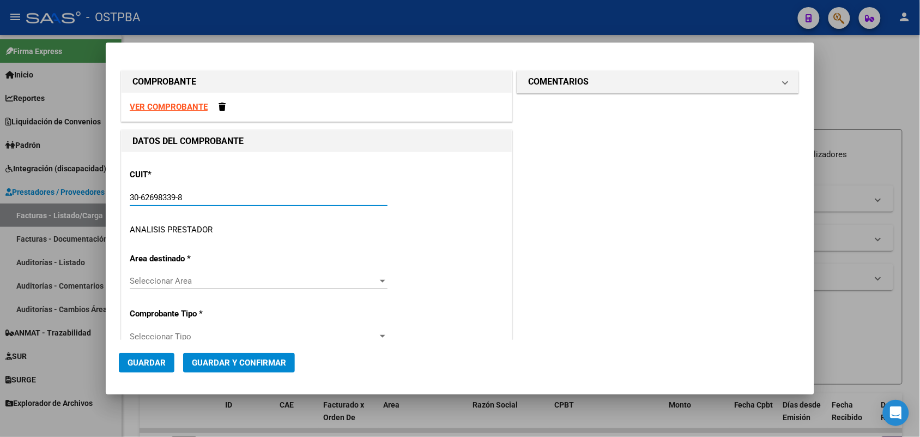
type input "144"
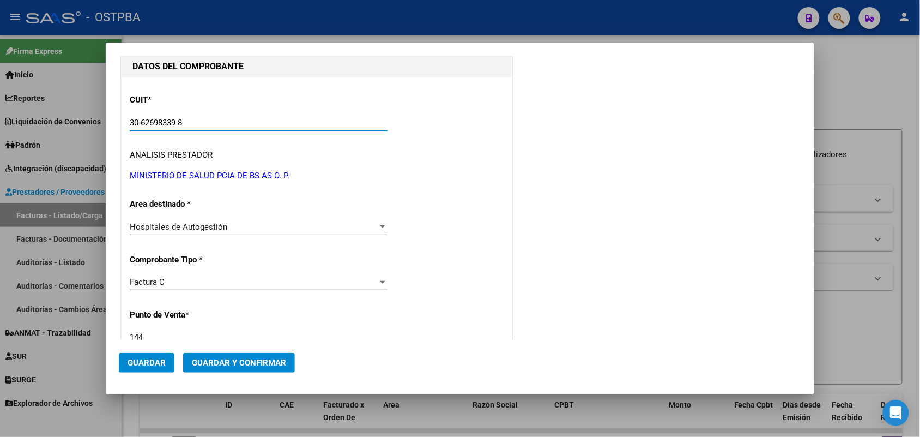
scroll to position [204, 0]
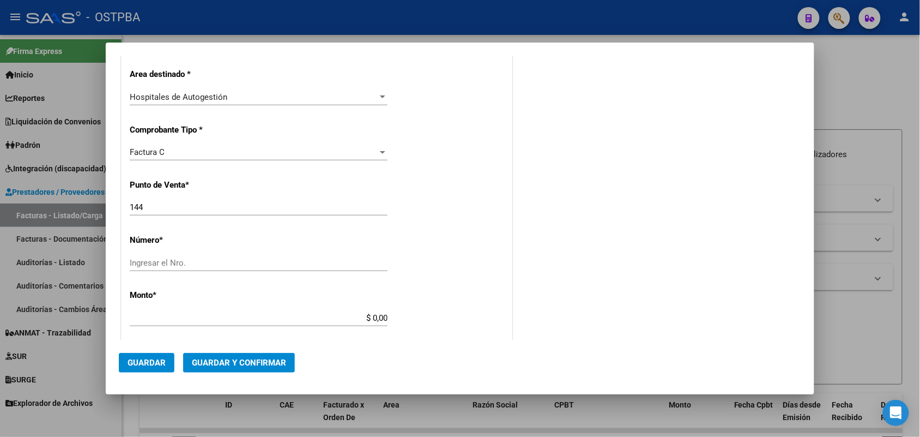
type input "30-62698339-8"
drag, startPoint x: 153, startPoint y: 206, endPoint x: 104, endPoint y: 206, distance: 49.0
click at [104, 206] on div "COMPROBANTE VER COMPROBANTE DATOS DEL COMPROBANTE CUIT * 30-62698339-8 Ingresar…" at bounding box center [460, 218] width 920 height 437
type input "114"
click at [137, 263] on input "Ingresar el Nro." at bounding box center [259, 263] width 258 height 10
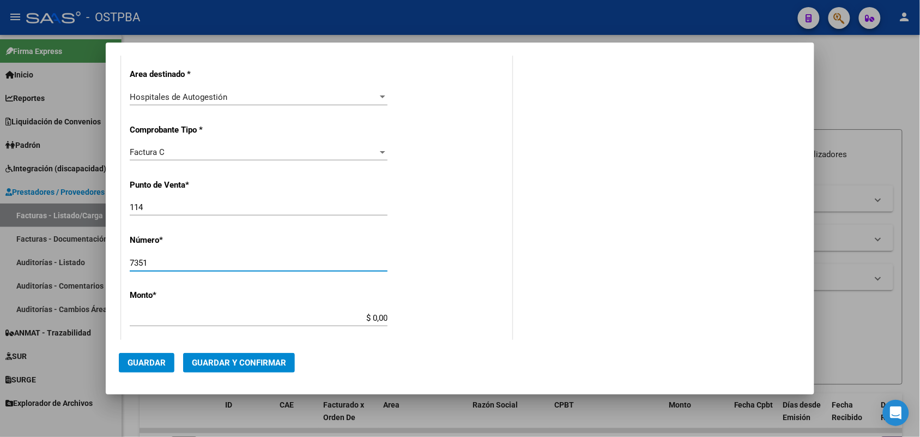
type input "7351"
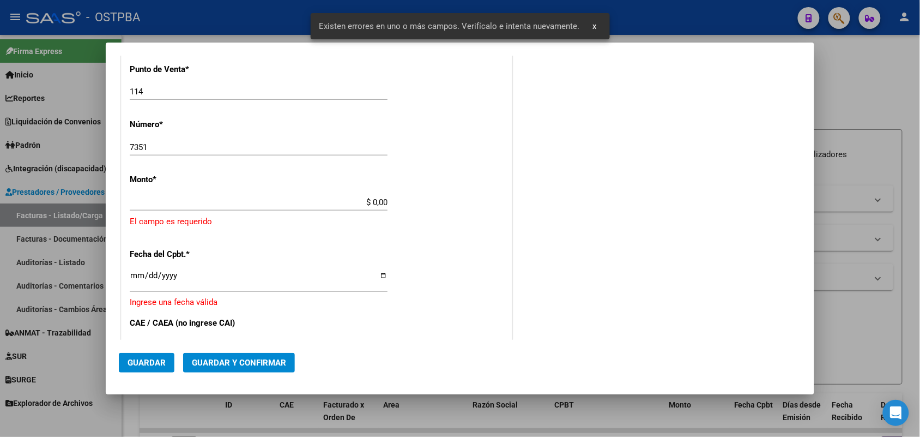
scroll to position [319, 0]
drag, startPoint x: 347, startPoint y: 197, endPoint x: 423, endPoint y: 219, distance: 79.7
click at [423, 219] on app-form-text-field "Monto * $ 0,00 Ingresar el monto El campo es requerido" at bounding box center [317, 201] width 374 height 53
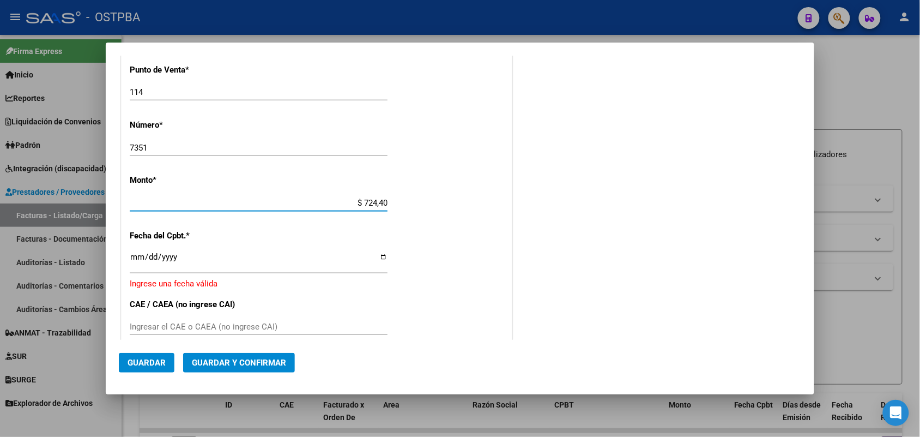
type input "$ 7.244,00"
click at [135, 261] on input "Ingresar la fecha" at bounding box center [259, 260] width 258 height 17
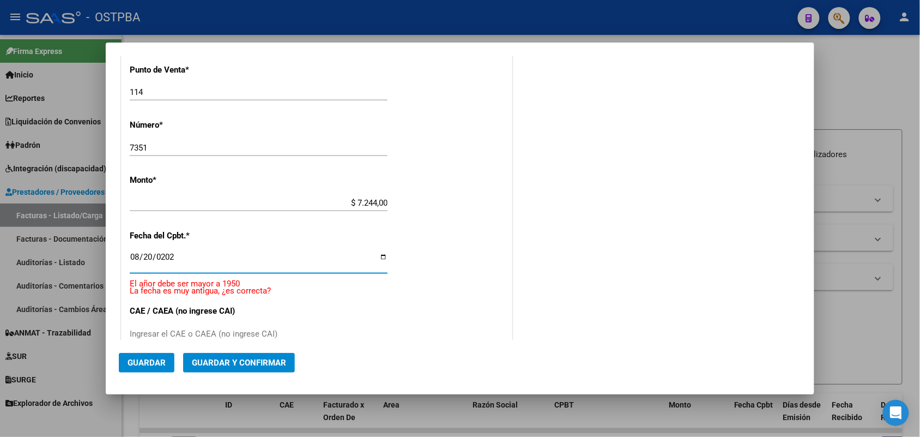
type input "2025-08-20"
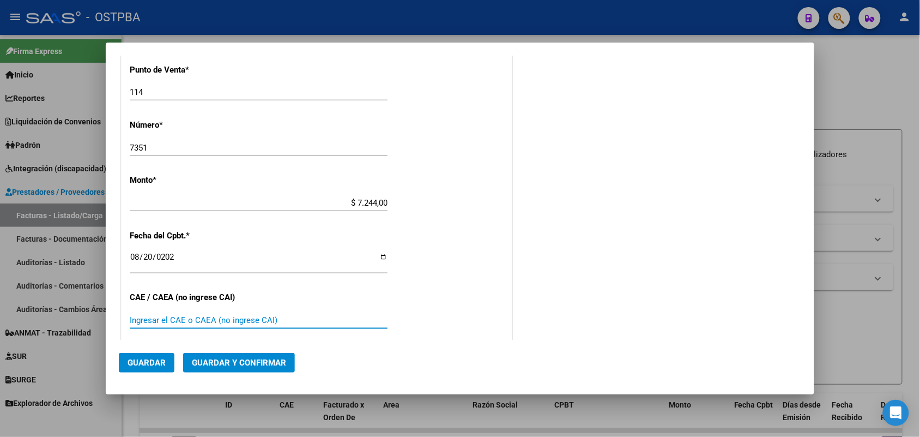
click at [136, 317] on input "Ingresar el CAE o CAEA (no ingrese CAI)" at bounding box center [259, 320] width 258 height 10
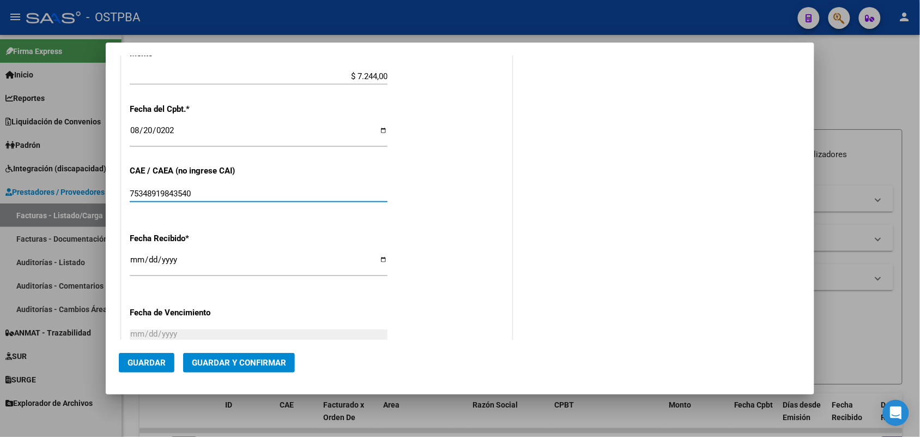
scroll to position [524, 0]
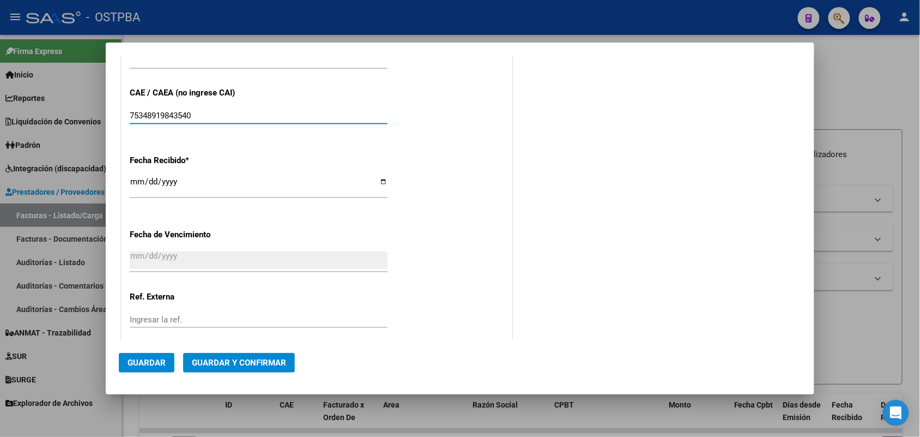
type input "75348919843540"
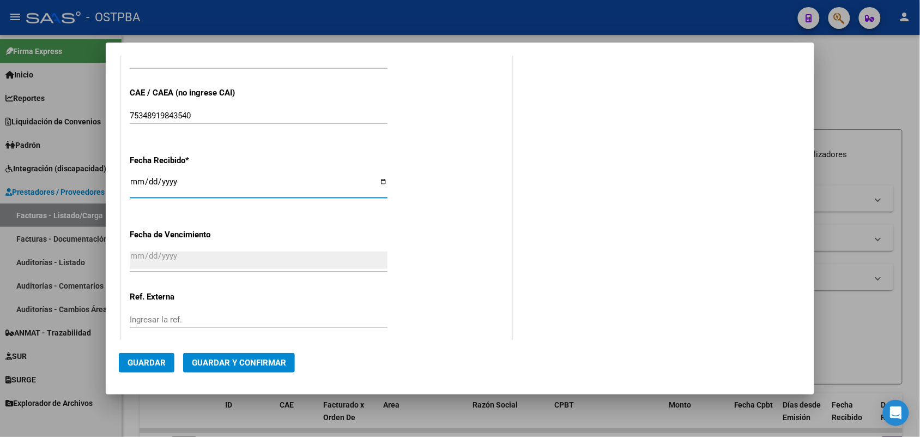
click at [134, 192] on input "[DATE]" at bounding box center [259, 185] width 258 height 17
type input "[DATE]"
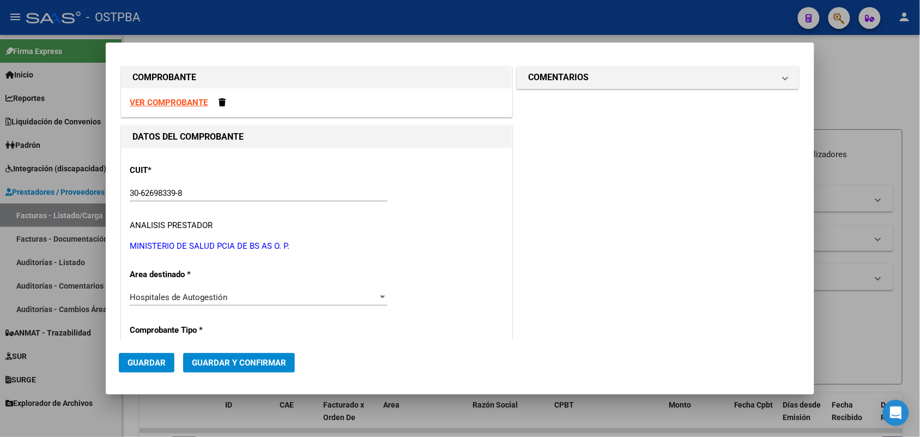
scroll to position [0, 0]
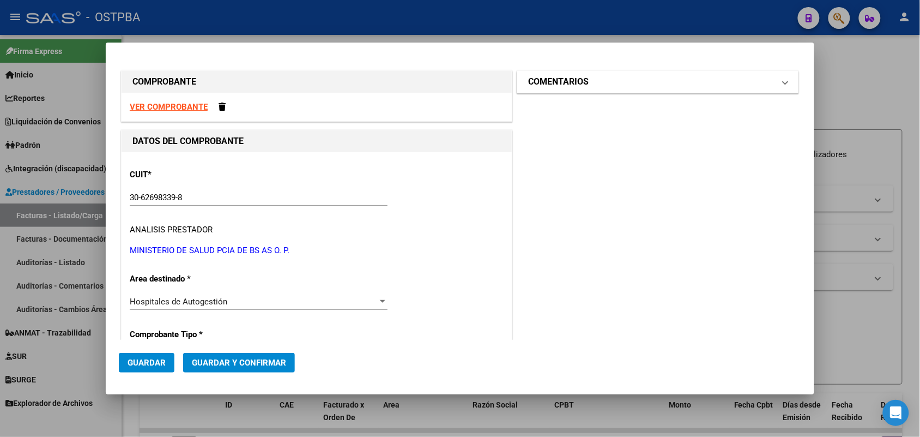
click at [783, 82] on span at bounding box center [785, 81] width 4 height 13
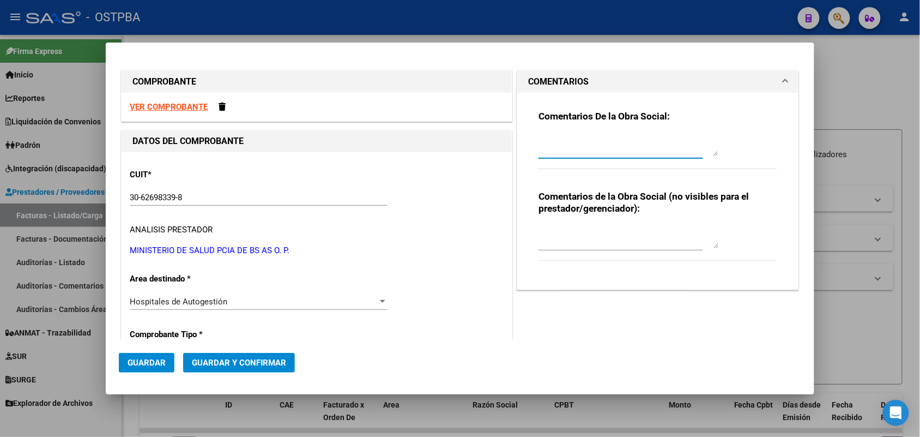
click at [541, 151] on textarea at bounding box center [628, 145] width 180 height 22
type textarea "HR 126889"
click at [145, 366] on span "Guardar" at bounding box center [147, 363] width 38 height 10
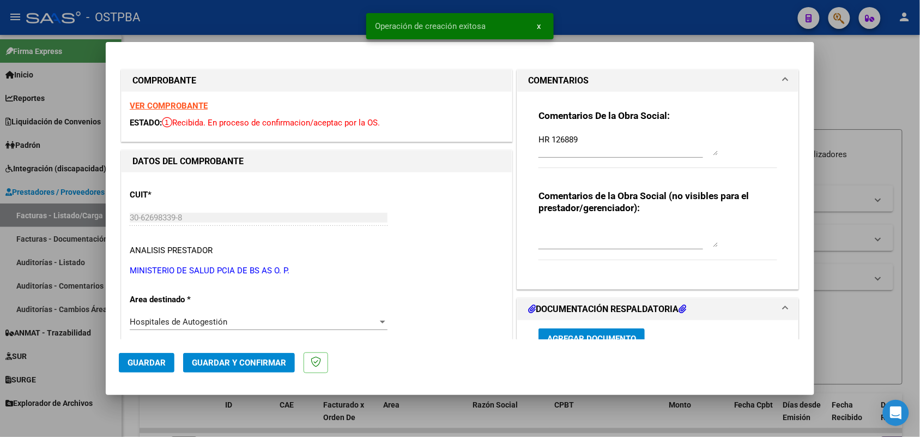
type input "2025-10-19"
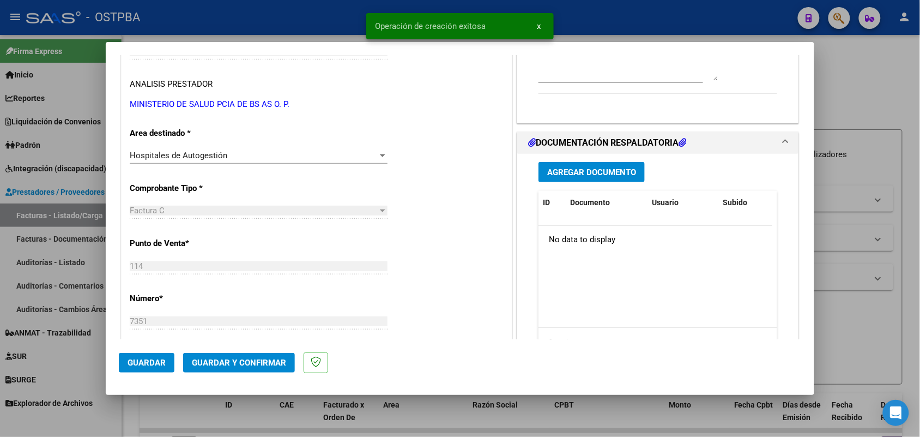
scroll to position [204, 0]
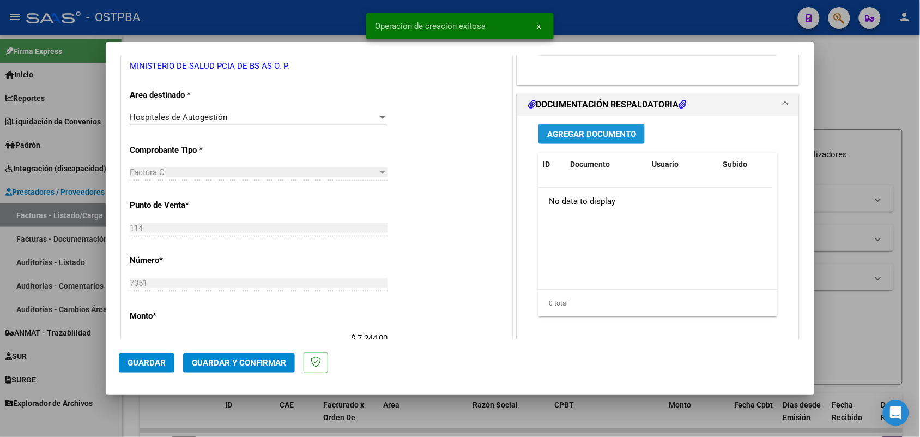
click at [598, 140] on button "Agregar Documento" at bounding box center [591, 134] width 106 height 20
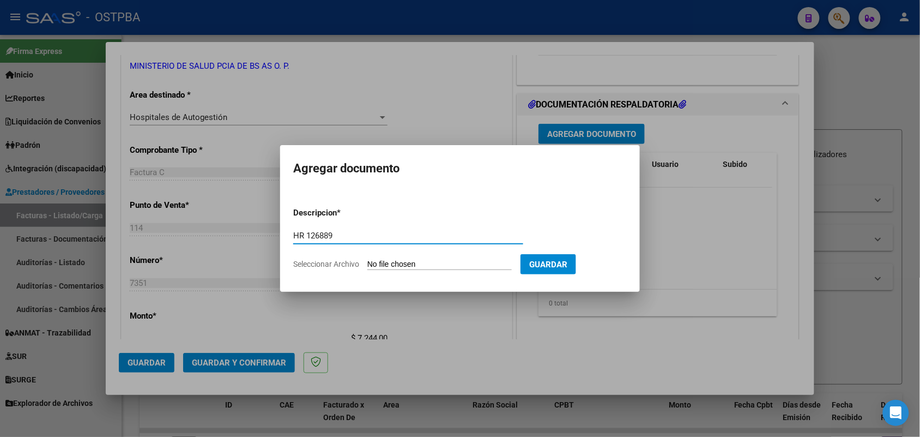
type input "HR 126889"
click at [390, 264] on input "Seleccionar Archivo" at bounding box center [439, 264] width 144 height 10
type input "C:\fakepath\HR 126889.pdf"
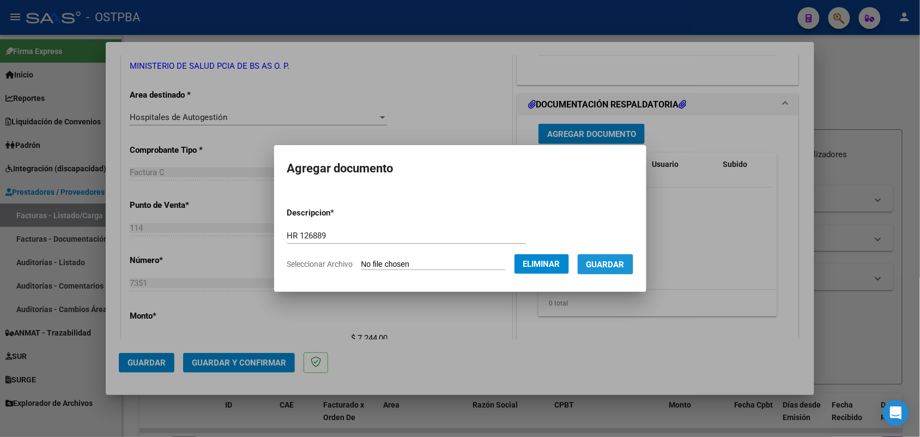
click at [625, 263] on span "Guardar" at bounding box center [605, 264] width 38 height 10
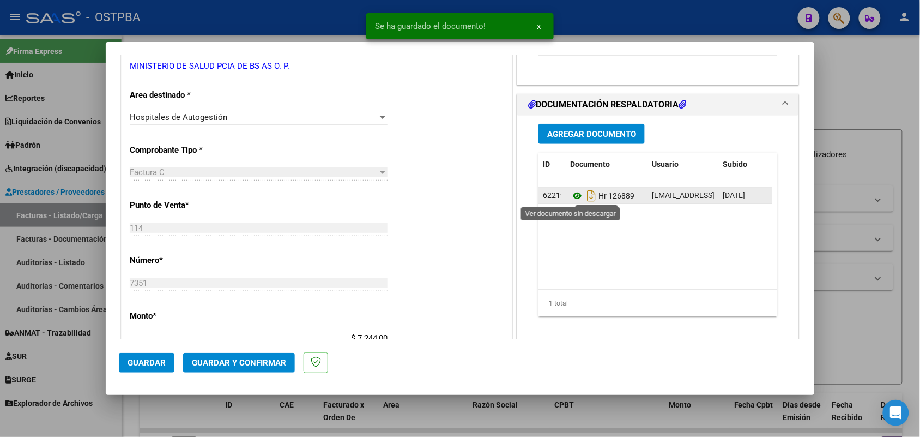
click at [571, 195] on icon at bounding box center [577, 195] width 14 height 13
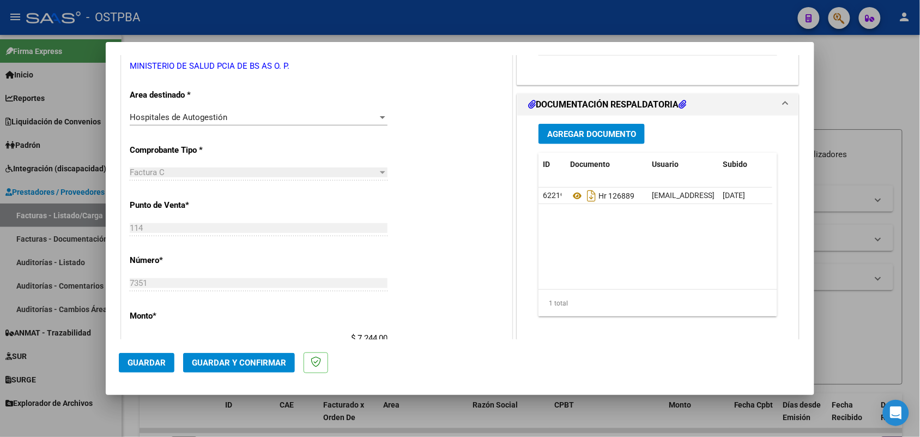
click at [601, 132] on span "Agregar Documento" at bounding box center [591, 134] width 89 height 10
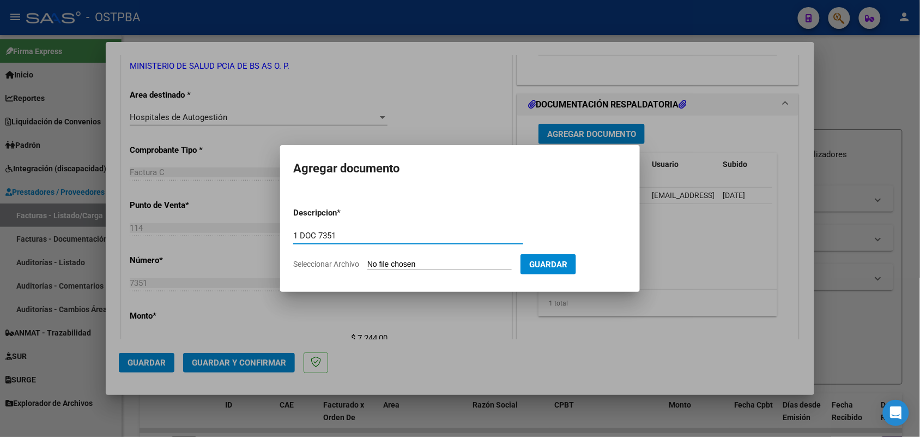
type input "1 DOC 7351"
click at [376, 264] on input "Seleccionar Archivo" at bounding box center [439, 264] width 144 height 10
type input "C:\fakepath\1 DOC 7351.pdf"
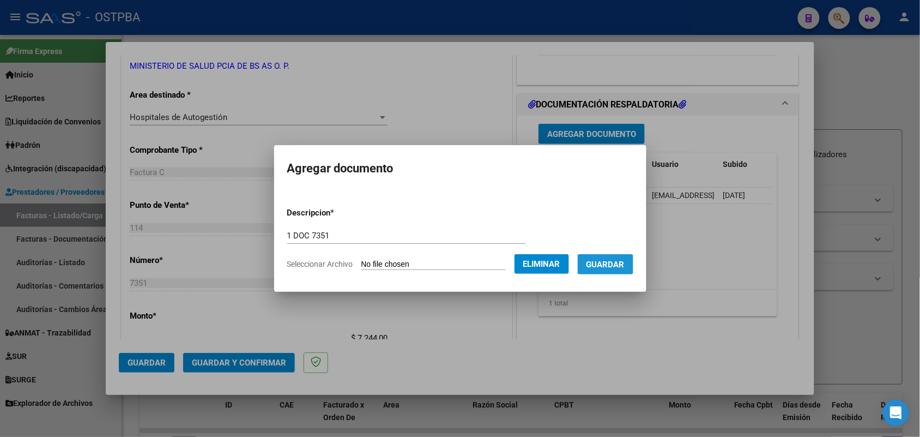
click at [603, 263] on span "Guardar" at bounding box center [605, 264] width 38 height 10
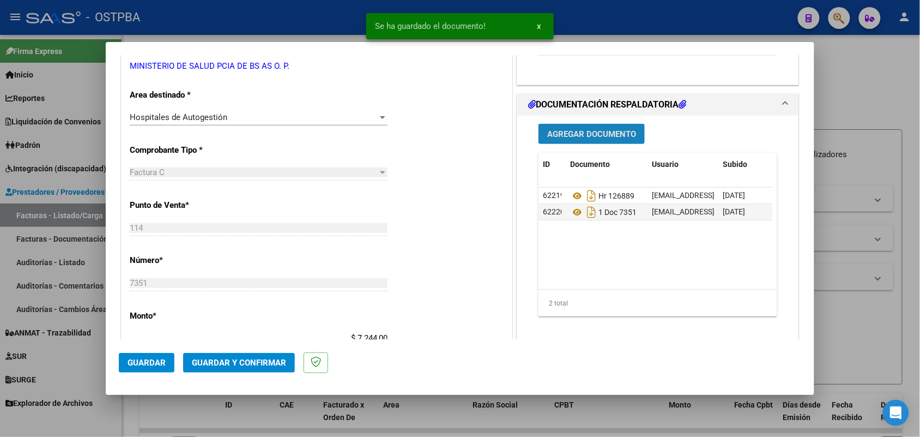
click at [584, 137] on span "Agregar Documento" at bounding box center [591, 134] width 89 height 10
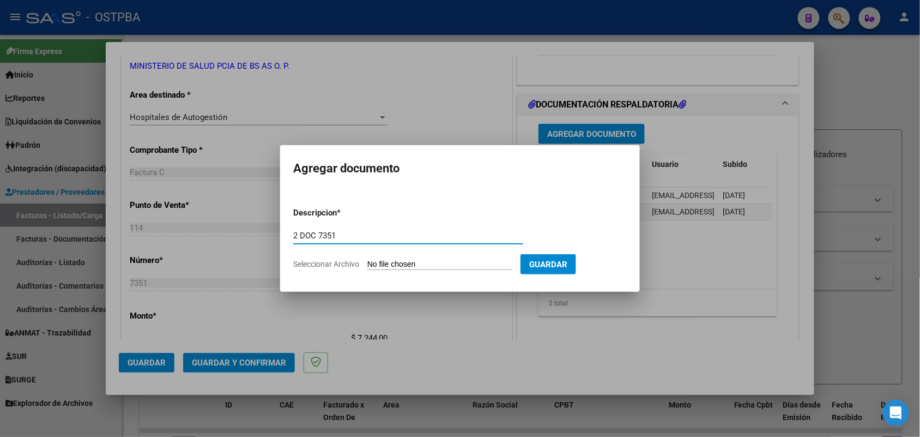
type input "2 DOC 7351"
click at [372, 264] on input "Seleccionar Archivo" at bounding box center [439, 264] width 144 height 10
type input "C:\fakepath\2 DOC 7351.pdf"
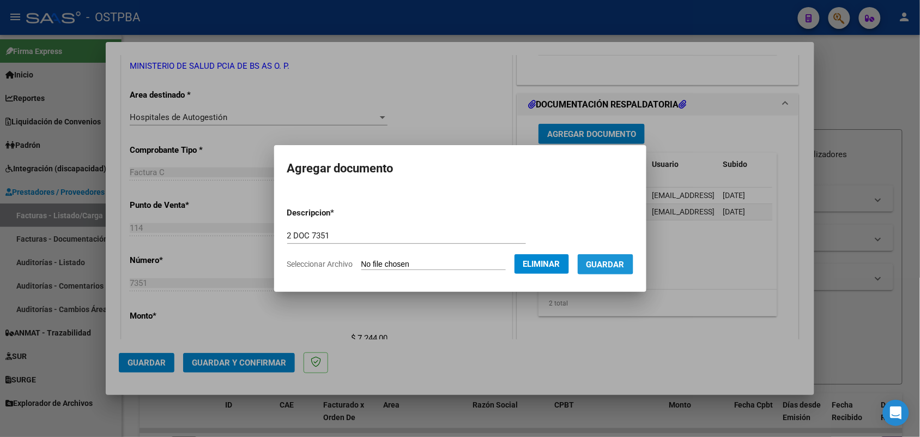
click at [614, 259] on span "Guardar" at bounding box center [605, 264] width 38 height 10
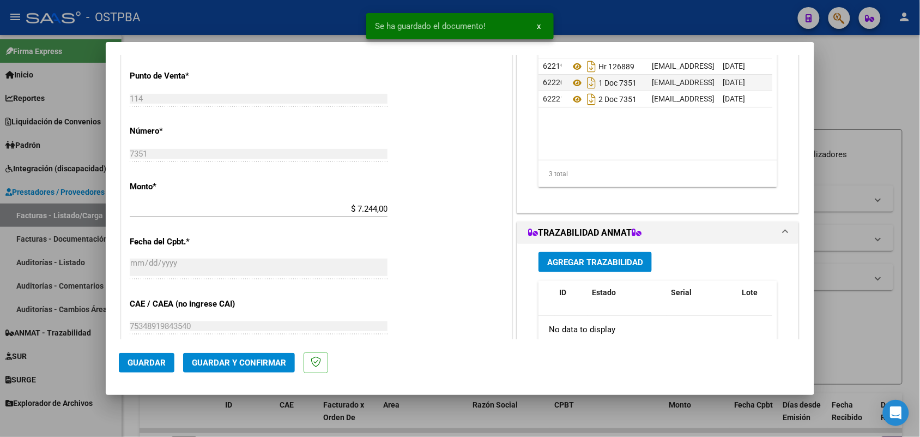
scroll to position [341, 0]
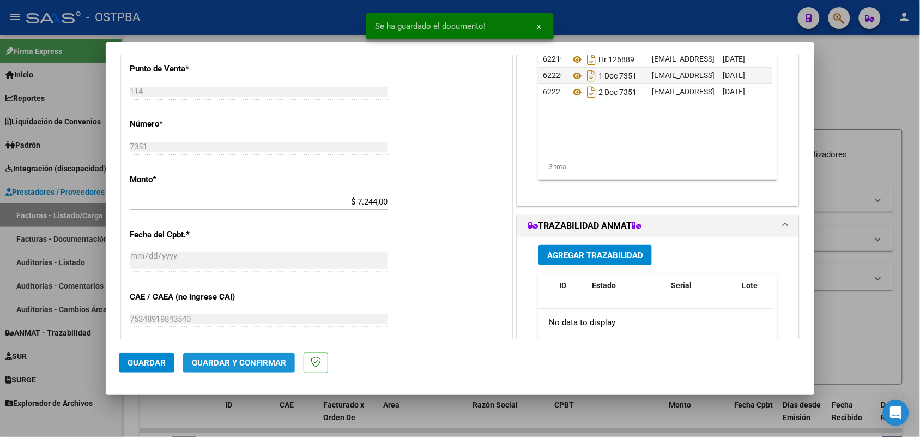
click at [233, 358] on span "Guardar y Confirmar" at bounding box center [239, 363] width 94 height 10
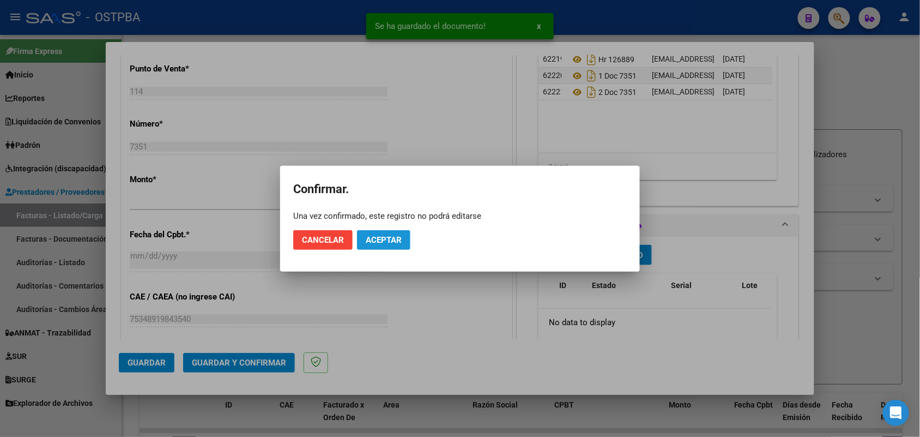
click at [393, 237] on span "Aceptar" at bounding box center [384, 240] width 36 height 10
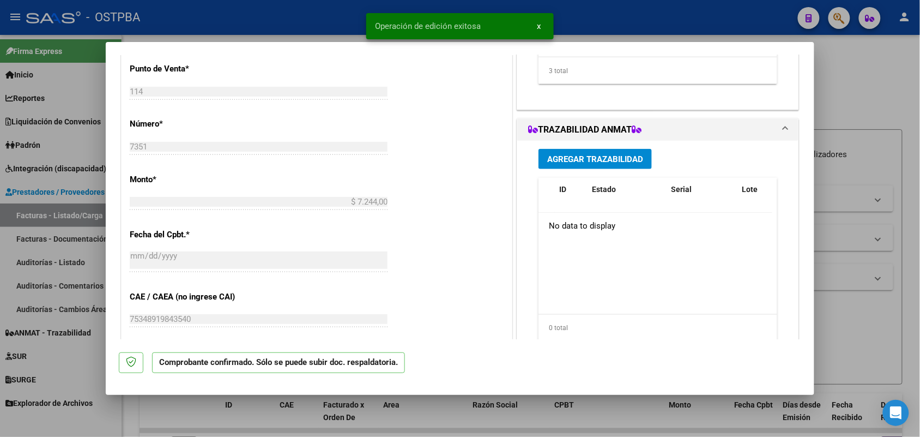
click at [95, 226] on div at bounding box center [460, 218] width 920 height 437
type input "$ 0,00"
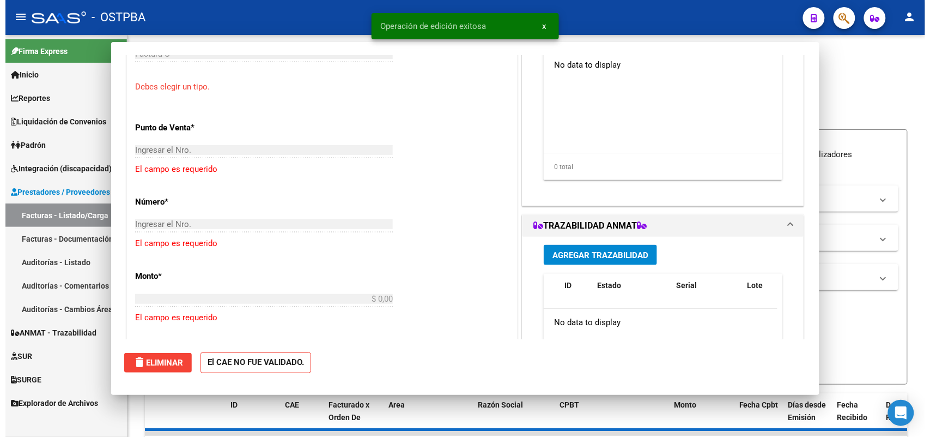
scroll to position [399, 0]
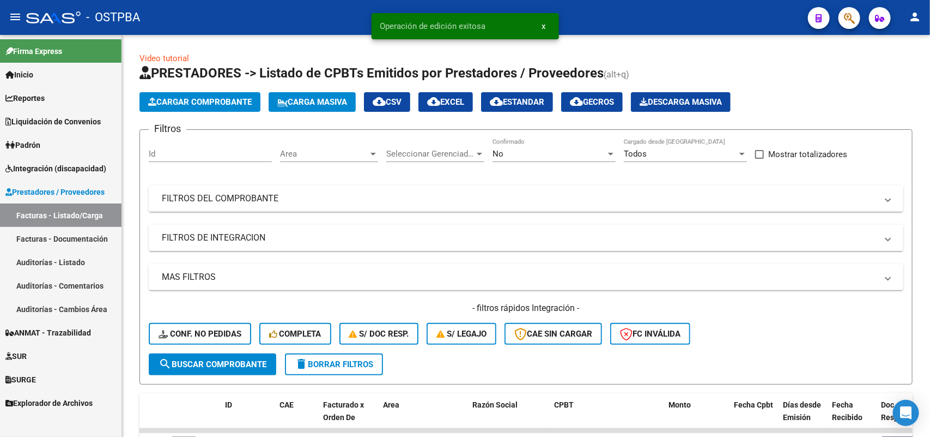
click at [68, 258] on link "Auditorías - Listado" at bounding box center [61, 261] width 122 height 23
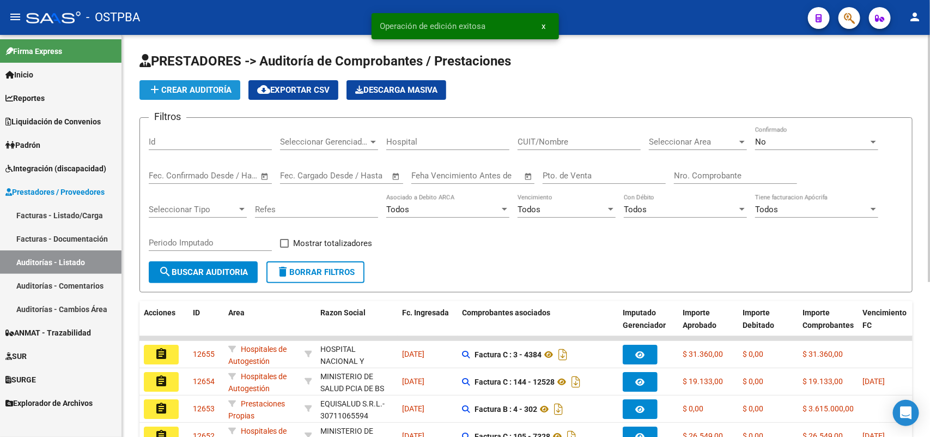
click at [216, 92] on span "add Crear Auditoría" at bounding box center [189, 90] width 83 height 10
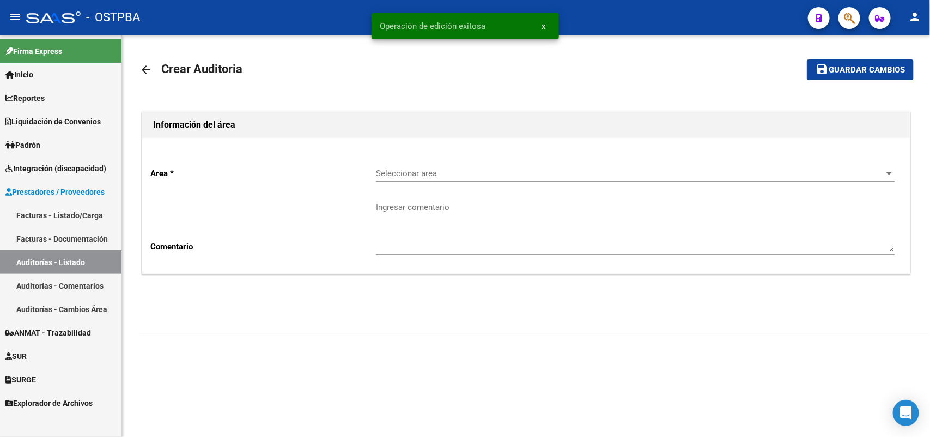
click at [402, 175] on span "Seleccionar area" at bounding box center [630, 173] width 509 height 10
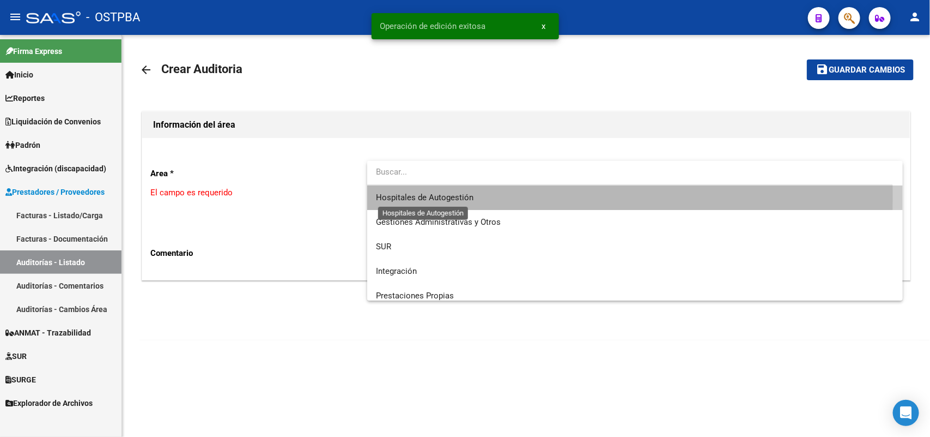
click at [381, 197] on span "Hospitales de Autogestión" at bounding box center [425, 197] width 98 height 10
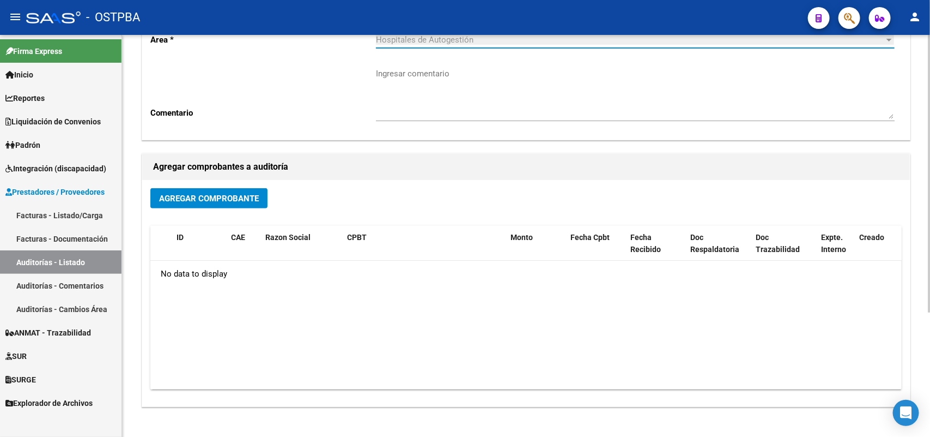
scroll to position [180, 0]
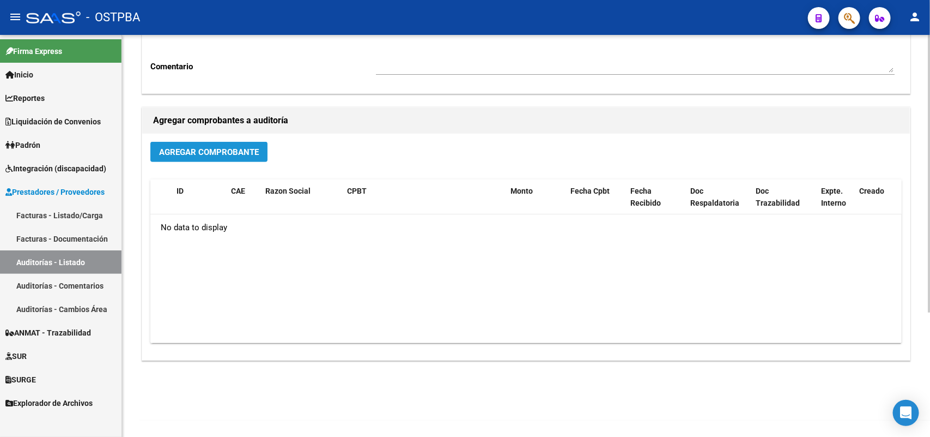
click at [213, 145] on button "Agregar Comprobante" at bounding box center [208, 152] width 117 height 20
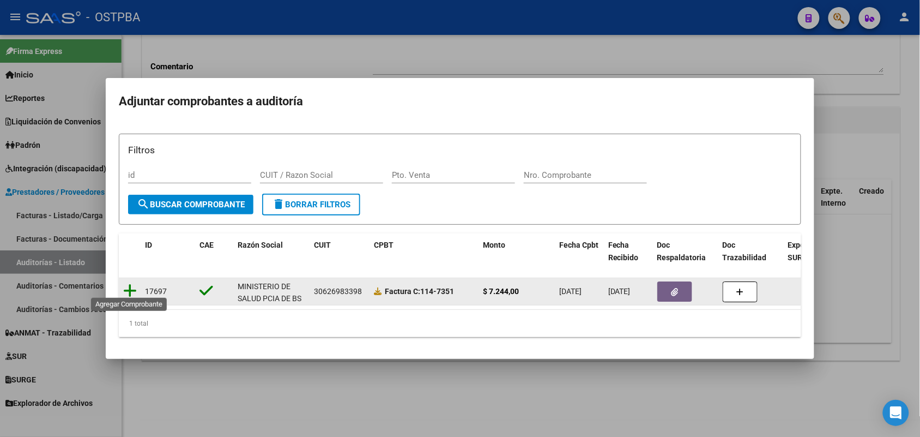
click at [128, 283] on icon at bounding box center [130, 290] width 14 height 15
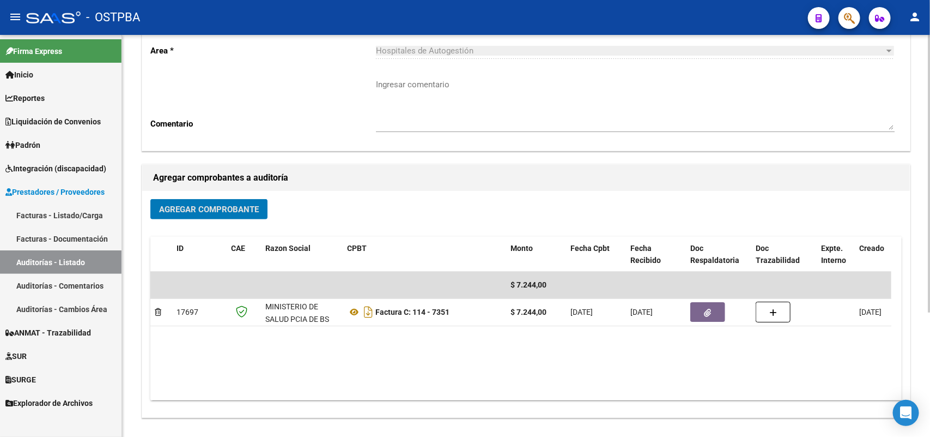
scroll to position [0, 0]
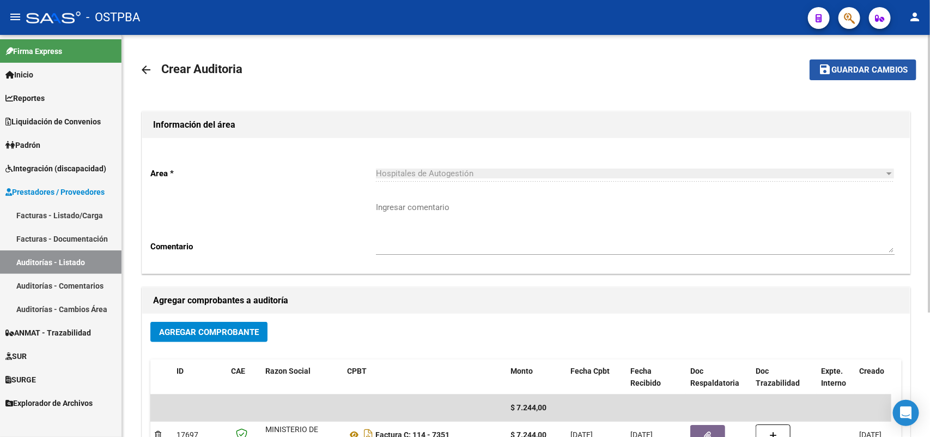
click at [869, 69] on span "Guardar cambios" at bounding box center [870, 70] width 76 height 10
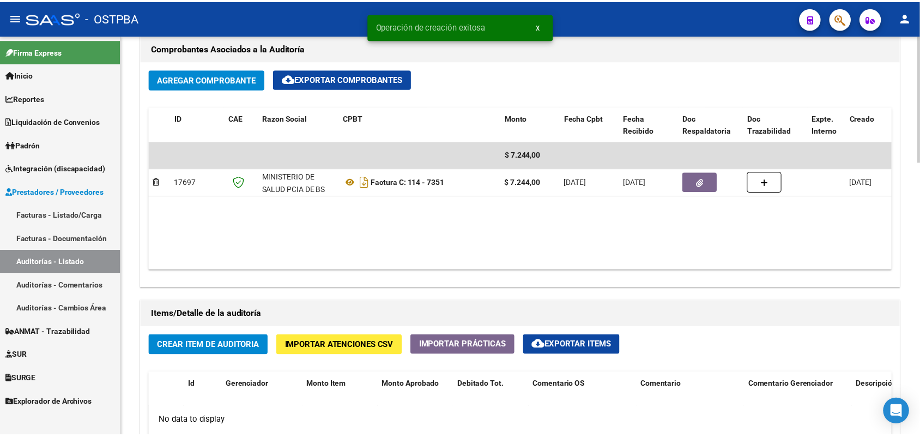
scroll to position [613, 0]
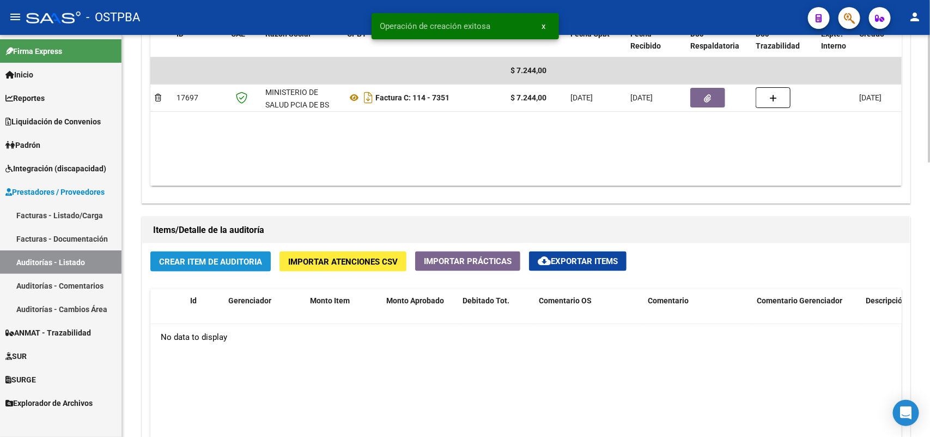
click at [219, 259] on span "Crear Item de Auditoria" at bounding box center [210, 262] width 103 height 10
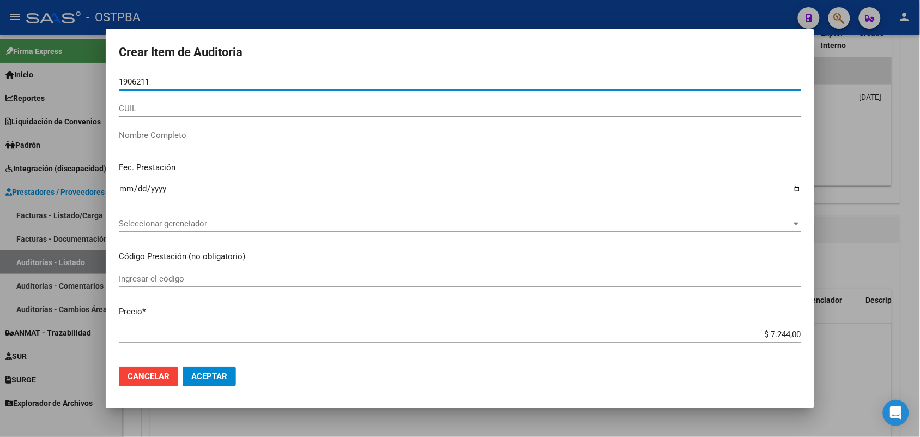
type input "19062116"
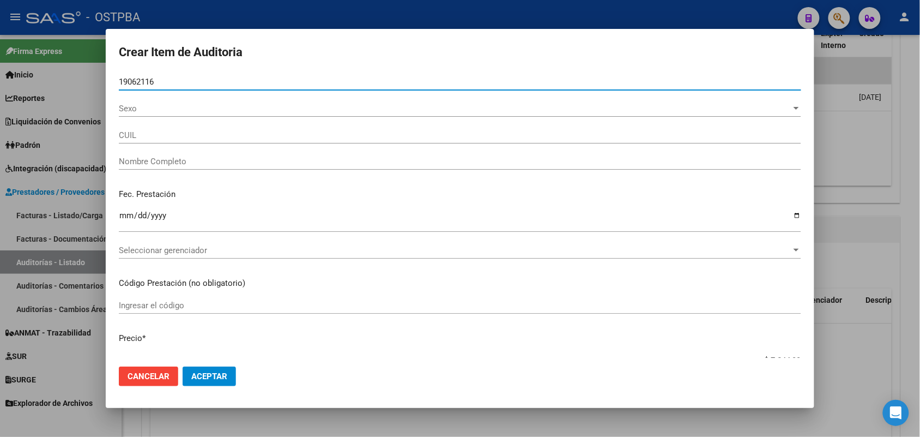
type input "27190621168"
type input "AVALOS BIANCA SOFIA"
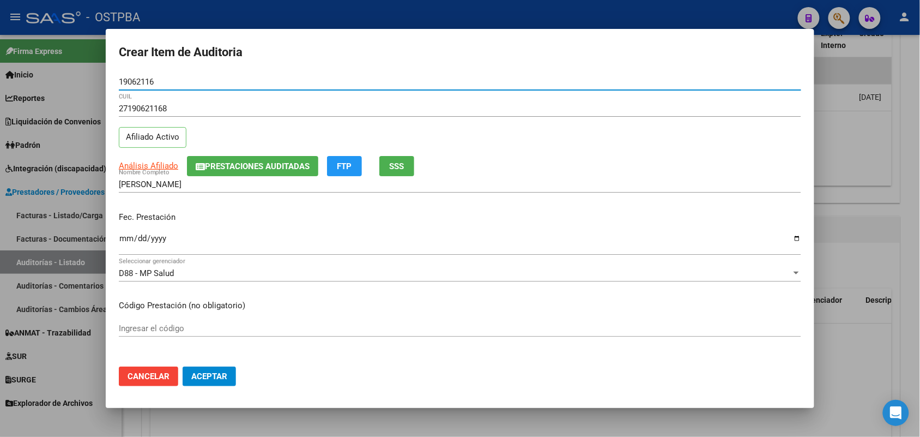
type input "19062116"
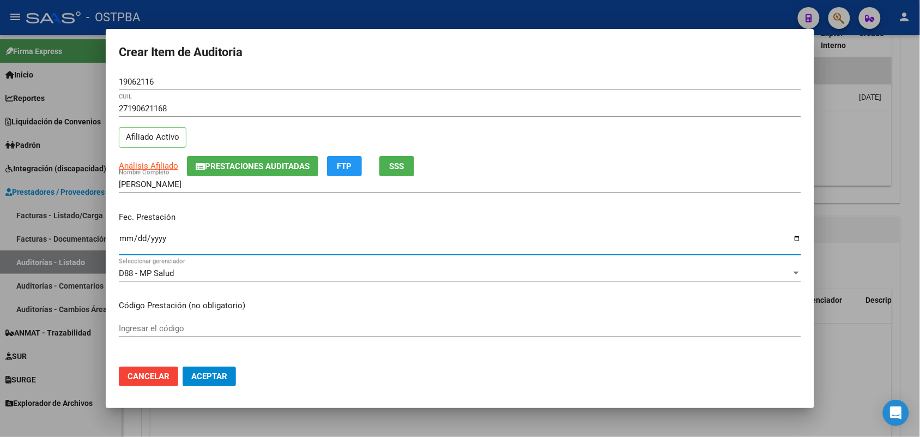
click at [121, 241] on input "Ingresar la fecha" at bounding box center [460, 242] width 682 height 17
type input "2025-05-05"
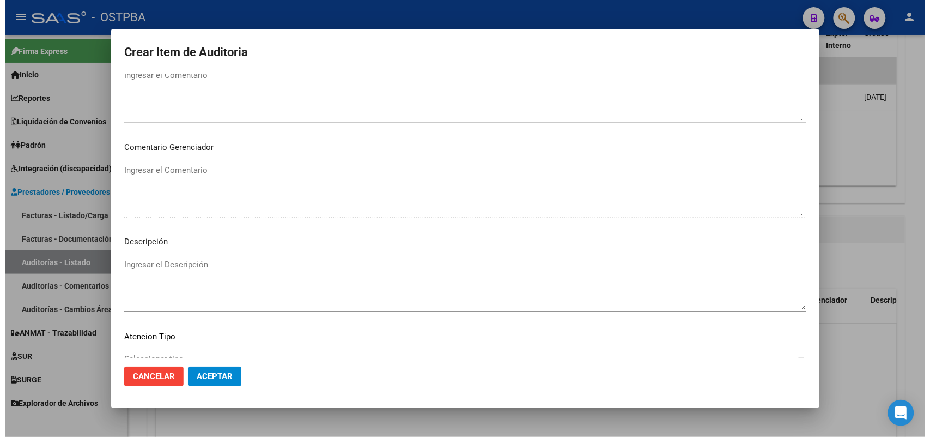
scroll to position [696, 0]
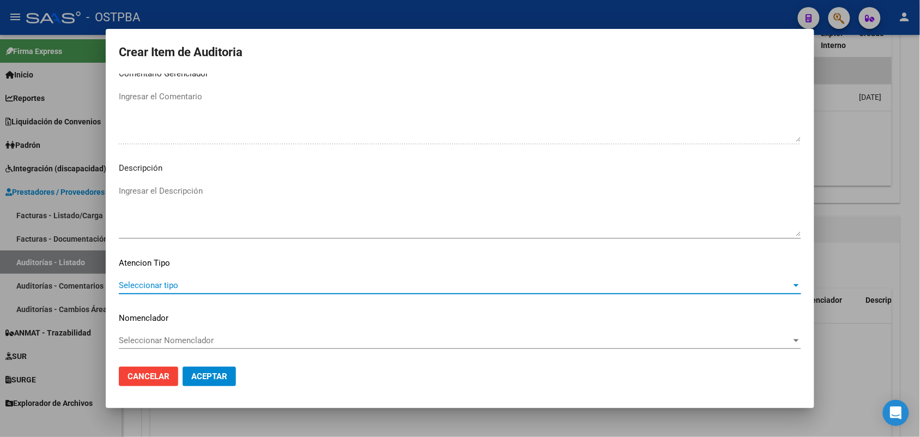
click at [172, 281] on span "Seleccionar tipo" at bounding box center [455, 285] width 673 height 10
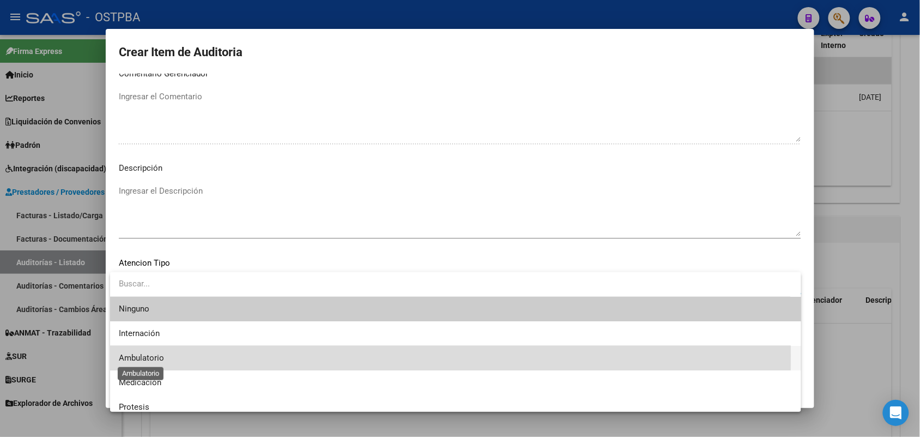
click at [155, 355] on span "Ambulatorio" at bounding box center [141, 358] width 45 height 10
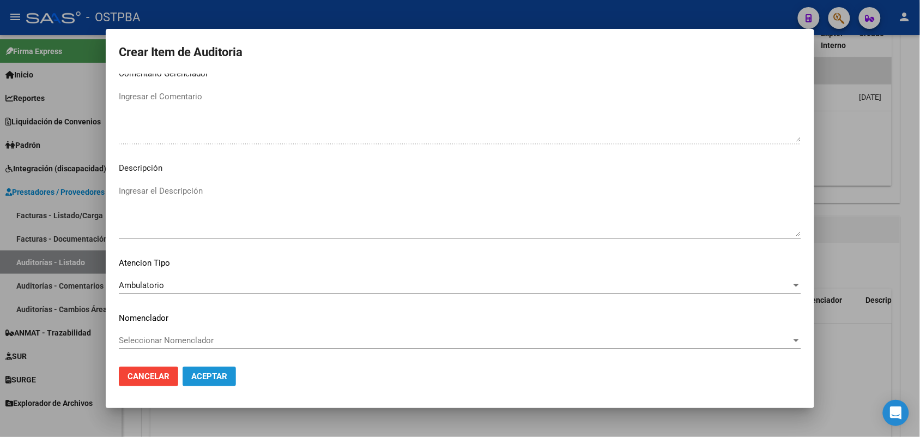
click at [197, 374] on span "Aceptar" at bounding box center [209, 376] width 36 height 10
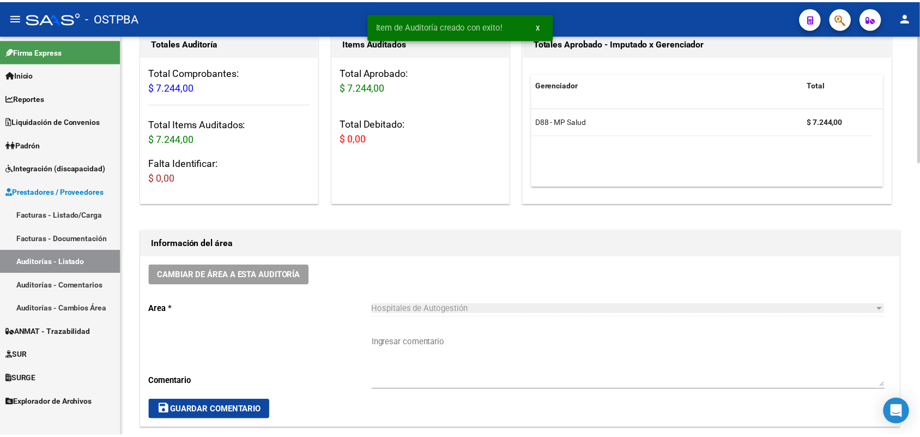
scroll to position [0, 0]
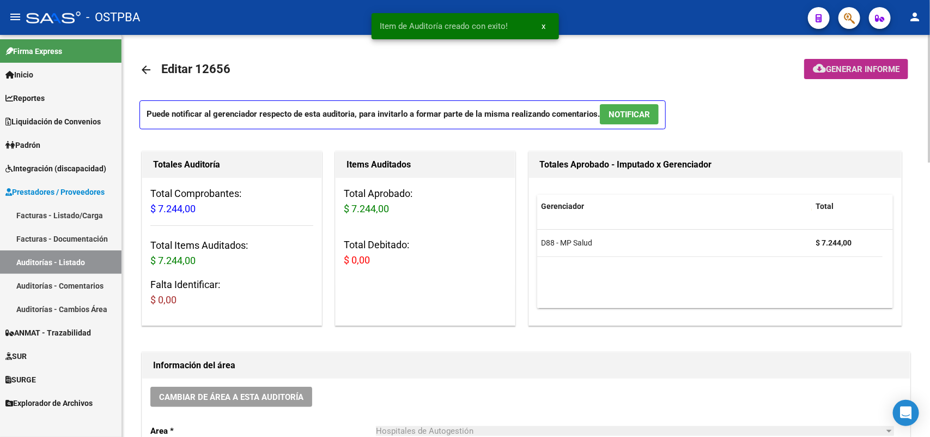
click at [849, 66] on span "Generar informe" at bounding box center [863, 69] width 74 height 10
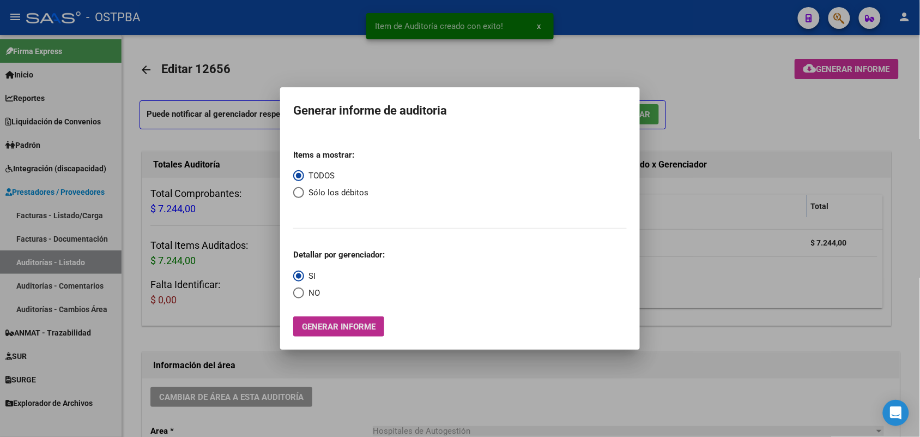
click at [334, 328] on span "Generar informe" at bounding box center [339, 327] width 74 height 10
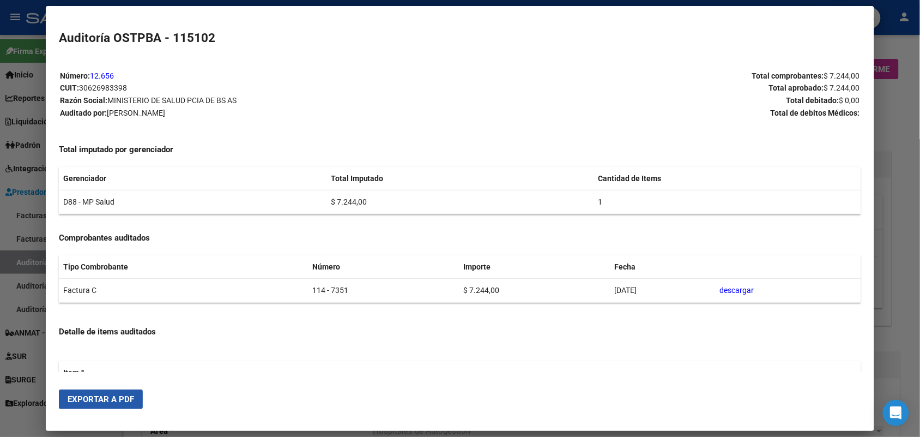
click at [84, 397] on span "Exportar a PDF" at bounding box center [101, 399] width 66 height 10
